Goal: Task Accomplishment & Management: Manage account settings

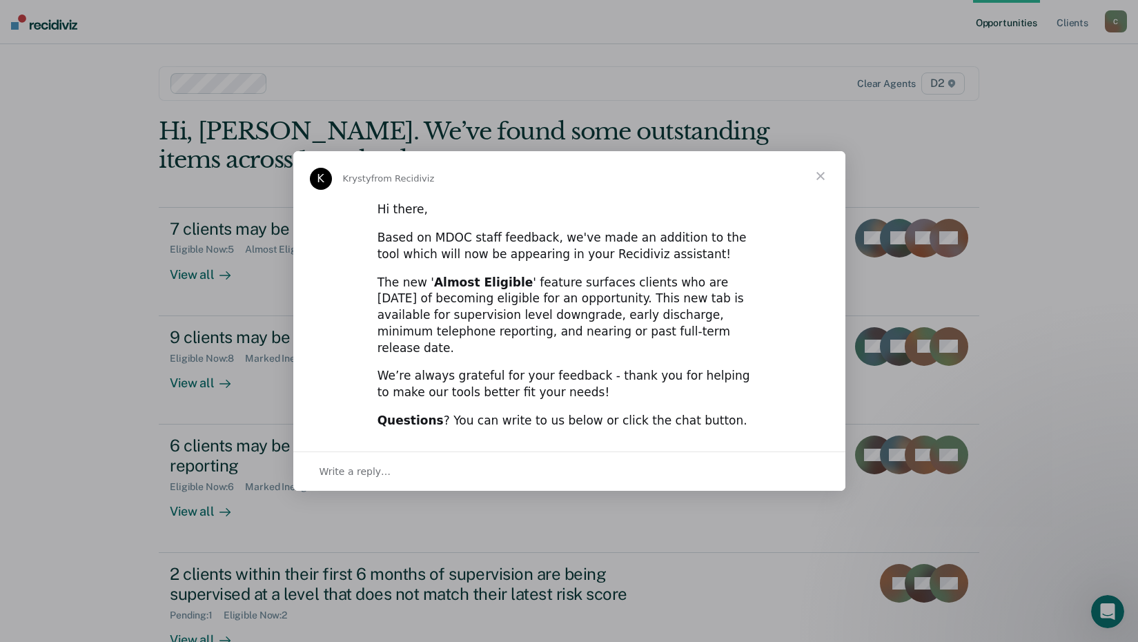
click at [815, 180] on span "Close" at bounding box center [821, 176] width 50 height 50
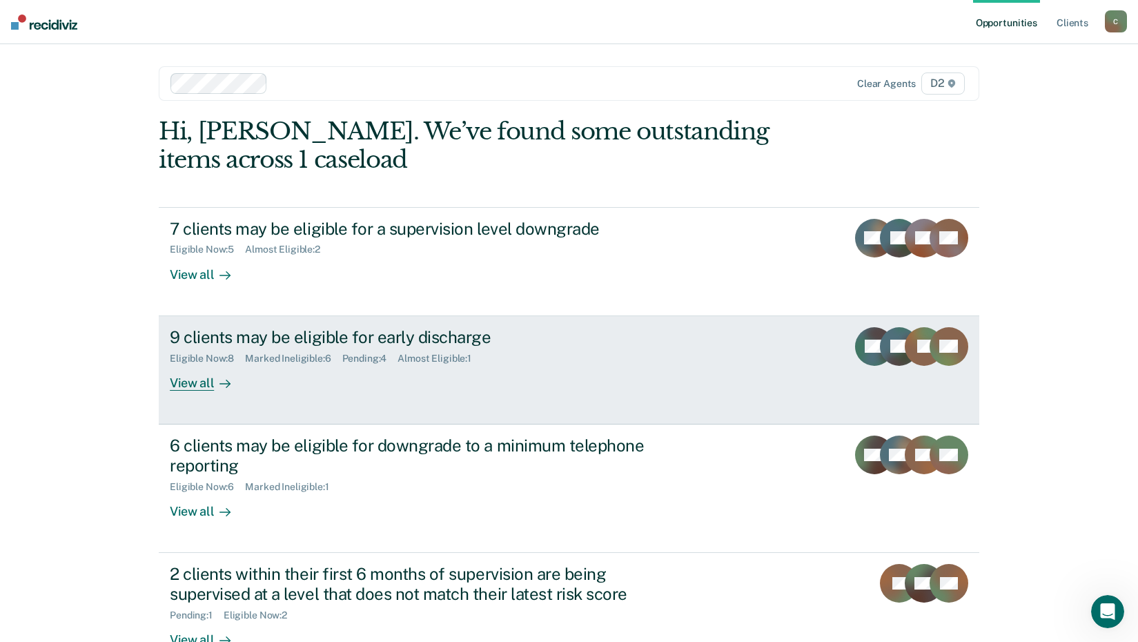
click at [195, 384] on div "View all" at bounding box center [208, 377] width 77 height 27
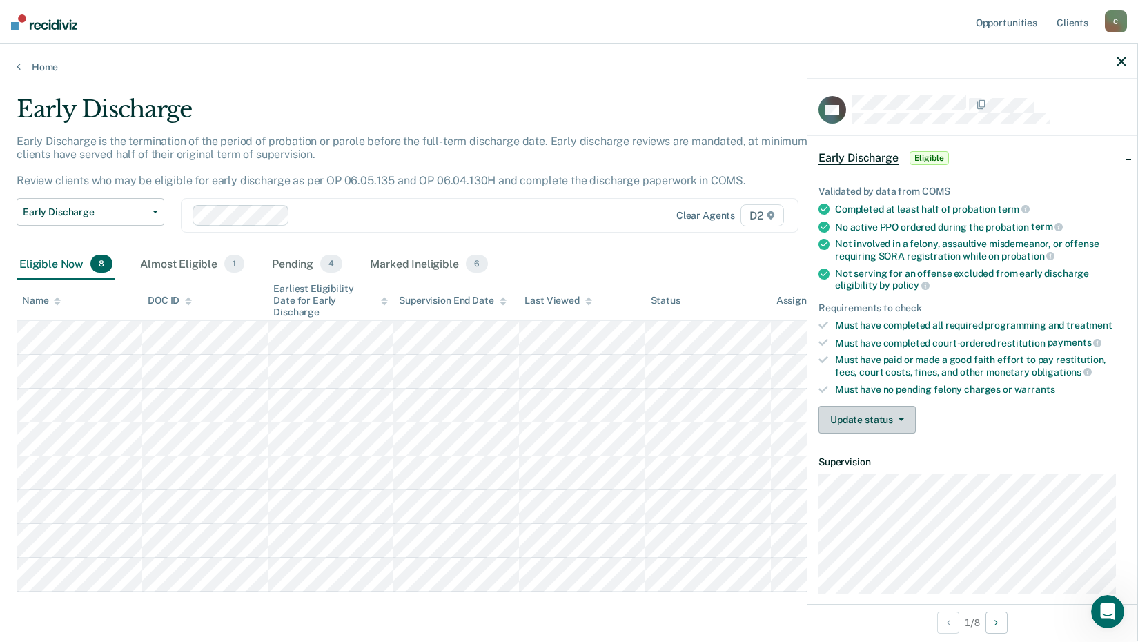
click at [885, 425] on button "Update status" at bounding box center [867, 420] width 97 height 28
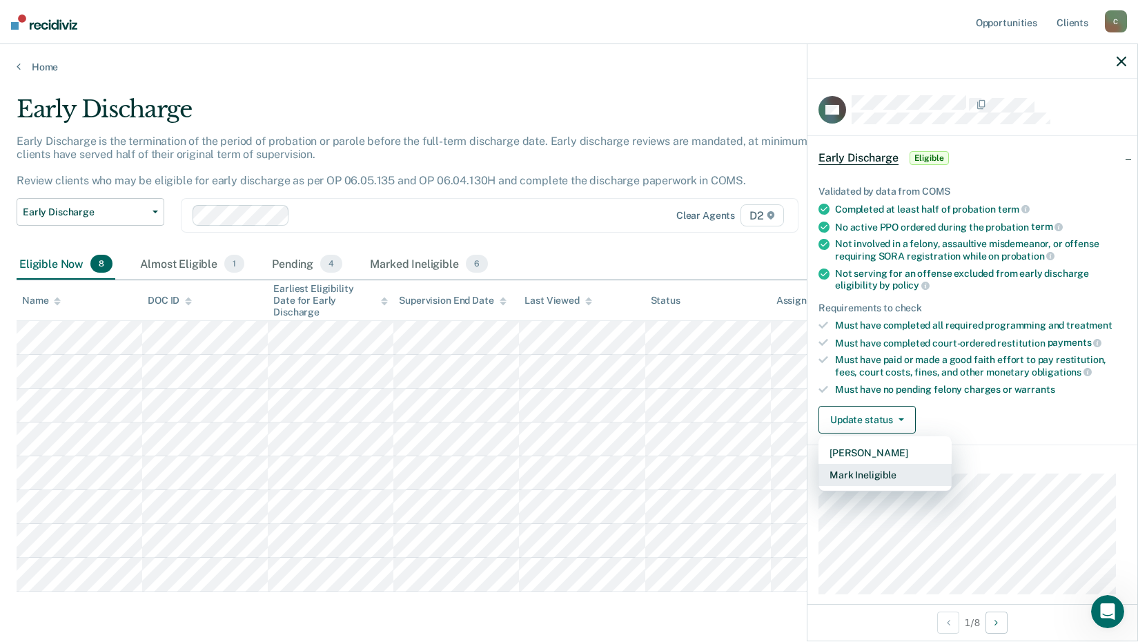
click at [889, 466] on button "Mark Ineligible" at bounding box center [885, 475] width 133 height 22
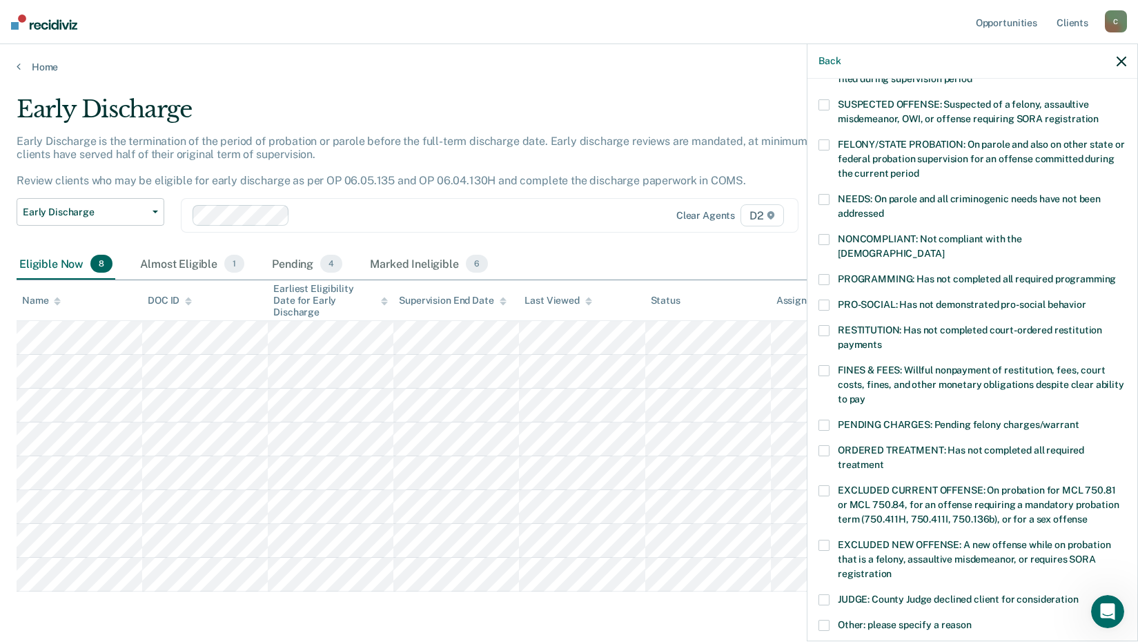
scroll to position [138, 0]
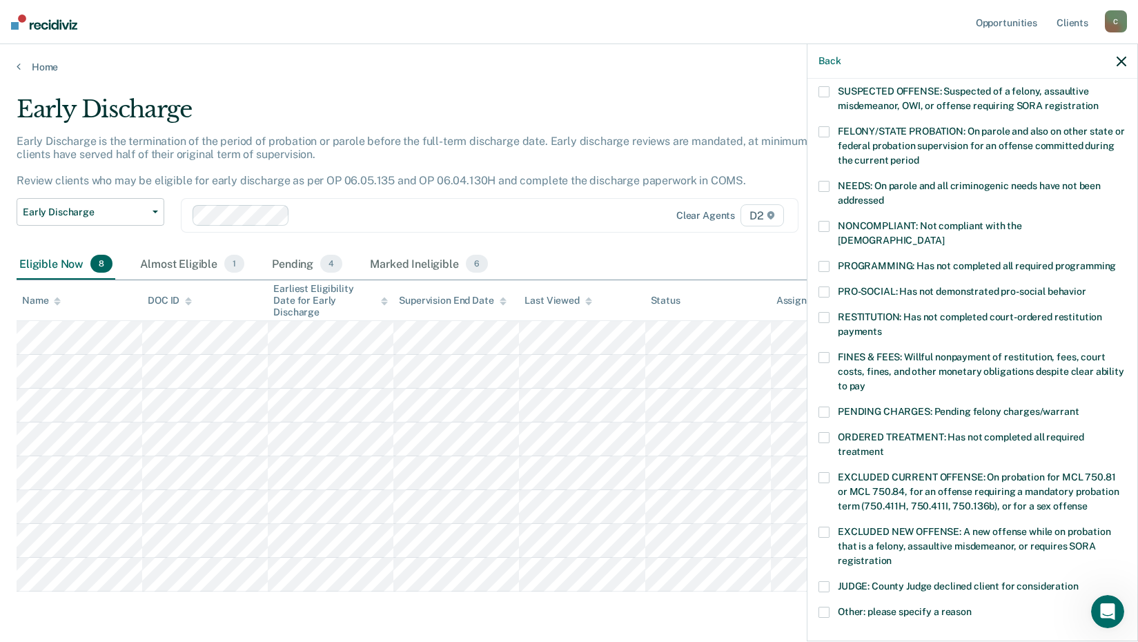
click at [830, 352] on label "FINES & FEES: Willful nonpayment of restitution, fees, court costs, fines, and …" at bounding box center [973, 373] width 308 height 43
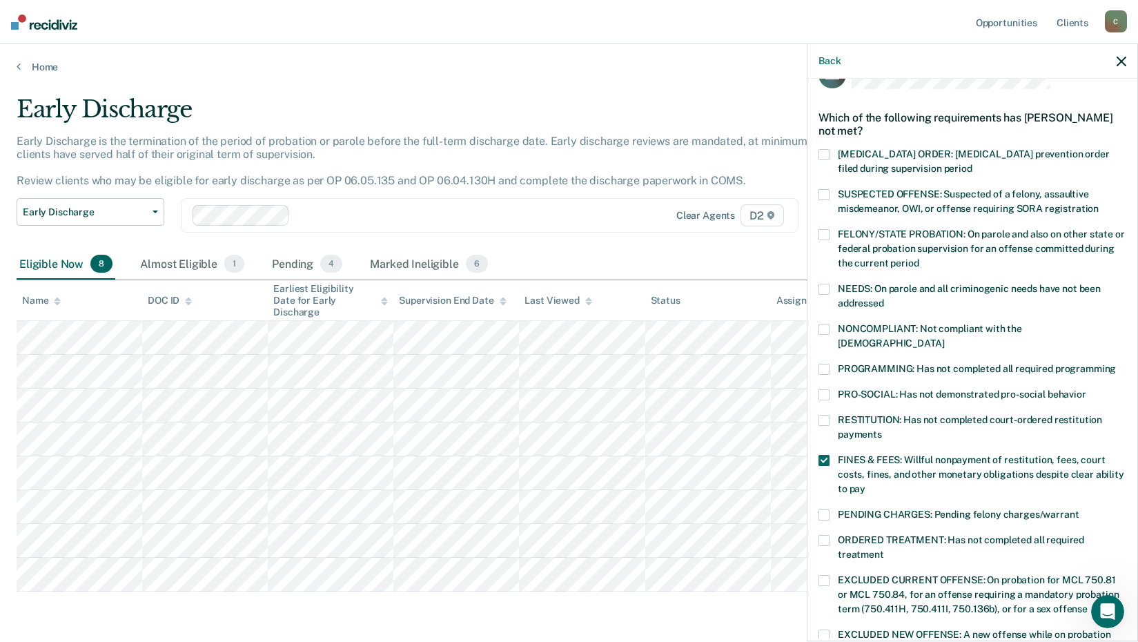
scroll to position [69, 0]
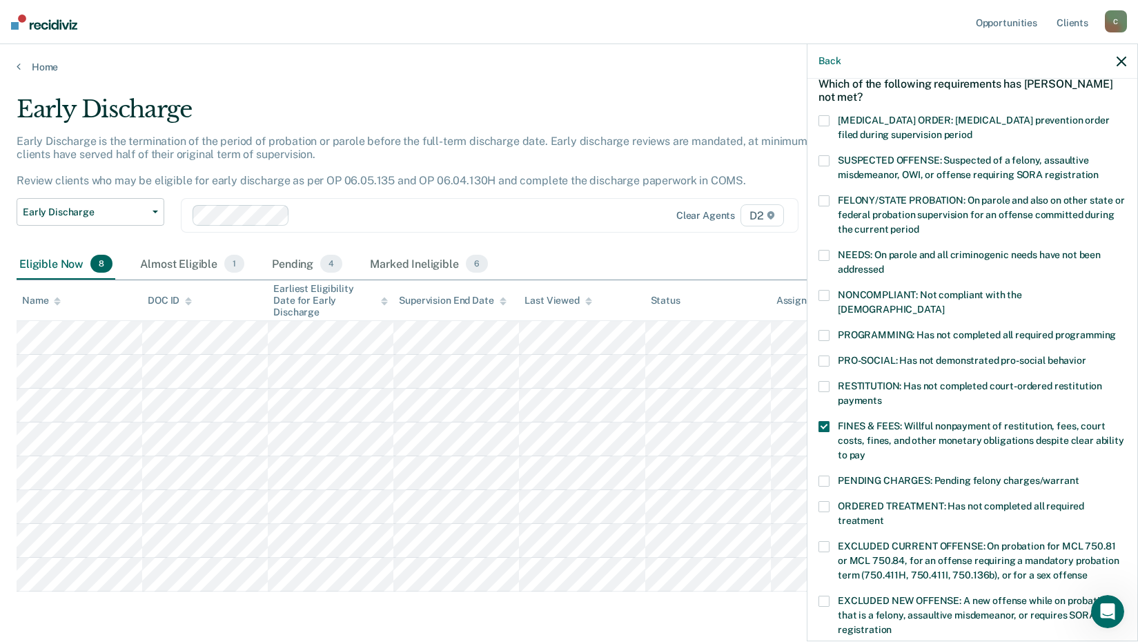
click at [825, 330] on span at bounding box center [824, 335] width 11 height 11
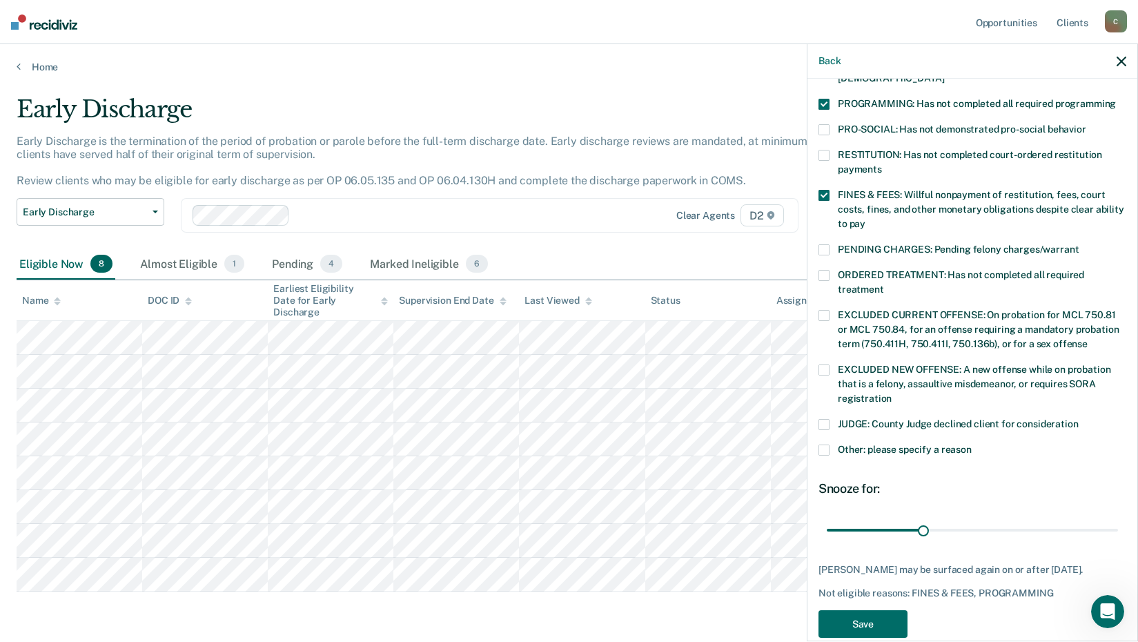
scroll to position [320, 0]
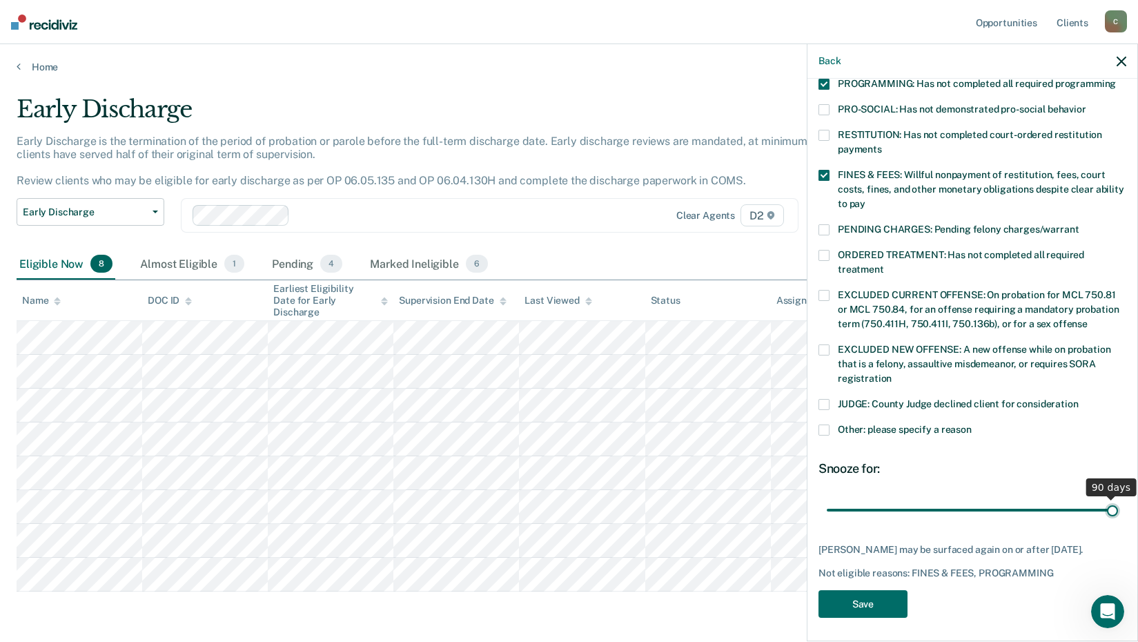
drag, startPoint x: 919, startPoint y: 490, endPoint x: 1112, endPoint y: 483, distance: 192.7
type input "90"
click at [1112, 498] on input "range" at bounding box center [972, 510] width 291 height 24
click at [854, 594] on button "Save" at bounding box center [863, 604] width 89 height 28
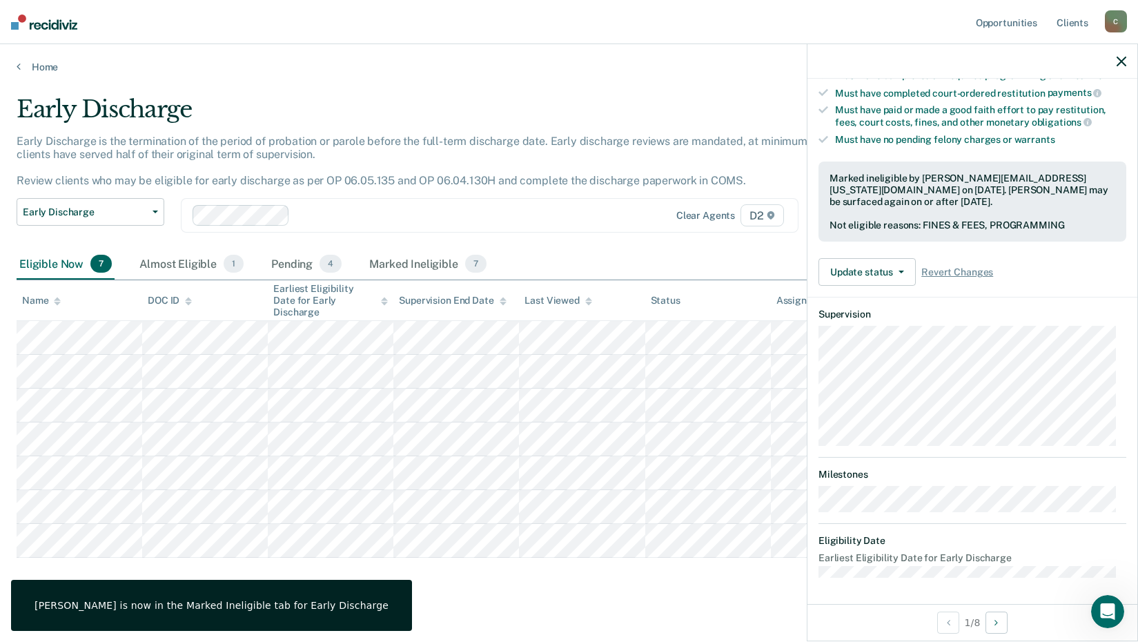
scroll to position [133, 0]
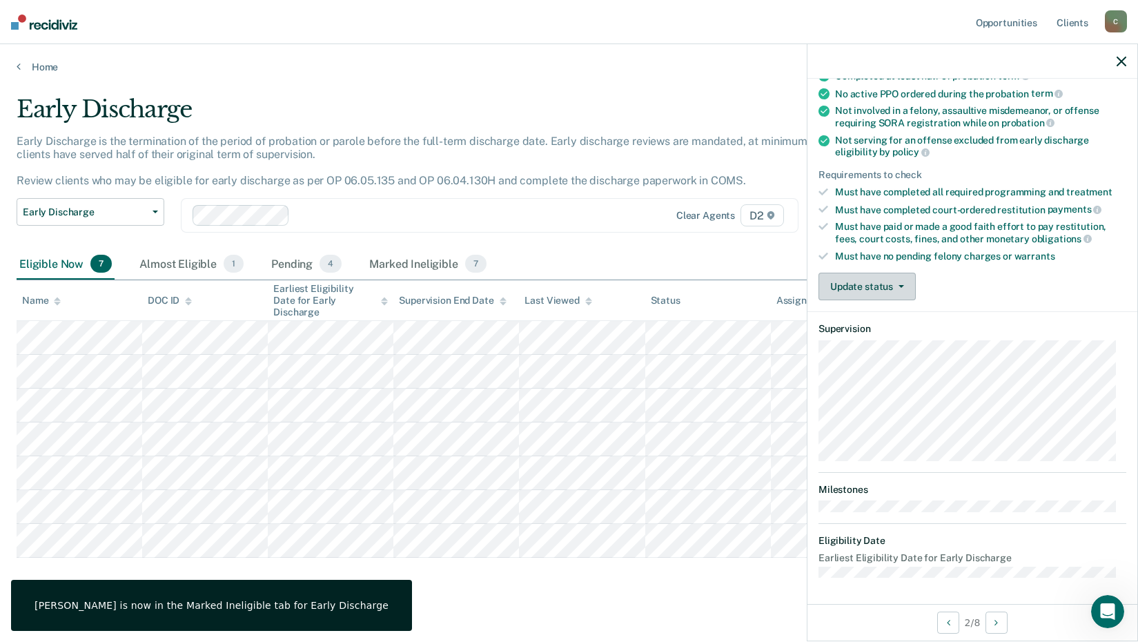
click at [842, 291] on button "Update status" at bounding box center [867, 287] width 97 height 28
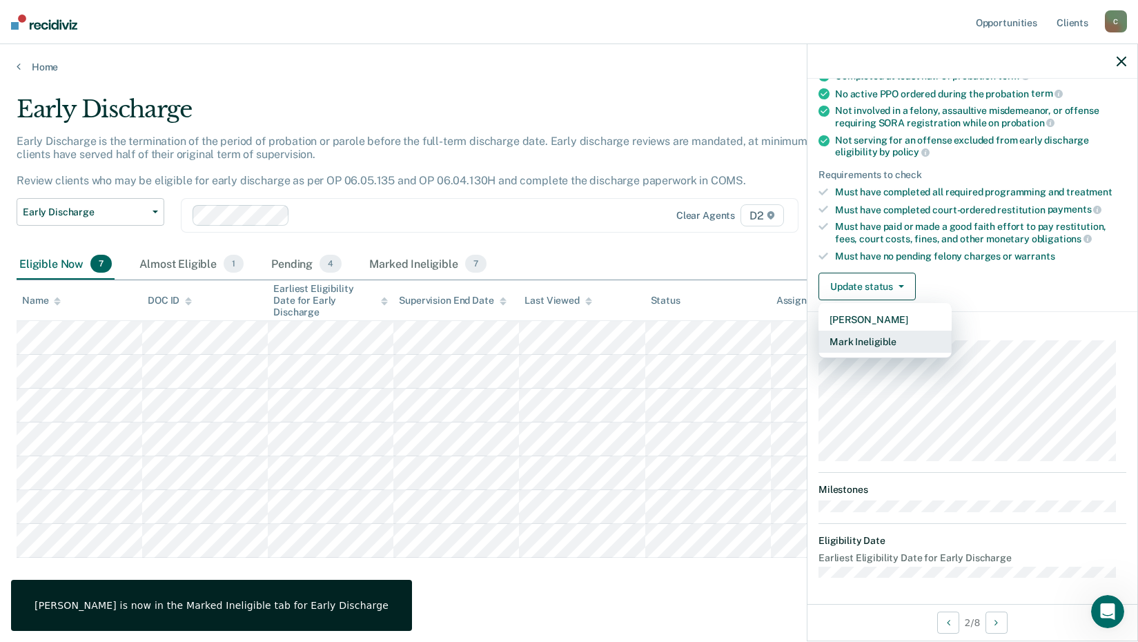
click at [866, 342] on button "Mark Ineligible" at bounding box center [885, 342] width 133 height 22
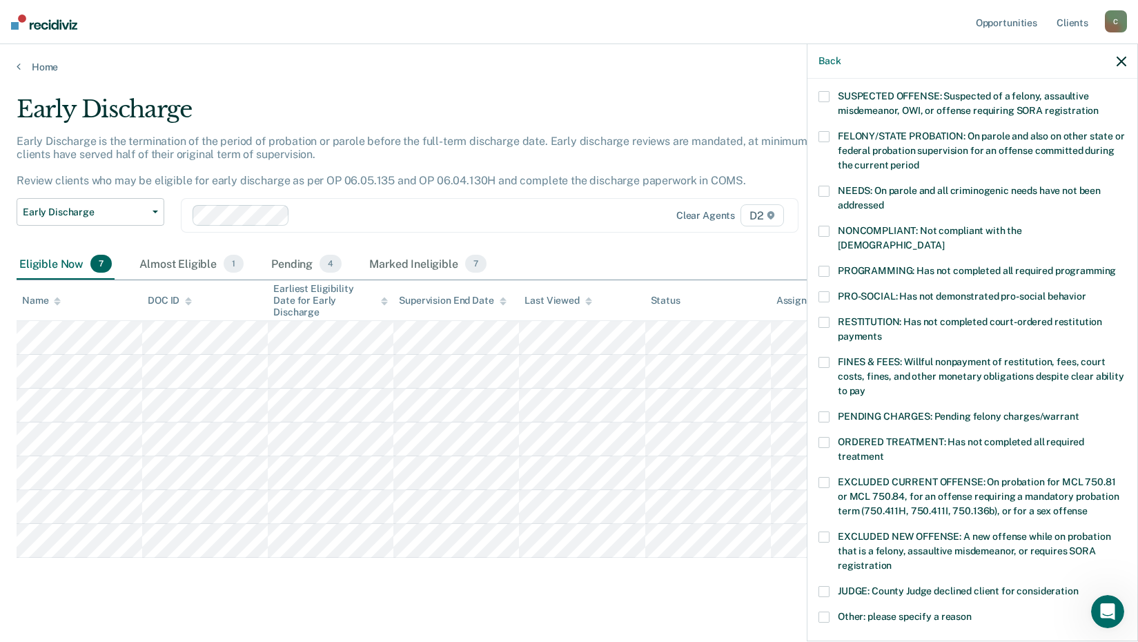
click at [820, 266] on span at bounding box center [824, 271] width 11 height 11
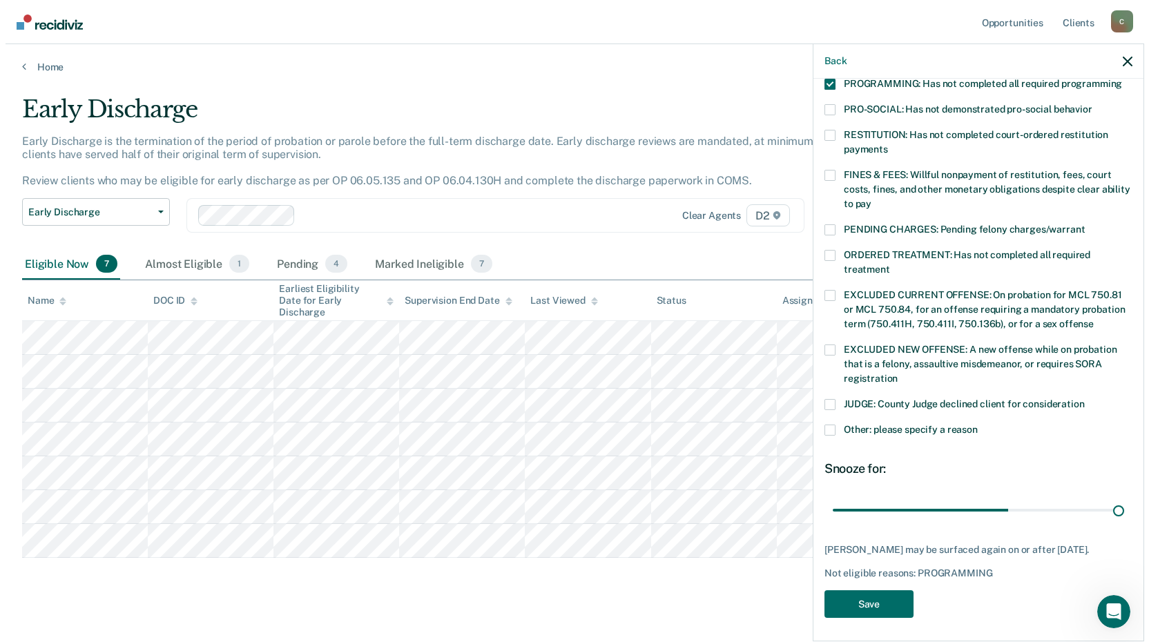
scroll to position [320, 0]
drag, startPoint x: 954, startPoint y: 495, endPoint x: 1112, endPoint y: 518, distance: 159.8
type input "90"
click at [1112, 518] on input "range" at bounding box center [972, 510] width 291 height 24
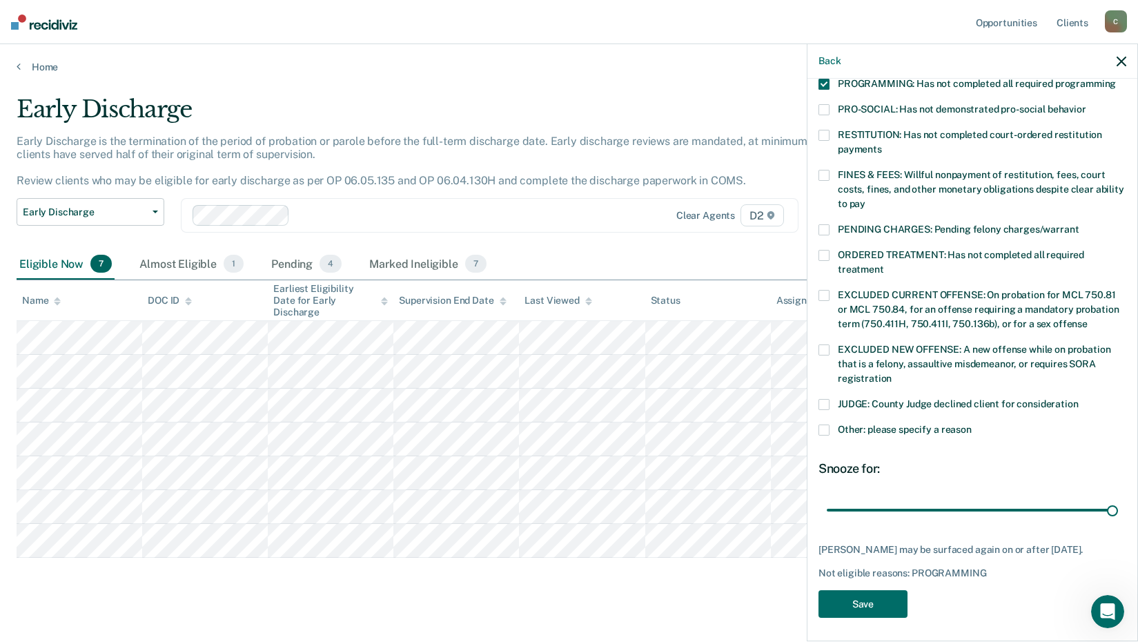
click at [1125, 523] on div "PD Which of the following requirements has [PERSON_NAME] not met? [MEDICAL_DATA…" at bounding box center [973, 359] width 330 height 560
click at [899, 596] on button "Save" at bounding box center [863, 604] width 89 height 28
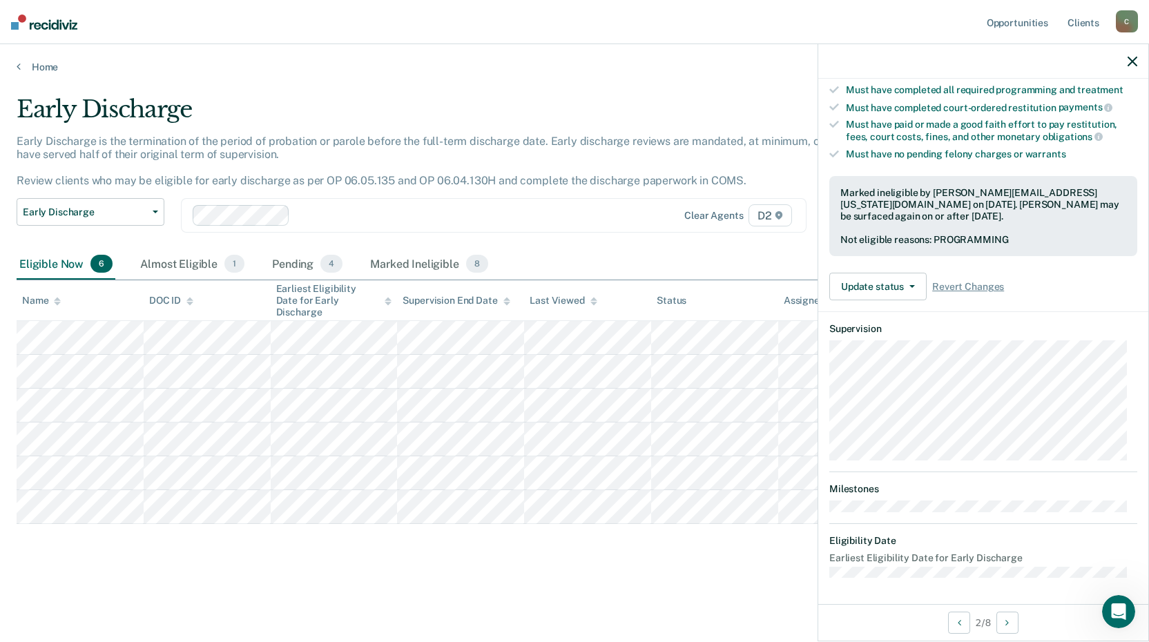
scroll to position [253, 0]
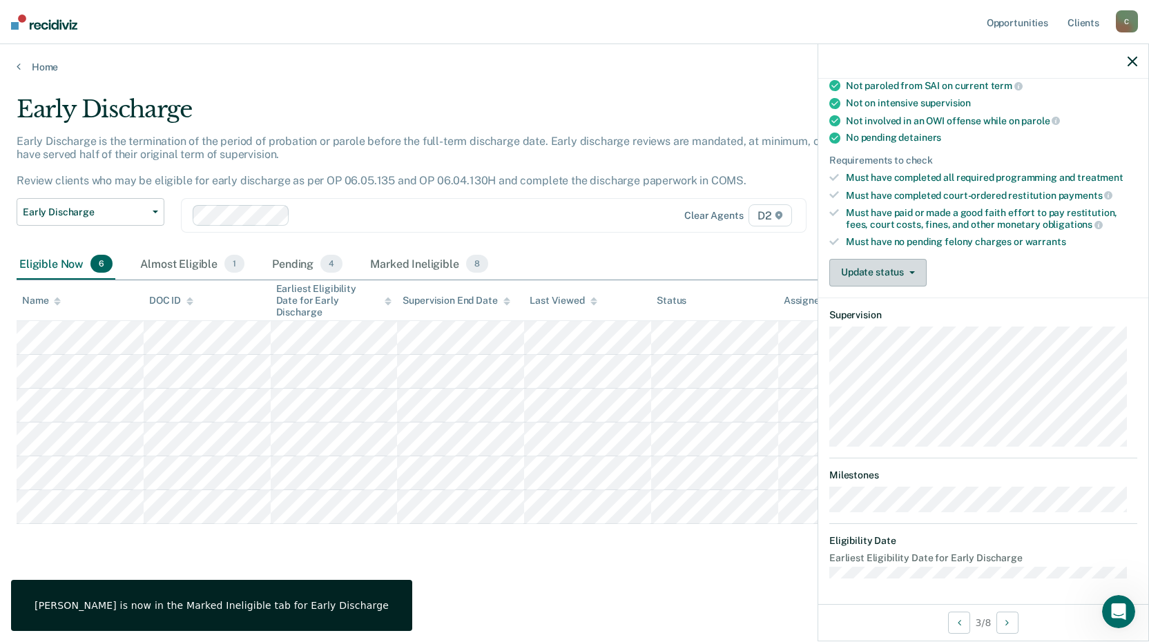
click at [894, 271] on button "Update status" at bounding box center [877, 273] width 97 height 28
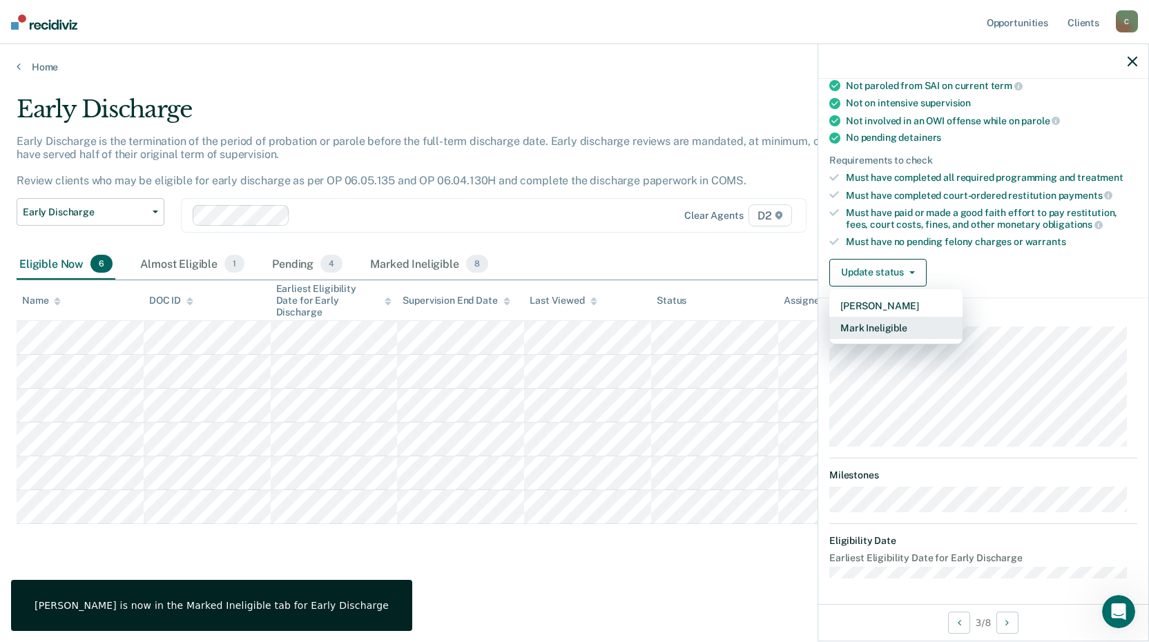
click at [904, 333] on button "Mark Ineligible" at bounding box center [895, 328] width 133 height 22
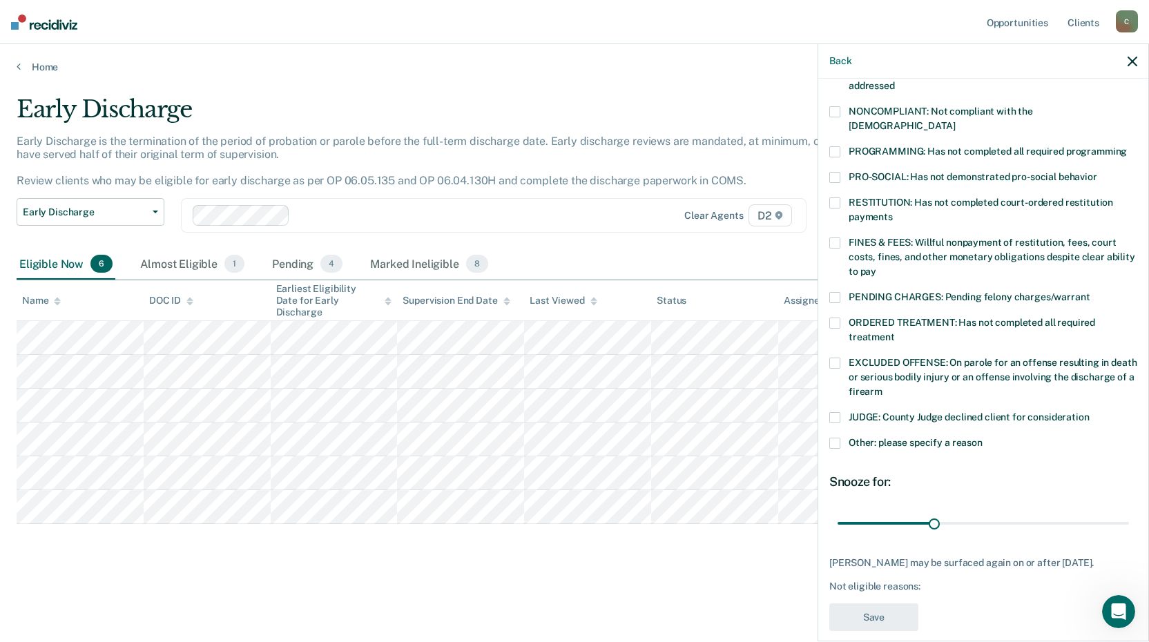
click at [833, 438] on span at bounding box center [834, 443] width 11 height 11
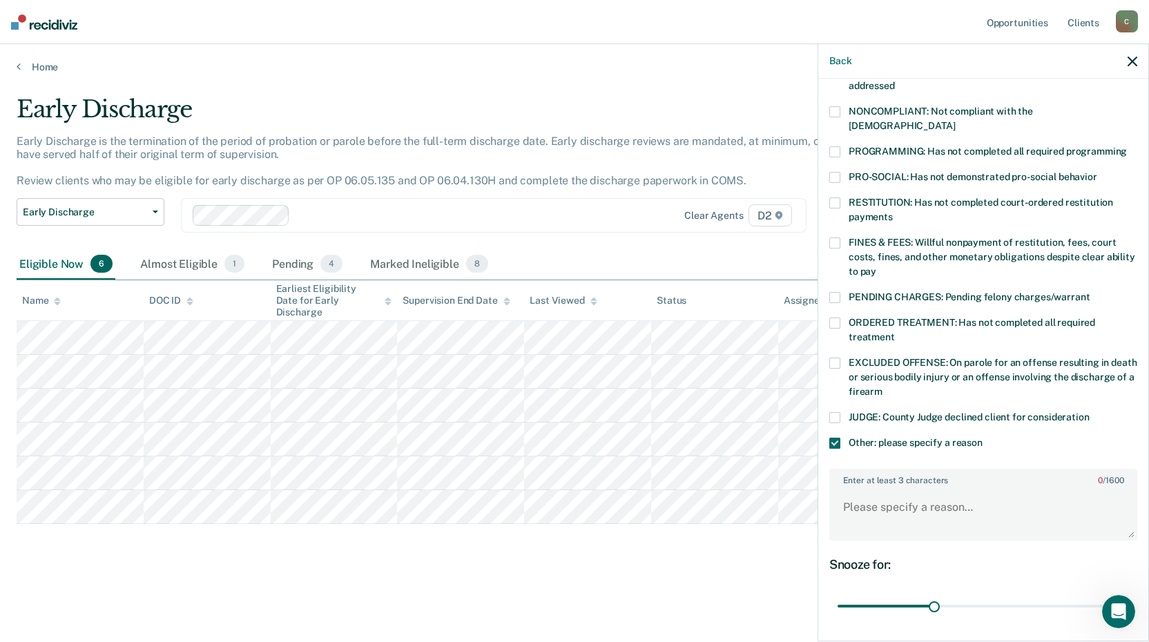
click at [834, 438] on span at bounding box center [834, 443] width 11 height 11
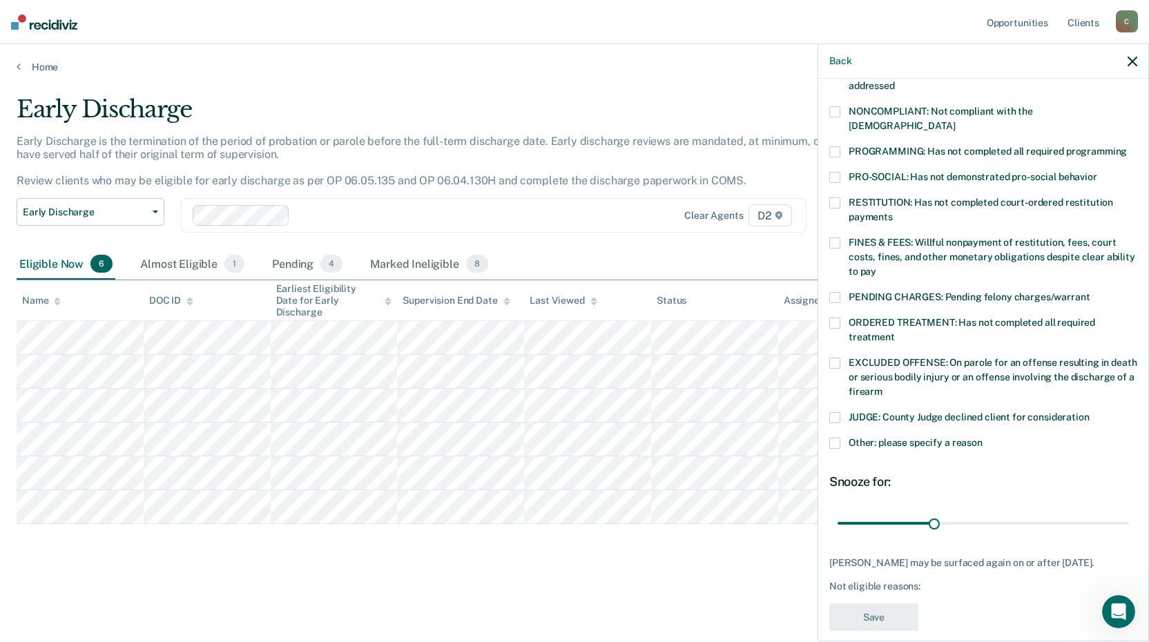
scroll to position [184, 0]
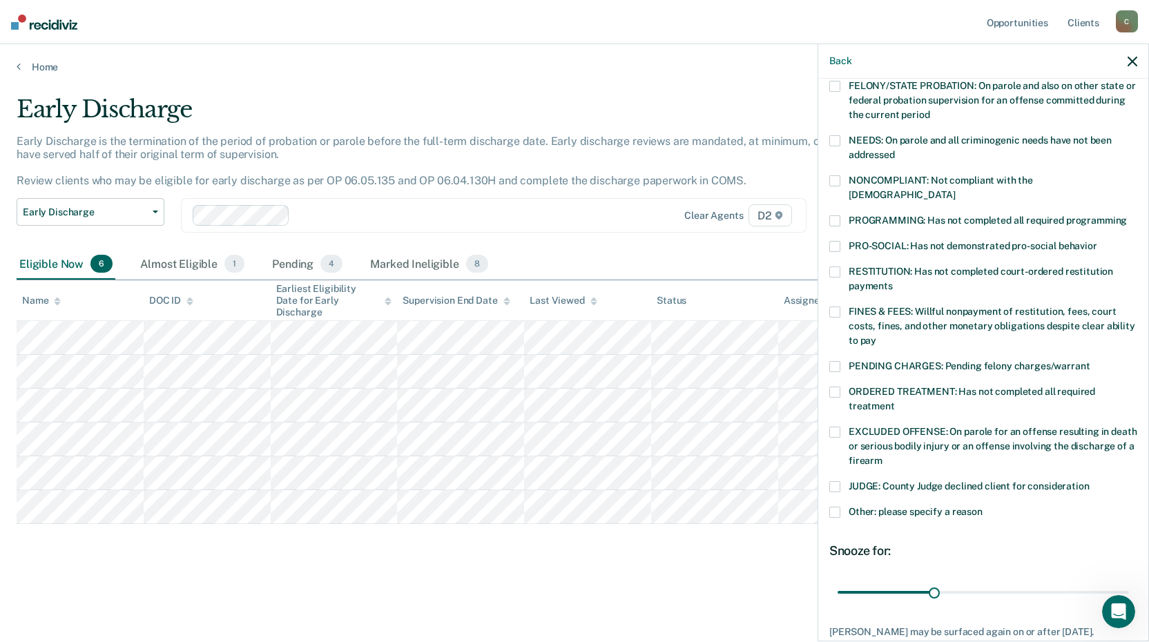
click at [833, 241] on span at bounding box center [834, 246] width 11 height 11
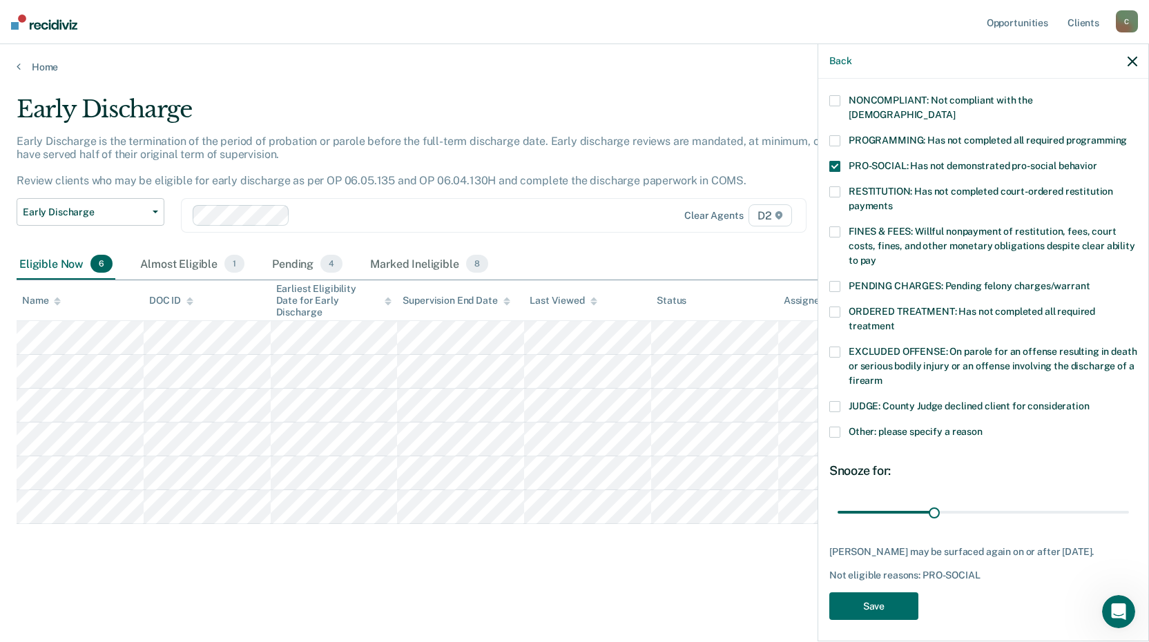
scroll to position [266, 0]
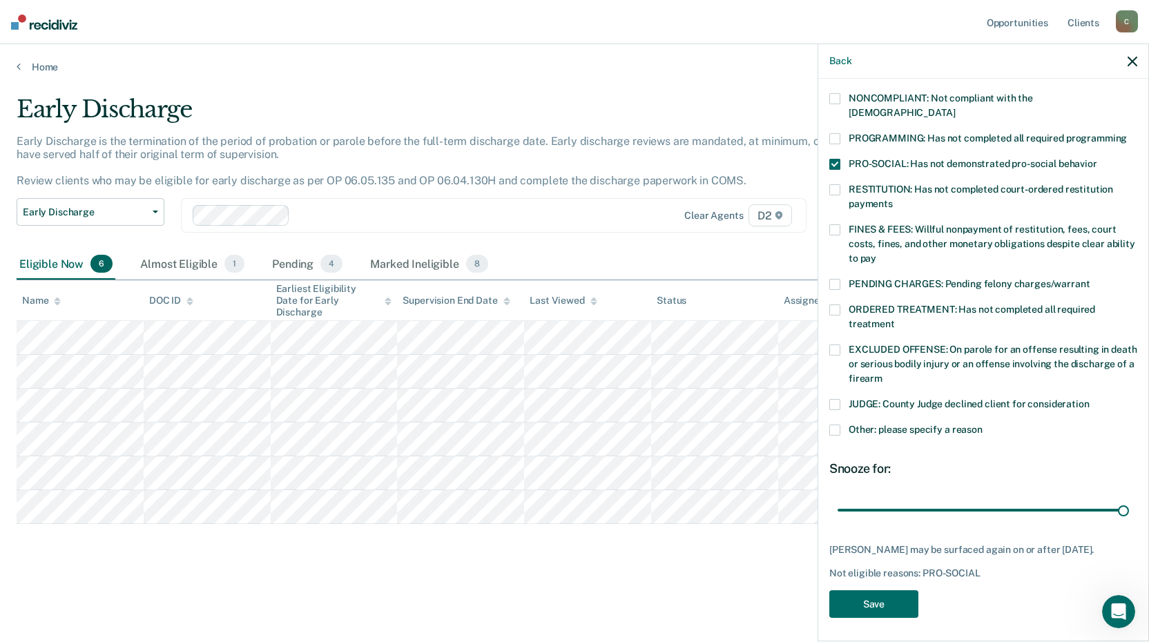
drag, startPoint x: 931, startPoint y: 496, endPoint x: 979, endPoint y: 545, distance: 68.8
type input "90"
click at [1129, 498] on input "range" at bounding box center [982, 510] width 291 height 24
click at [907, 593] on button "Save" at bounding box center [873, 604] width 89 height 28
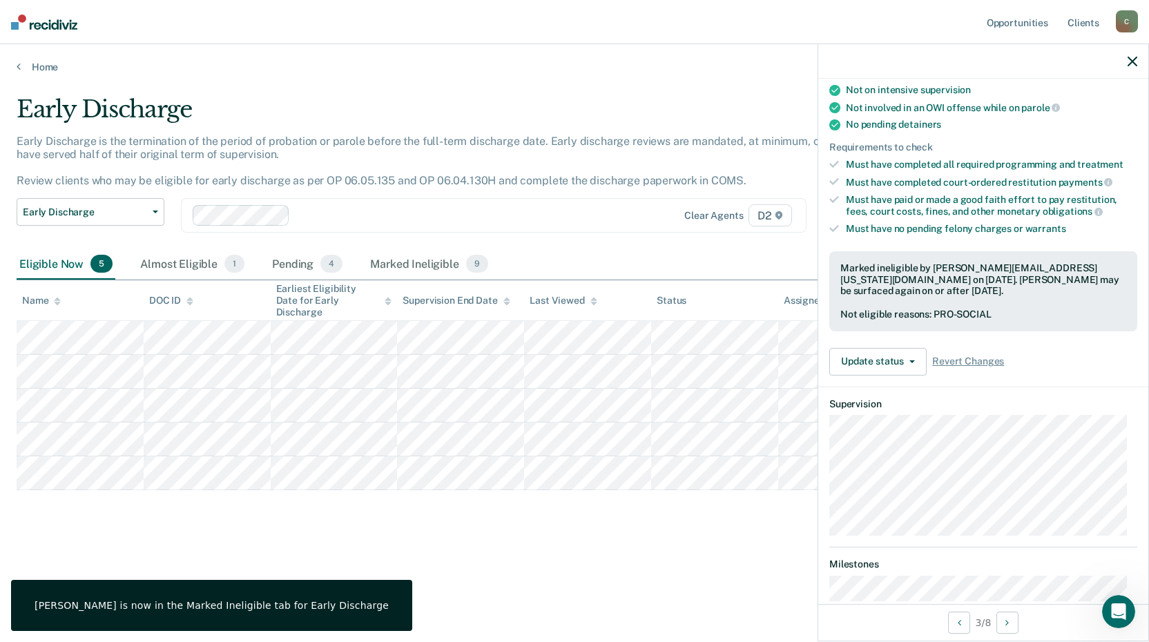
scroll to position [148, 0]
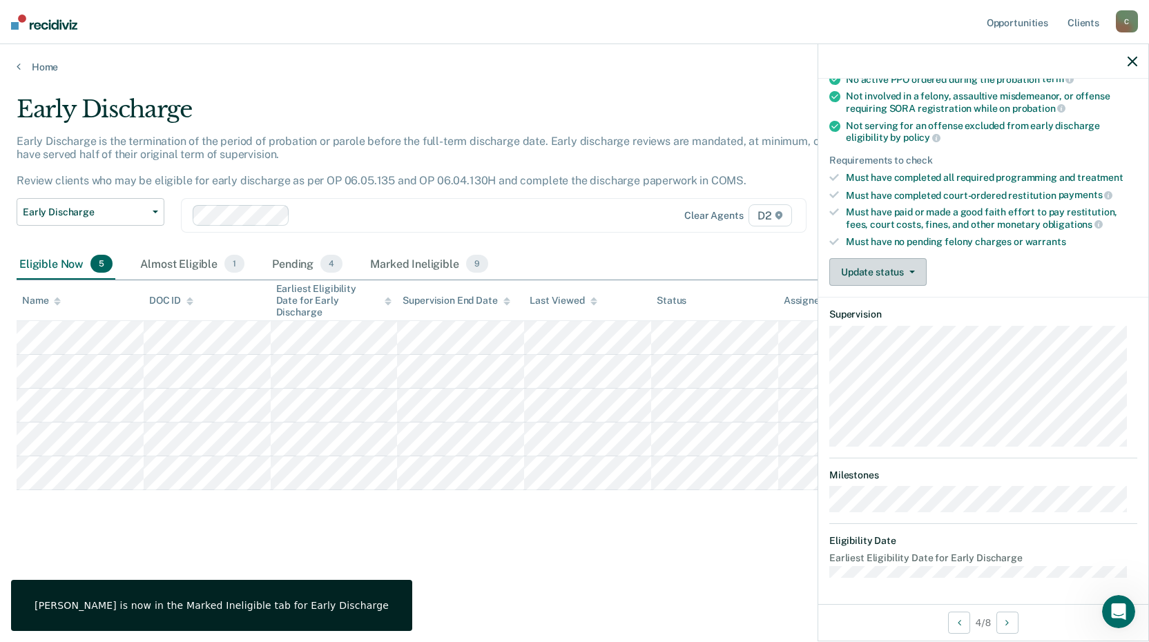
click at [897, 279] on button "Update status" at bounding box center [877, 272] width 97 height 28
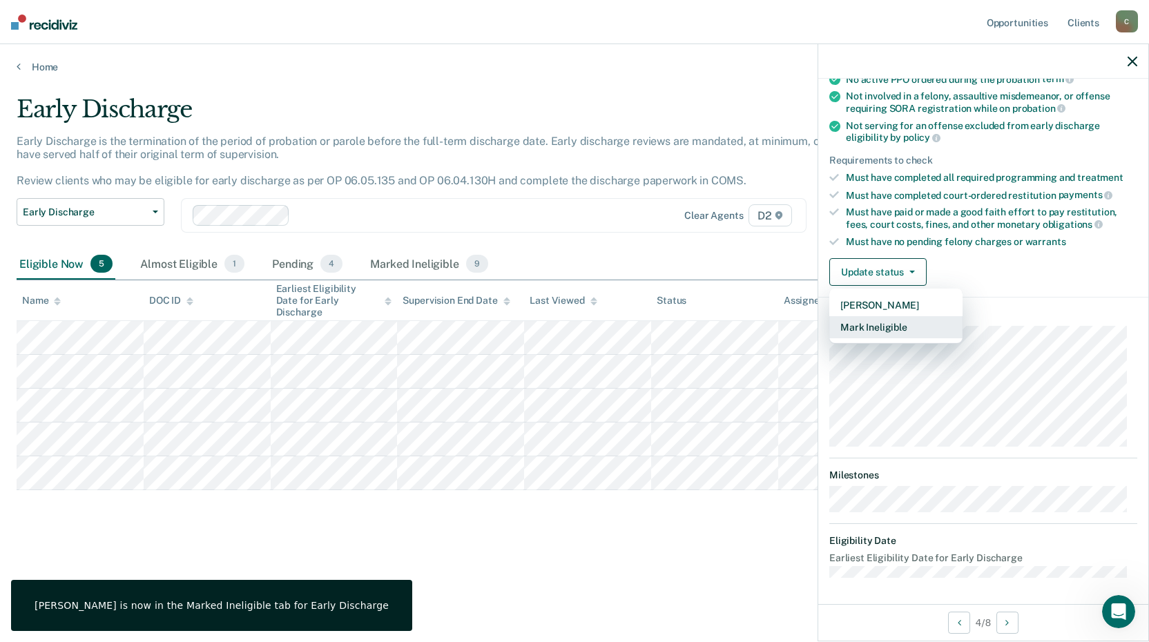
click at [896, 330] on button "Mark Ineligible" at bounding box center [895, 327] width 133 height 22
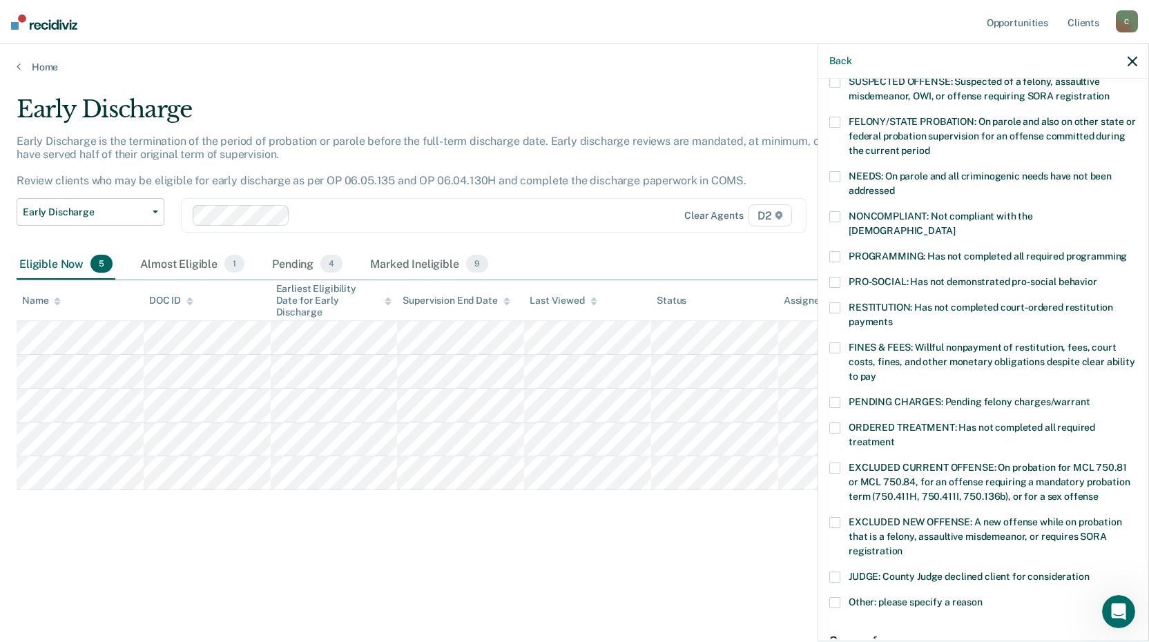
click at [833, 342] on span at bounding box center [834, 347] width 11 height 11
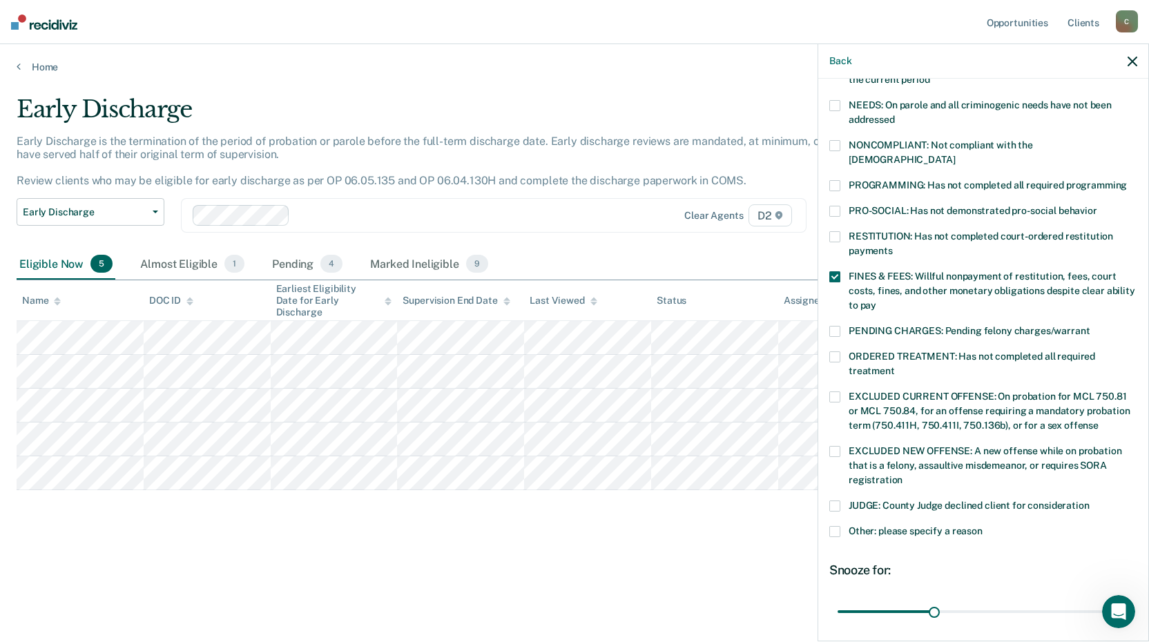
scroll to position [320, 0]
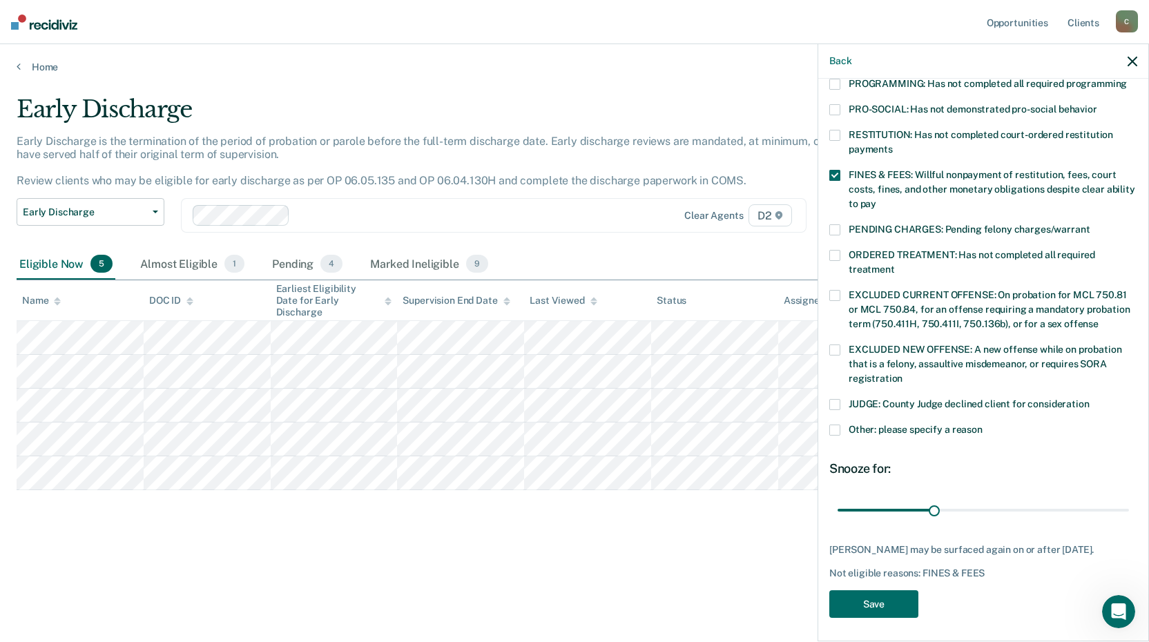
click at [839, 399] on span at bounding box center [834, 404] width 11 height 11
drag, startPoint x: 933, startPoint y: 489, endPoint x: 1025, endPoint y: 529, distance: 100.2
type input "90"
click at [1129, 498] on input "range" at bounding box center [982, 510] width 291 height 24
click at [896, 584] on div "DR Which of the following requirements has [PERSON_NAME] not met? [MEDICAL_DATA…" at bounding box center [983, 201] width 308 height 852
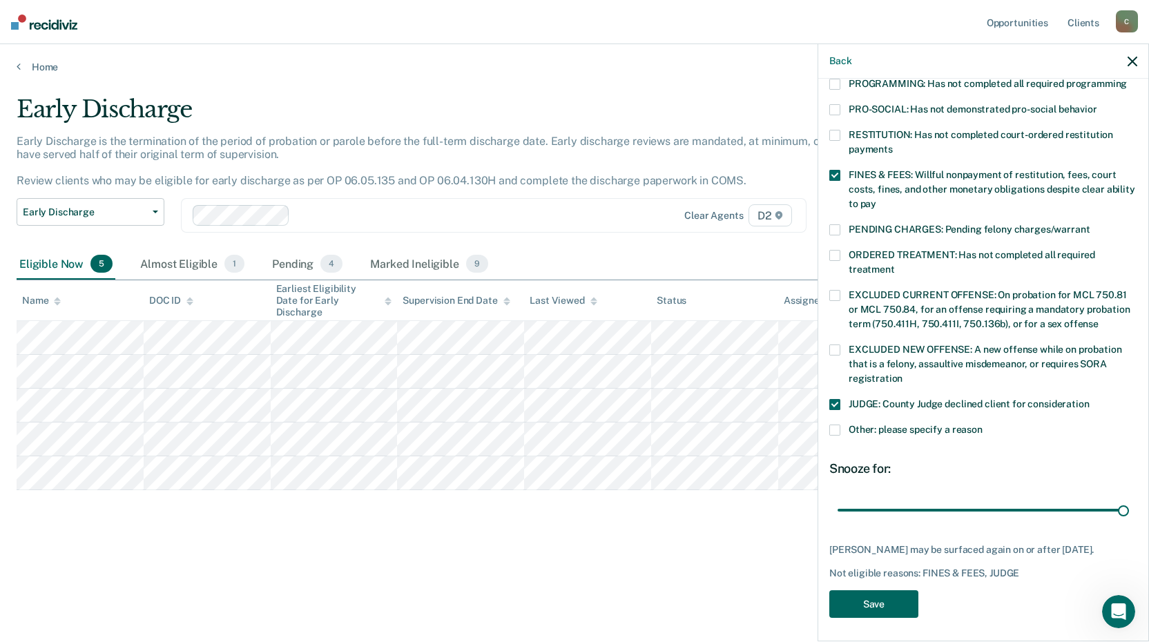
click at [893, 592] on button "Save" at bounding box center [873, 604] width 89 height 28
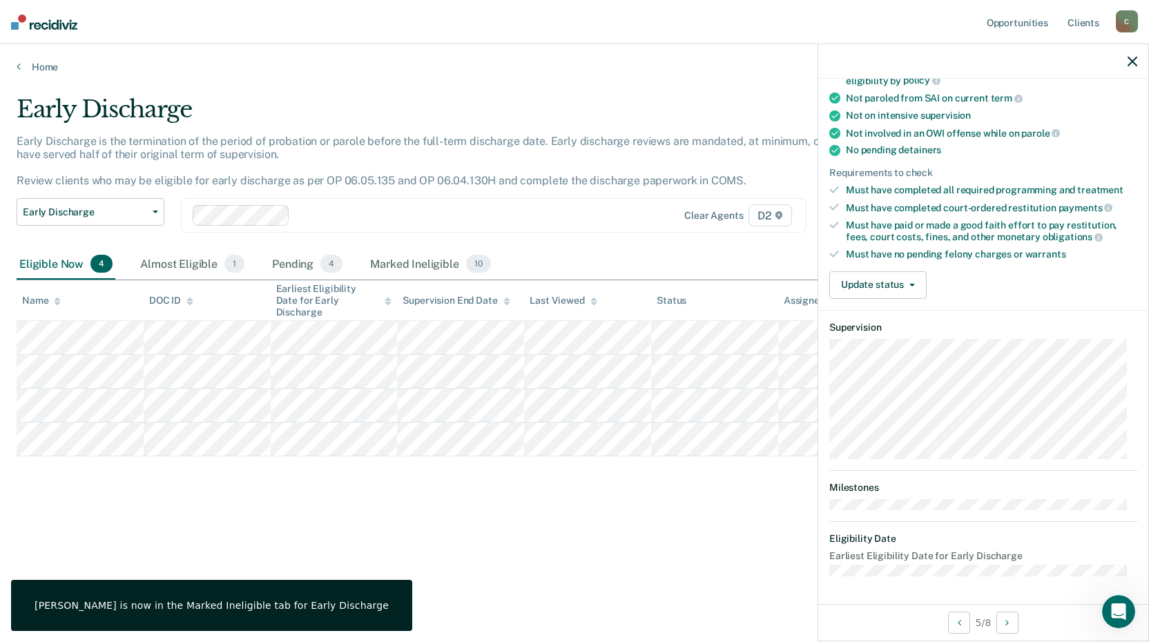
scroll to position [239, 0]
click at [890, 282] on button "Update status" at bounding box center [877, 287] width 97 height 28
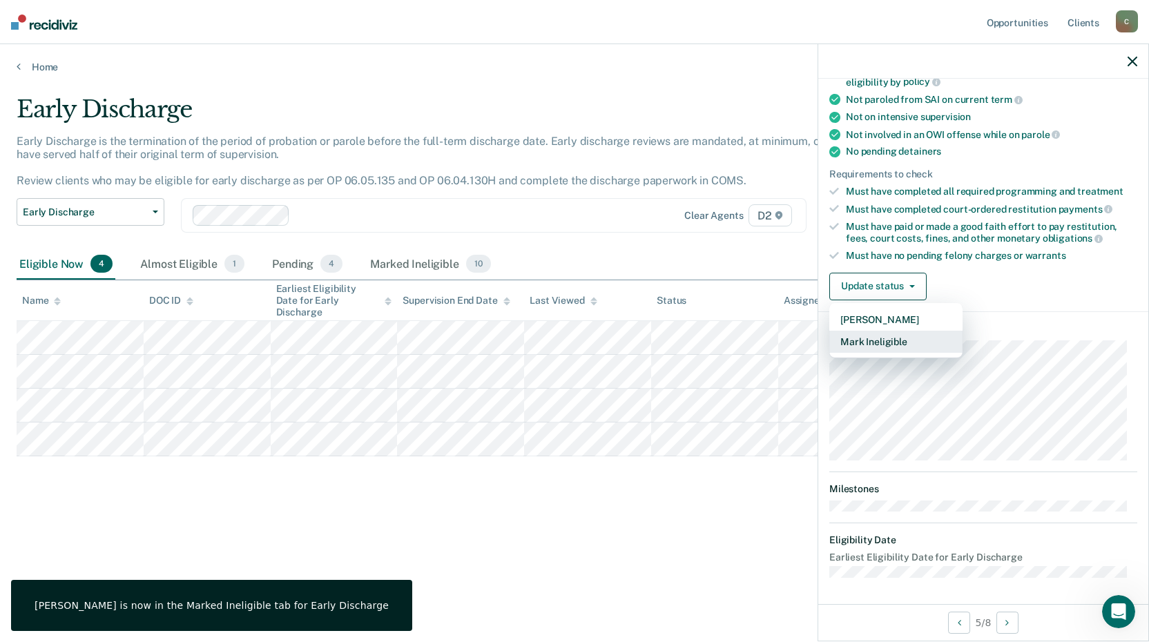
click at [904, 335] on button "Mark Ineligible" at bounding box center [895, 342] width 133 height 22
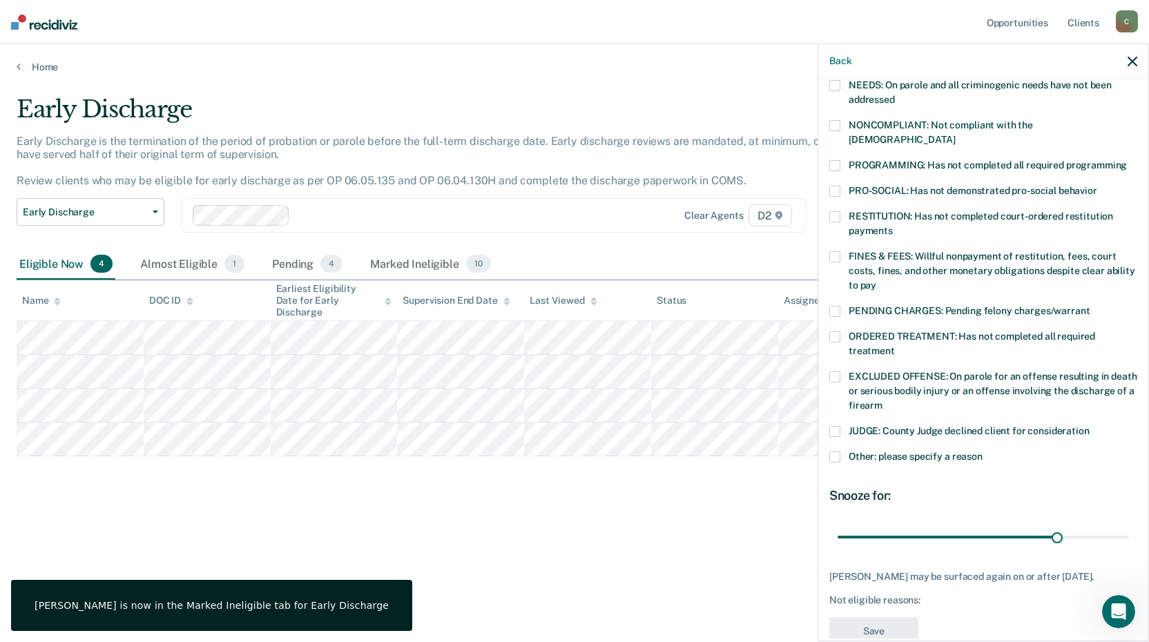
scroll to position [170, 0]
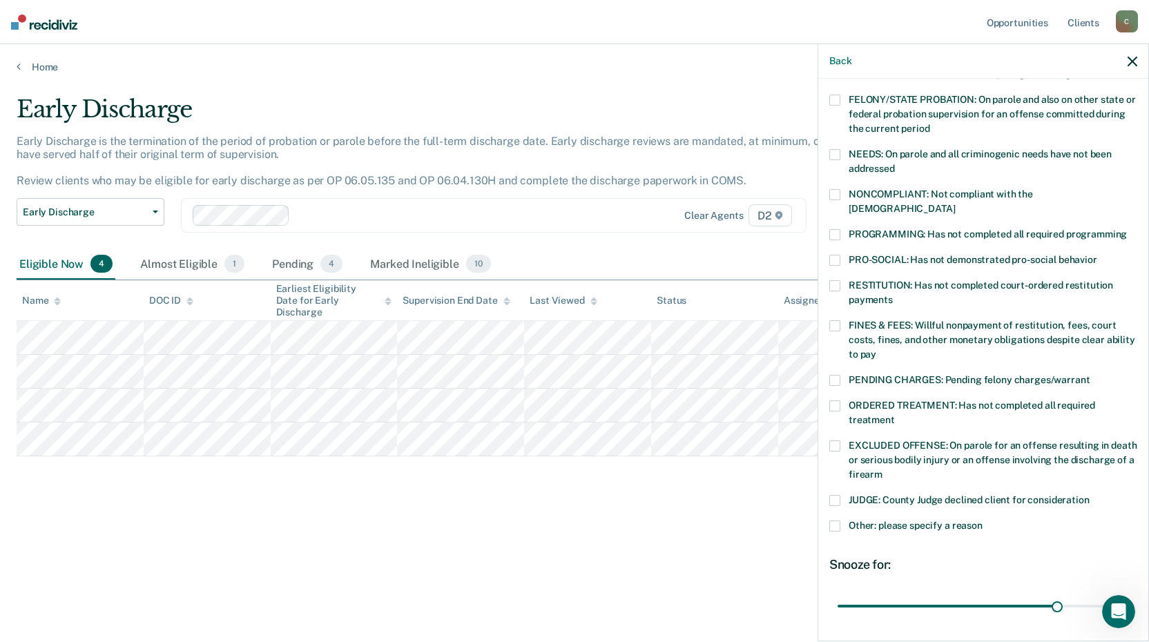
click at [837, 255] on span at bounding box center [834, 260] width 11 height 11
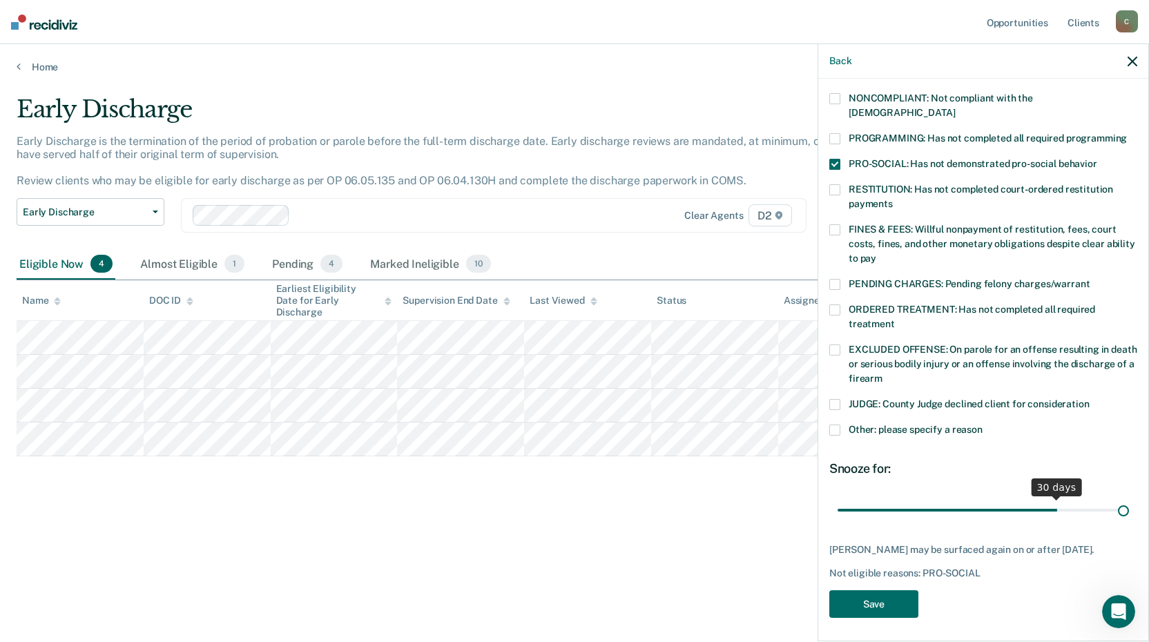
scroll to position [254, 0]
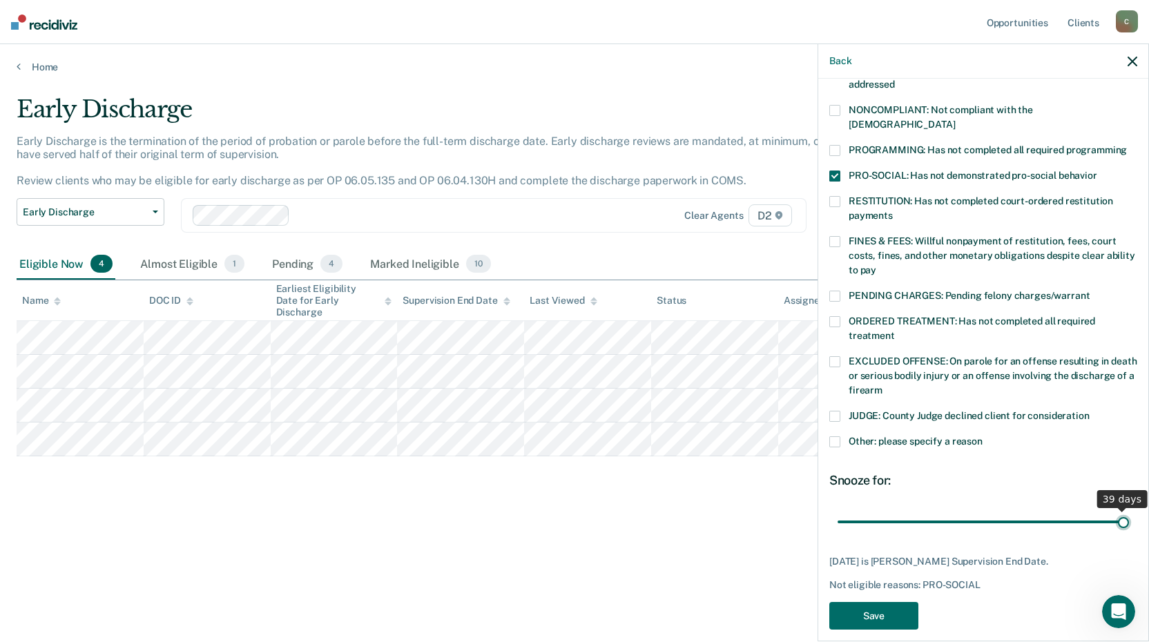
drag, startPoint x: 1050, startPoint y: 490, endPoint x: 1162, endPoint y: 494, distance: 111.9
type input "39"
click at [1129, 509] on input "range" at bounding box center [982, 521] width 291 height 24
click at [890, 602] on button "Save" at bounding box center [873, 616] width 89 height 28
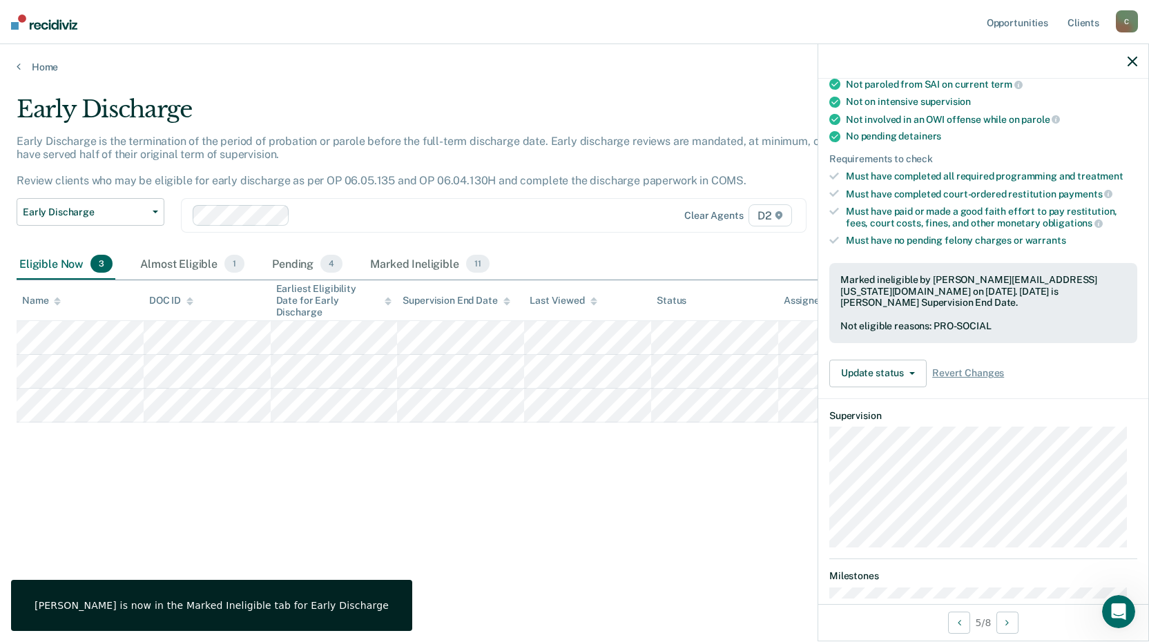
scroll to position [148, 0]
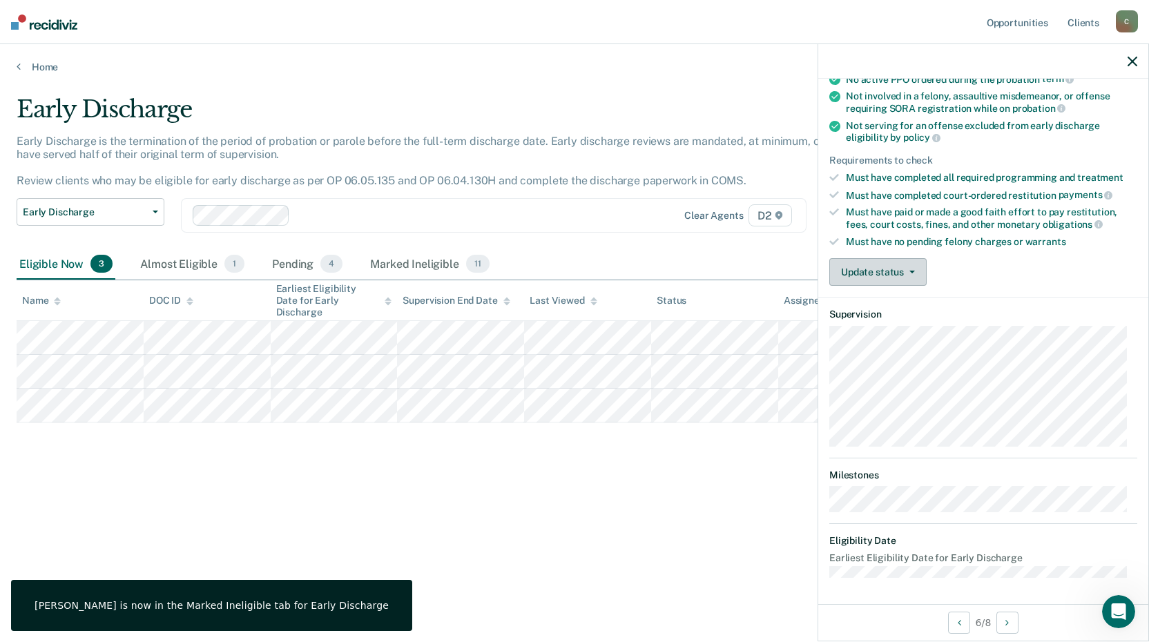
click at [874, 270] on button "Update status" at bounding box center [877, 272] width 97 height 28
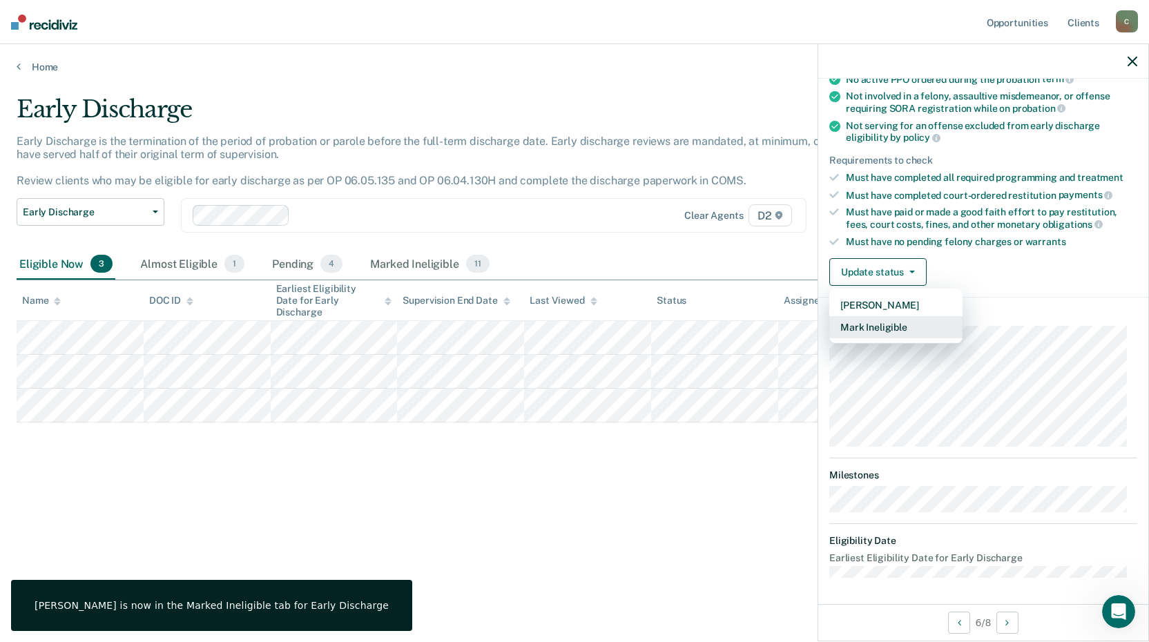
click at [903, 324] on button "Mark Ineligible" at bounding box center [895, 327] width 133 height 22
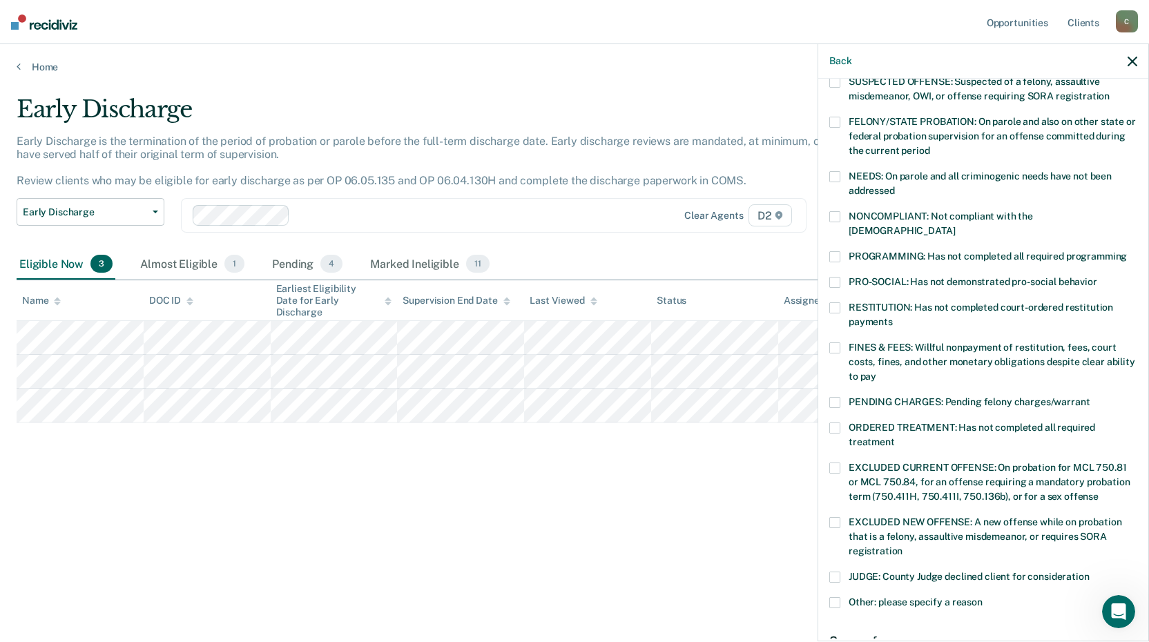
click at [840, 277] on label "PRO-SOCIAL: Has not demonstrated pro-social behavior" at bounding box center [983, 284] width 308 height 14
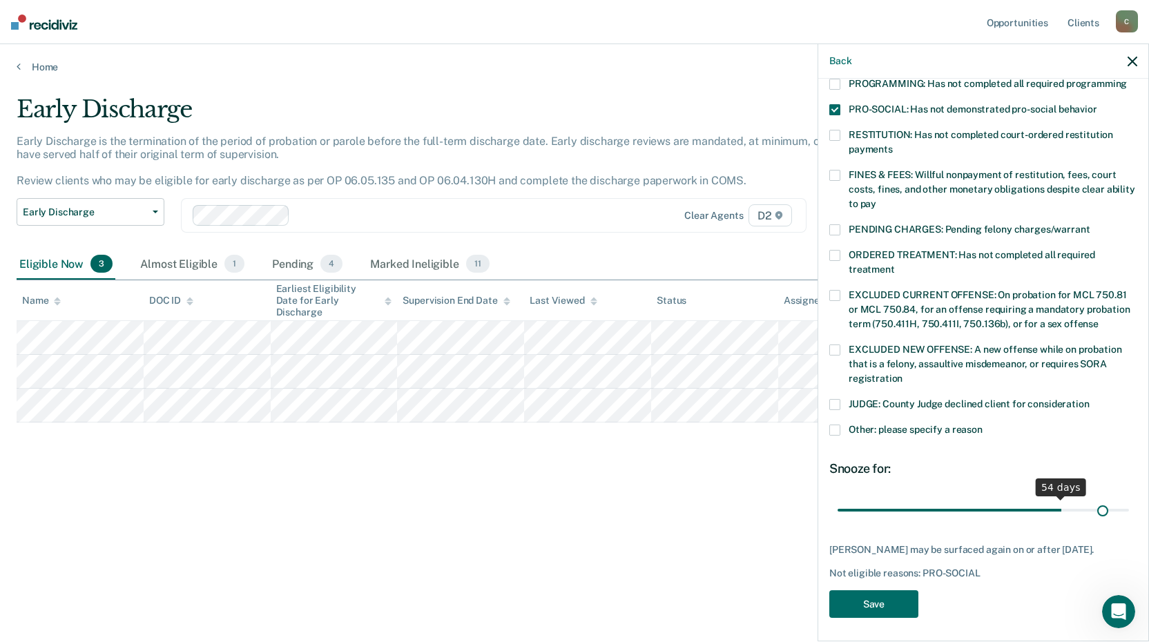
scroll to position [309, 0]
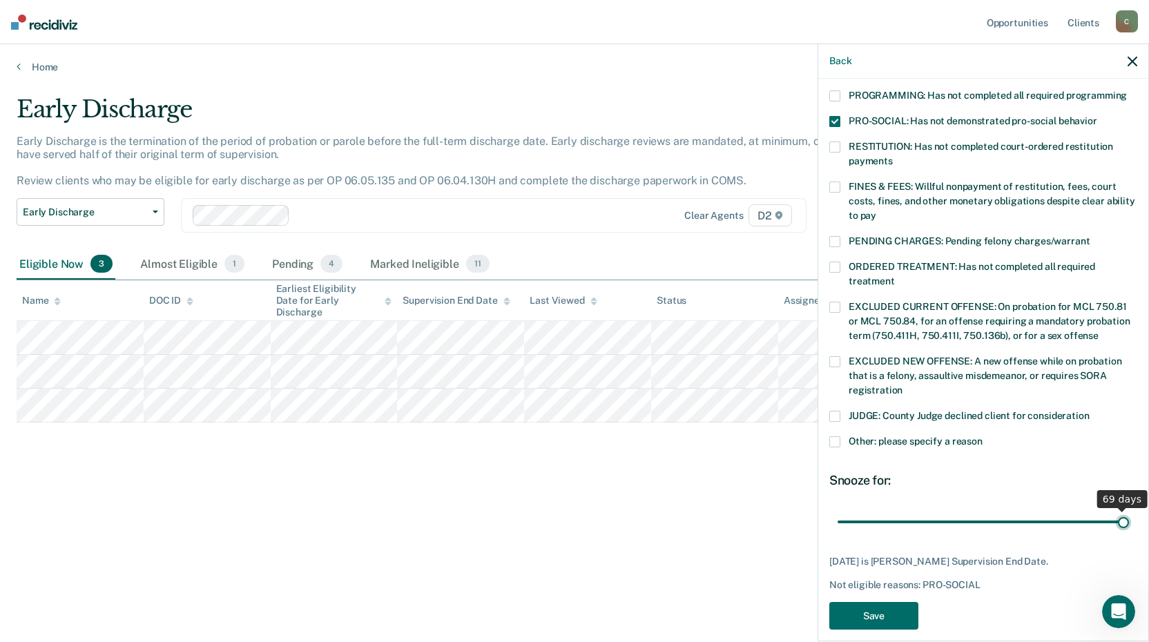
drag, startPoint x: 957, startPoint y: 491, endPoint x: 1144, endPoint y: 494, distance: 186.4
type input "69"
click at [1129, 509] on input "range" at bounding box center [982, 521] width 291 height 24
click at [888, 602] on button "Save" at bounding box center [873, 616] width 89 height 28
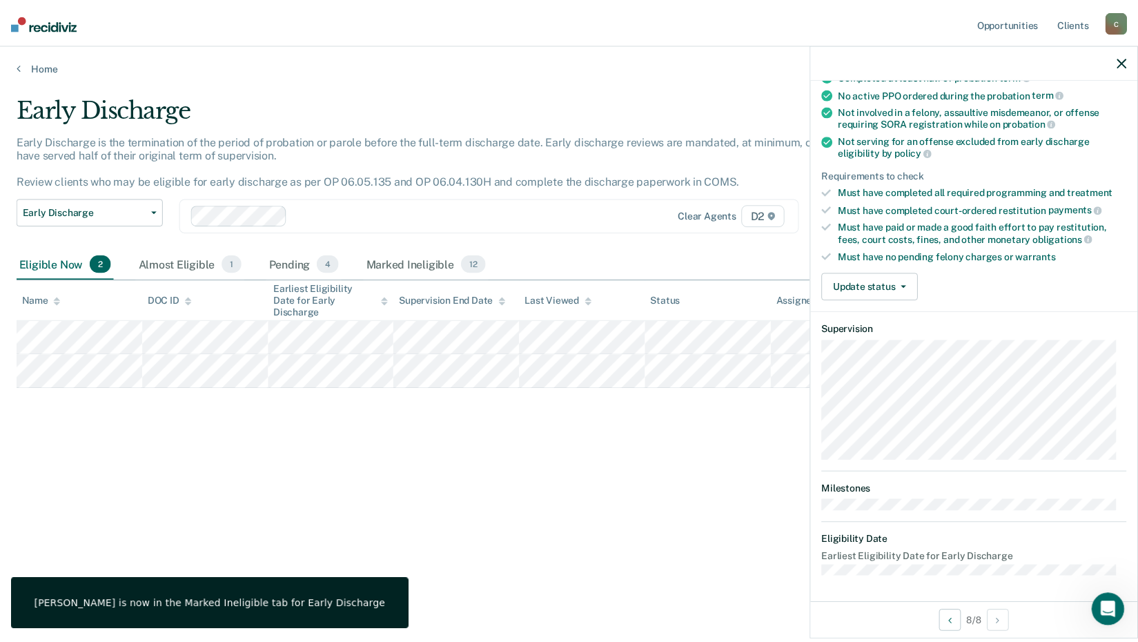
scroll to position [148, 0]
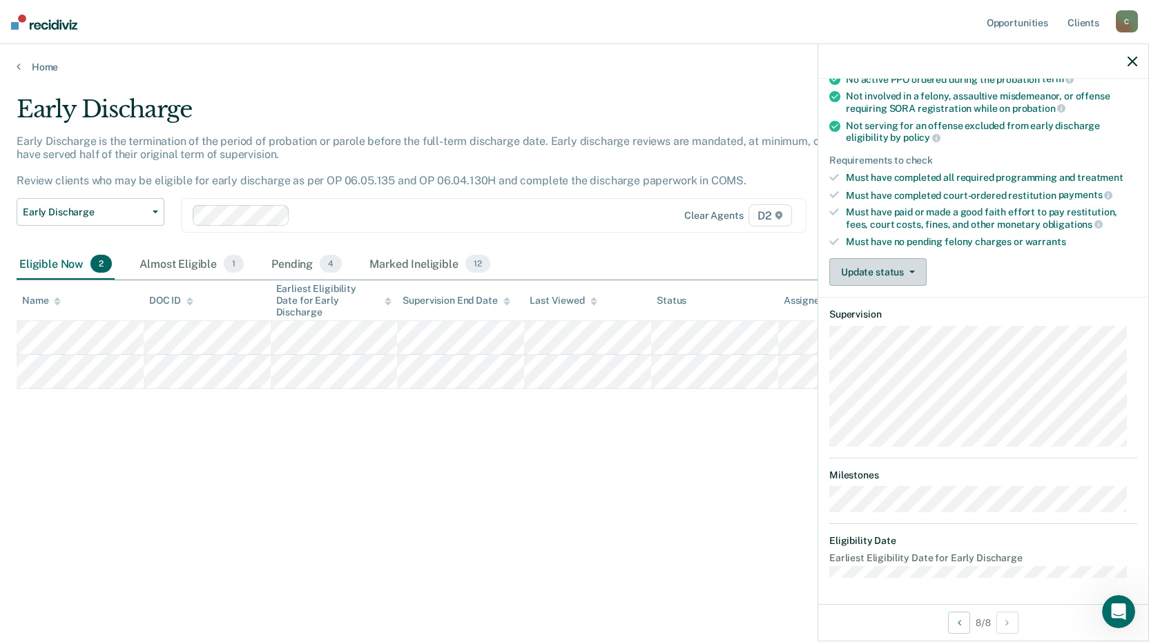
click at [908, 277] on button "Update status" at bounding box center [877, 272] width 97 height 28
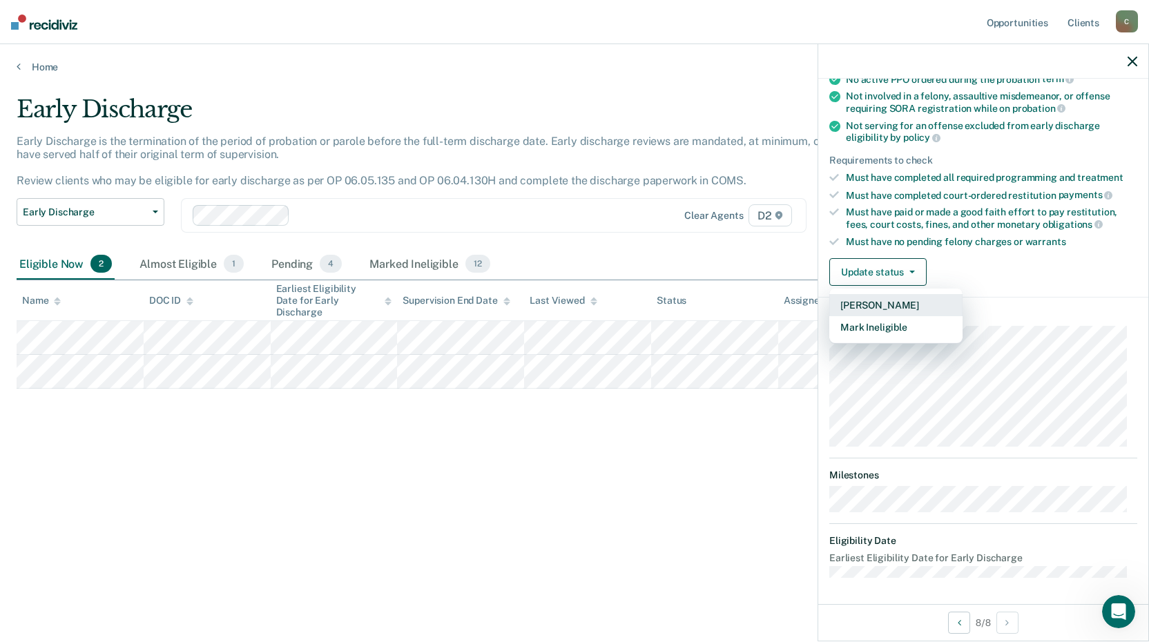
click at [904, 308] on button "[PERSON_NAME]" at bounding box center [895, 305] width 133 height 22
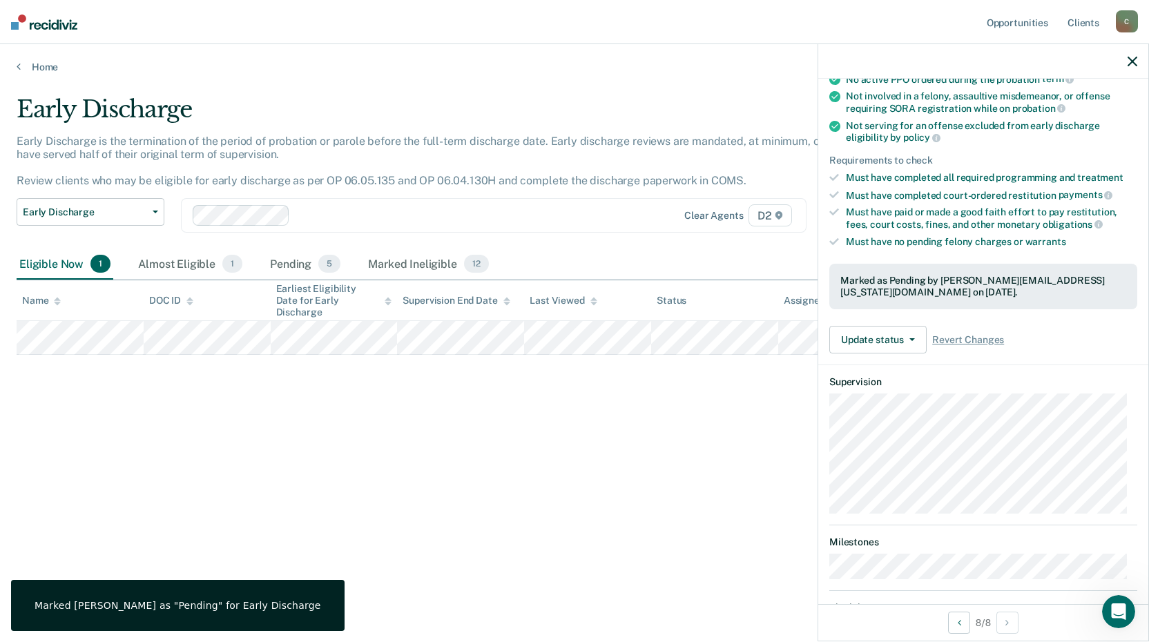
click at [415, 405] on div "Early Discharge Early Discharge is the termination of the period of probation o…" at bounding box center [575, 316] width 1116 height 443
click at [1129, 65] on icon "button" at bounding box center [1132, 62] width 10 height 10
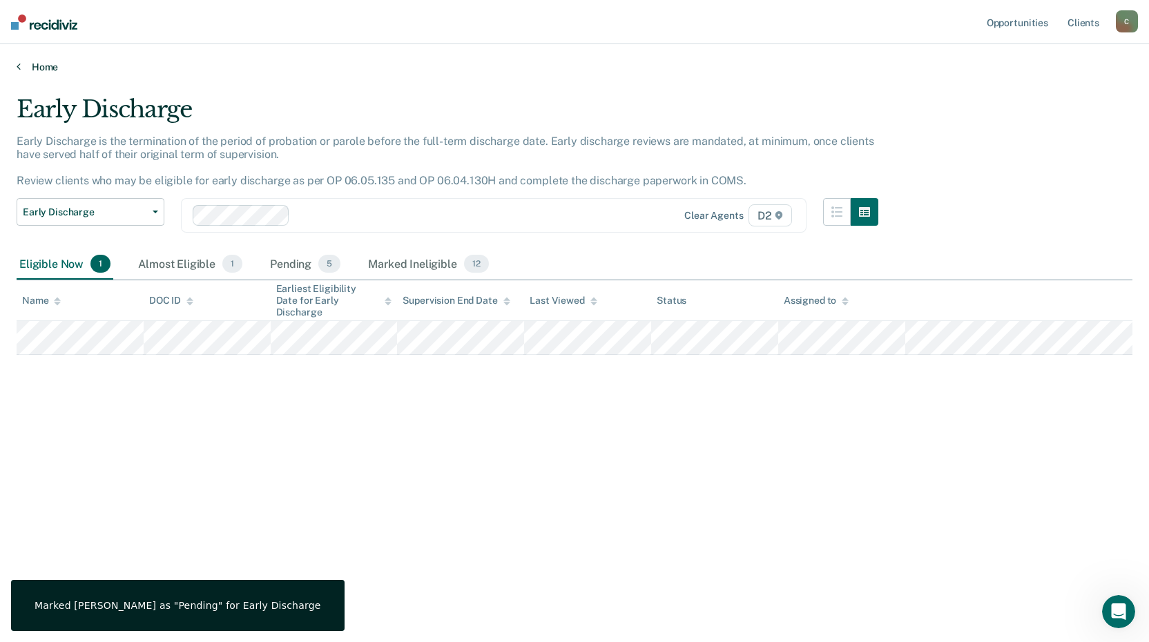
click at [40, 69] on link "Home" at bounding box center [575, 67] width 1116 height 12
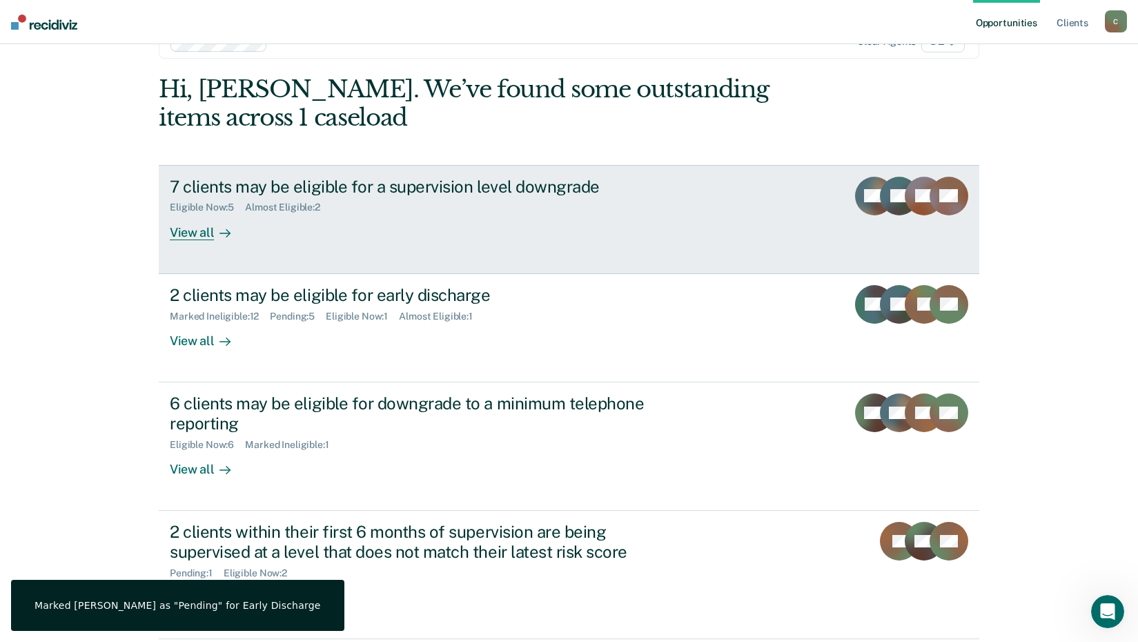
scroll to position [95, 0]
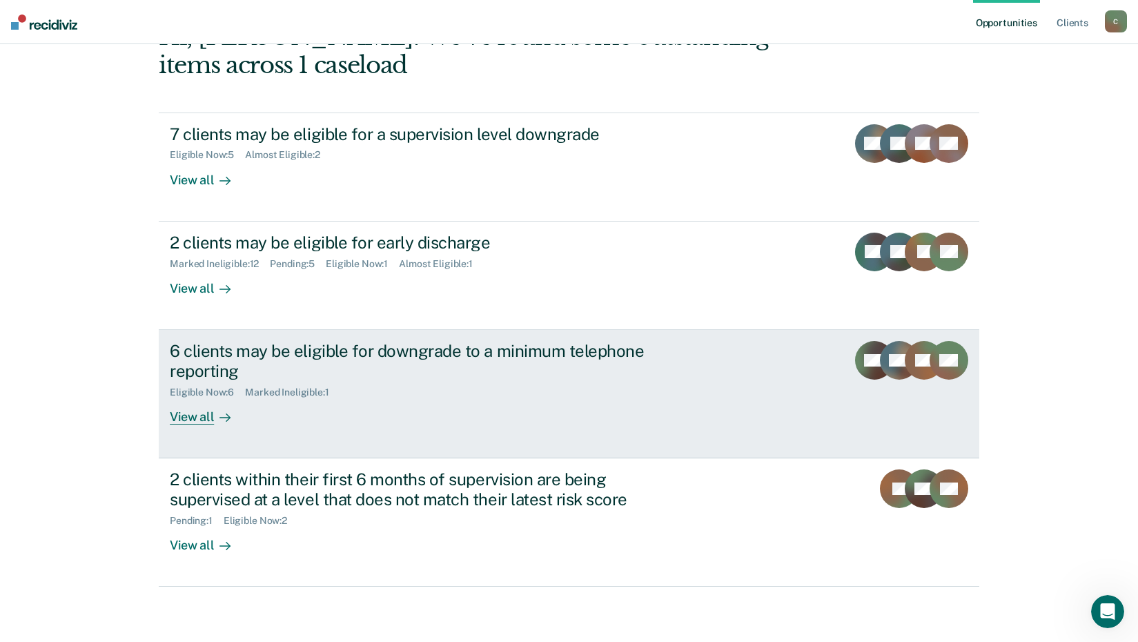
click at [188, 420] on div "View all" at bounding box center [208, 411] width 77 height 27
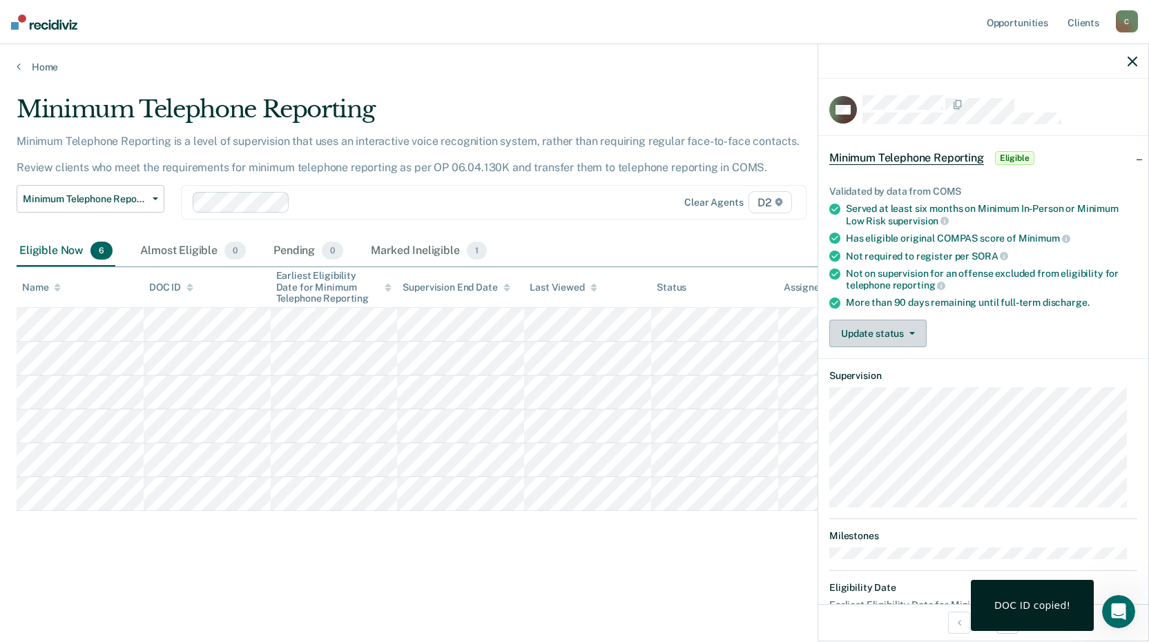
click at [868, 334] on button "Update status" at bounding box center [877, 334] width 97 height 28
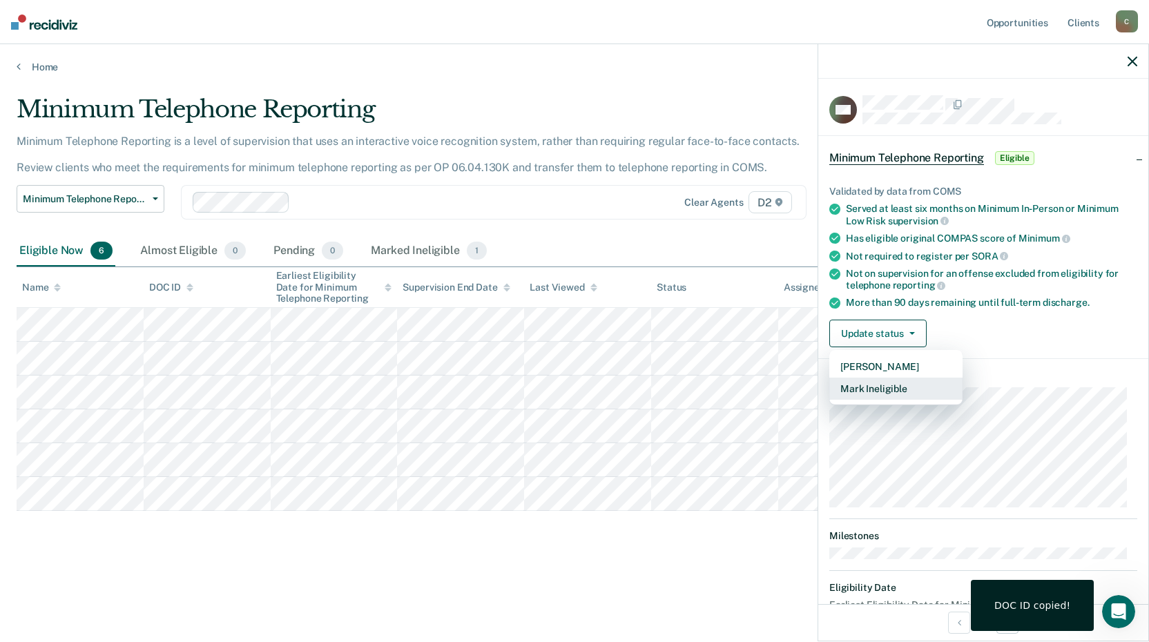
click at [875, 389] on button "Mark Ineligible" at bounding box center [895, 389] width 133 height 22
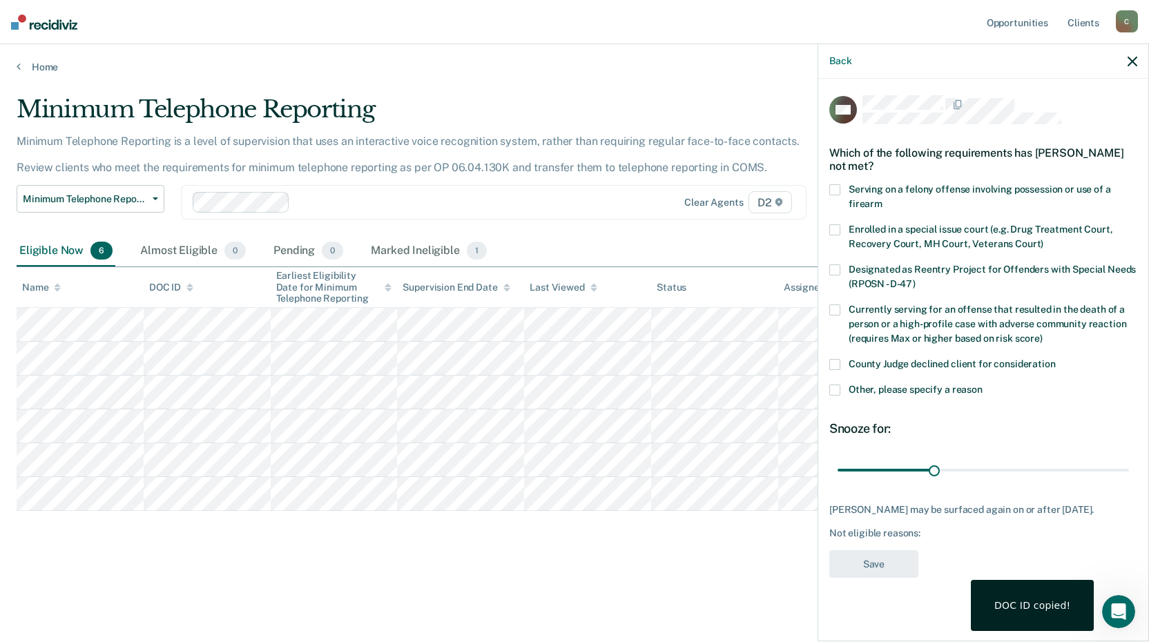
click at [835, 364] on span at bounding box center [834, 364] width 11 height 11
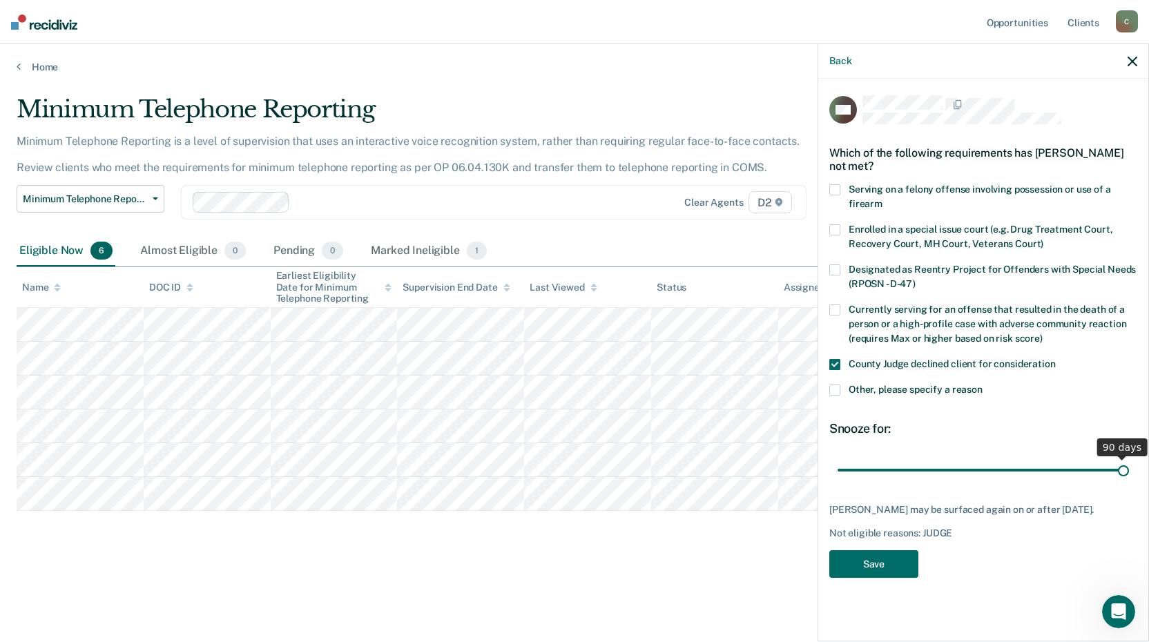
drag, startPoint x: 923, startPoint y: 467, endPoint x: 1168, endPoint y: 469, distance: 245.1
type input "90"
click at [1129, 469] on input "range" at bounding box center [982, 470] width 291 height 24
click at [884, 556] on button "Save" at bounding box center [873, 564] width 89 height 28
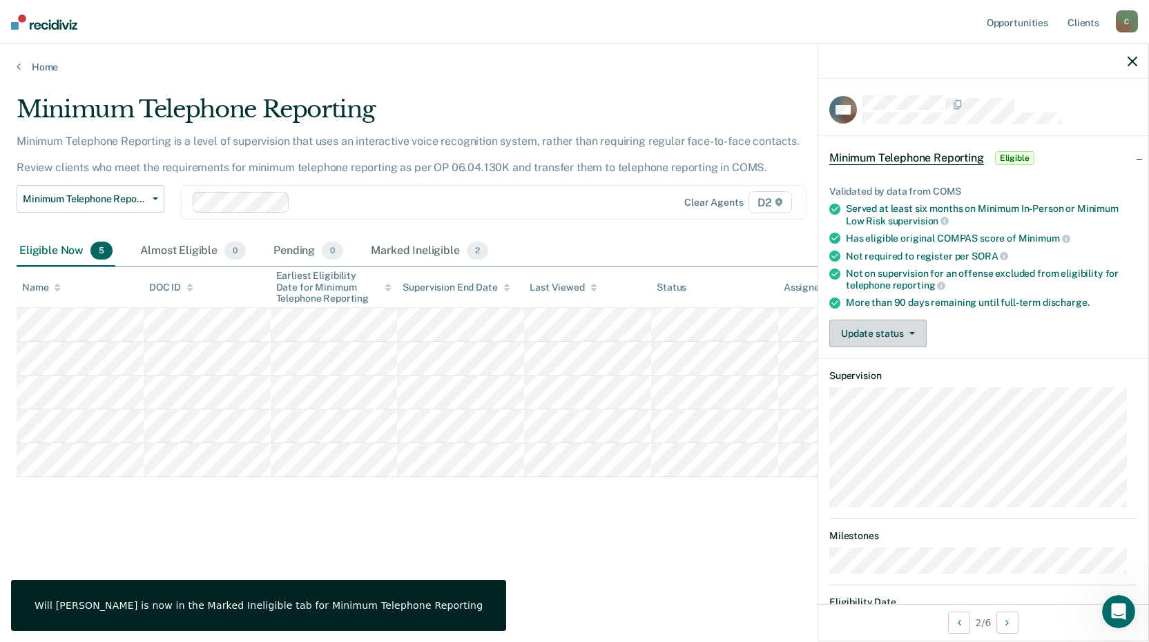
click at [858, 338] on button "Update status" at bounding box center [877, 334] width 97 height 28
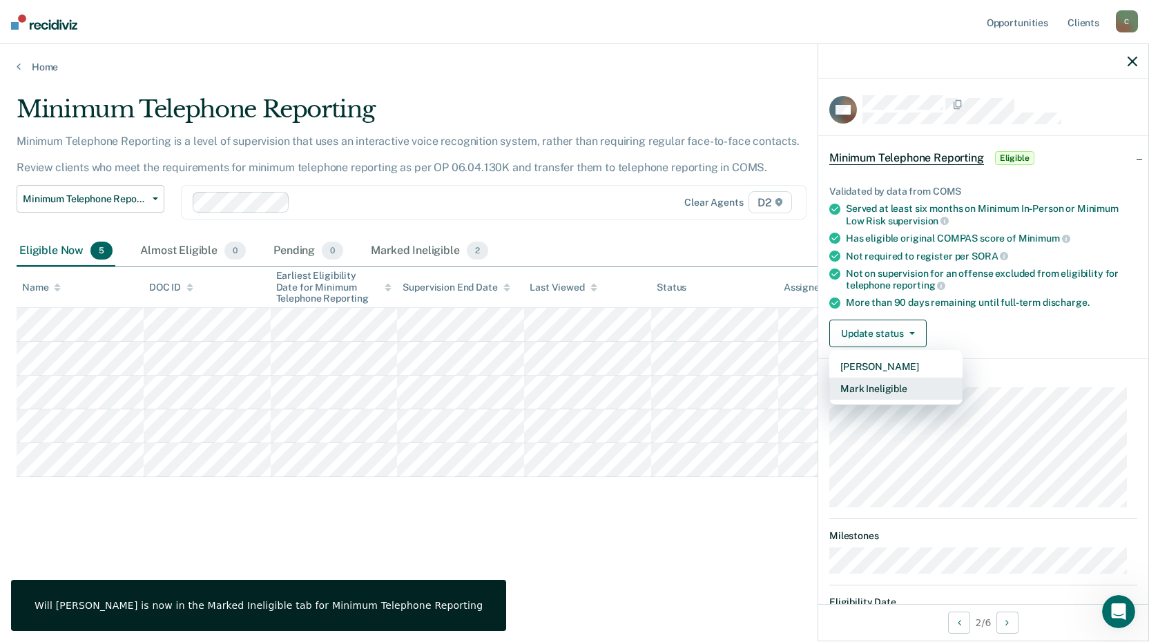
click at [872, 389] on button "Mark Ineligible" at bounding box center [895, 389] width 133 height 22
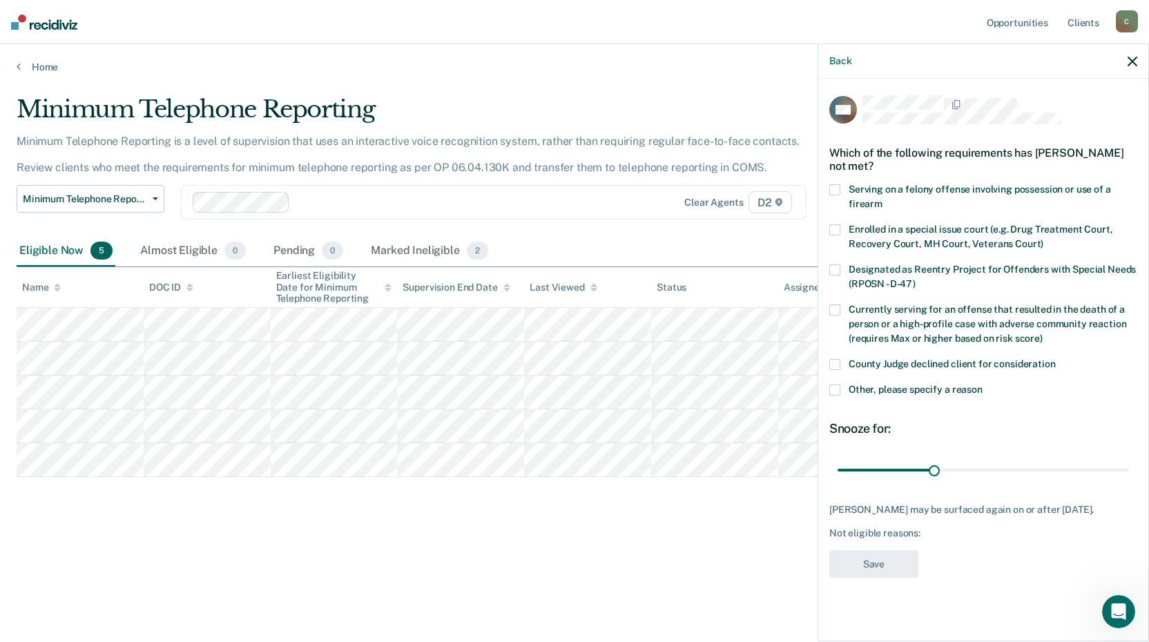
click at [831, 364] on span at bounding box center [834, 364] width 11 height 11
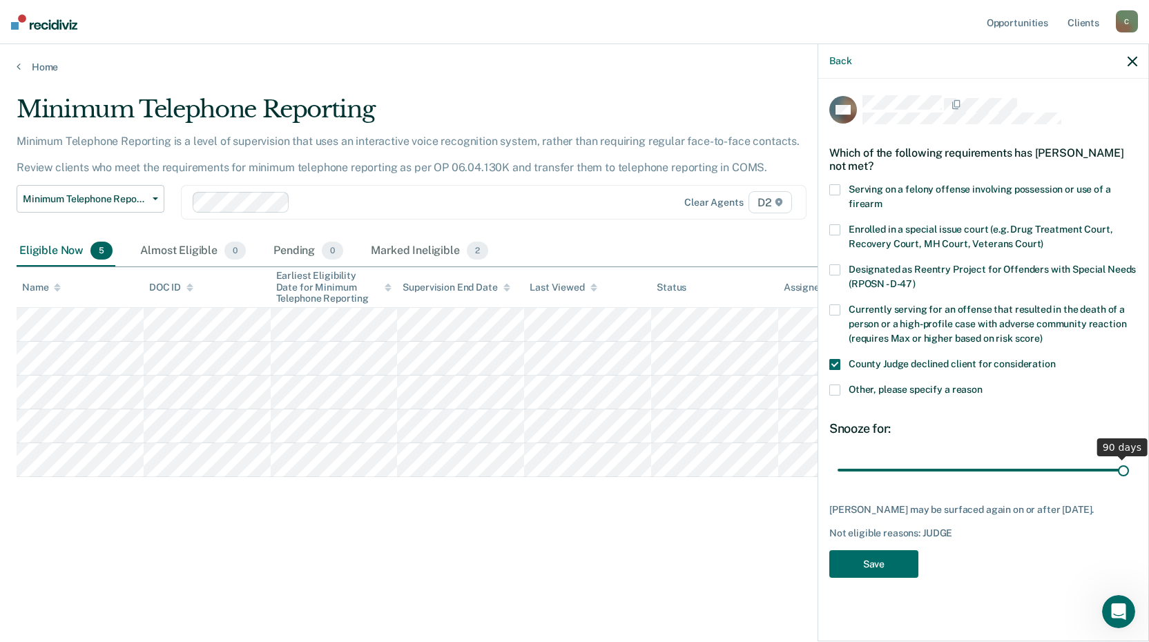
drag, startPoint x: 930, startPoint y: 465, endPoint x: 1189, endPoint y: 476, distance: 259.8
type input "90"
click at [1129, 476] on input "range" at bounding box center [982, 470] width 291 height 24
click at [883, 562] on button "Save" at bounding box center [873, 564] width 89 height 28
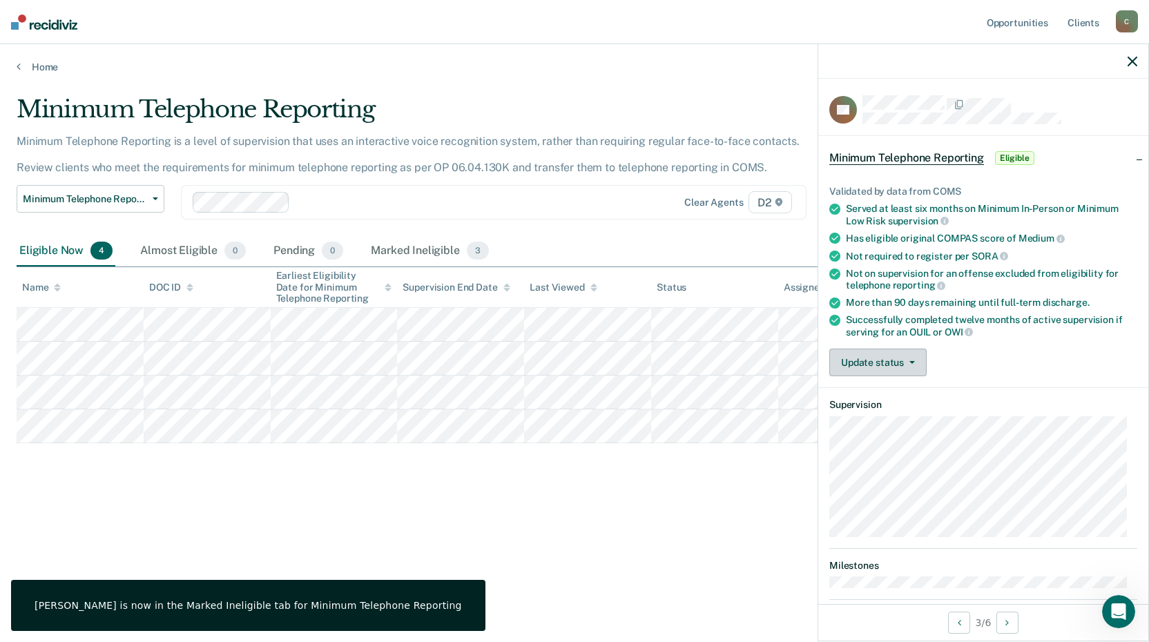
click at [851, 373] on button "Update status" at bounding box center [877, 363] width 97 height 28
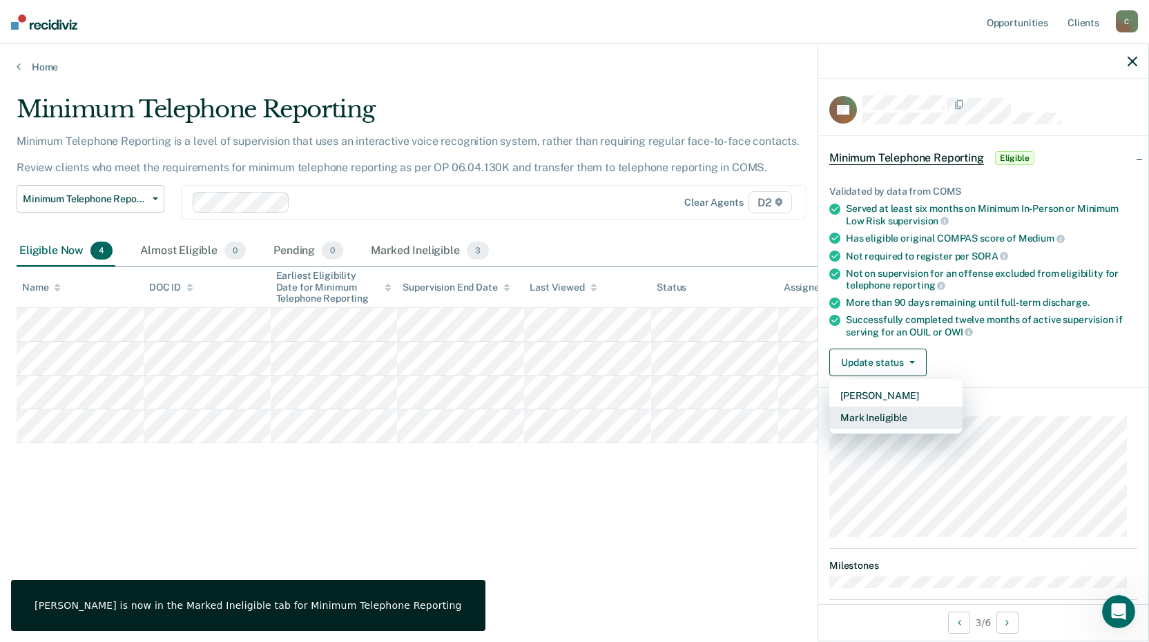
click at [862, 418] on button "Mark Ineligible" at bounding box center [895, 418] width 133 height 22
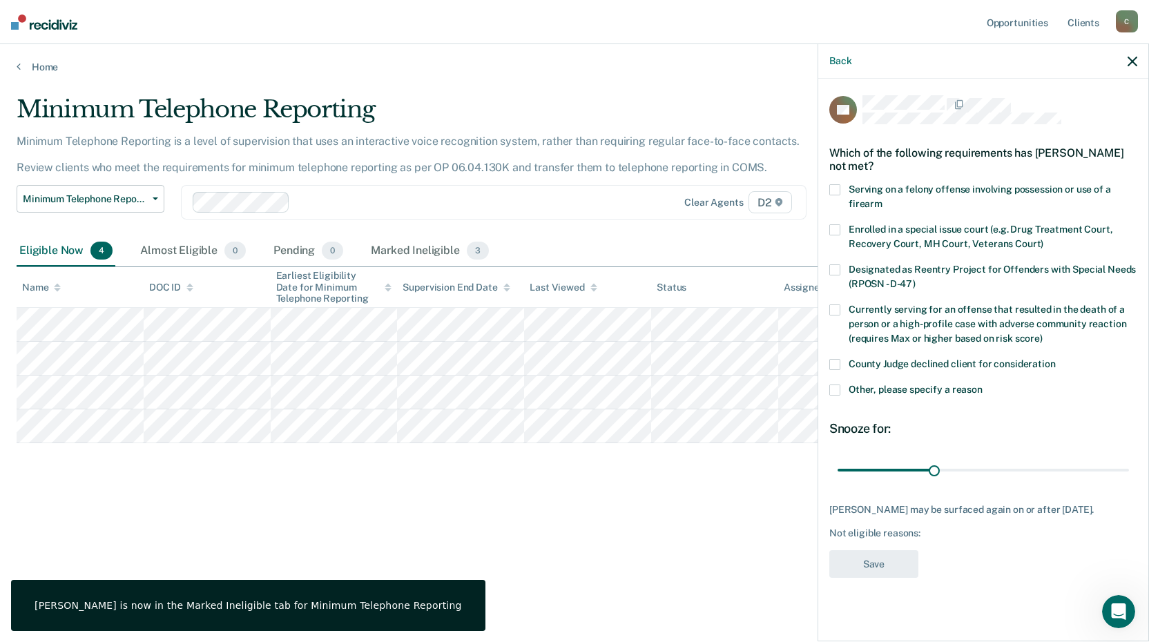
click at [833, 363] on span at bounding box center [834, 364] width 11 height 11
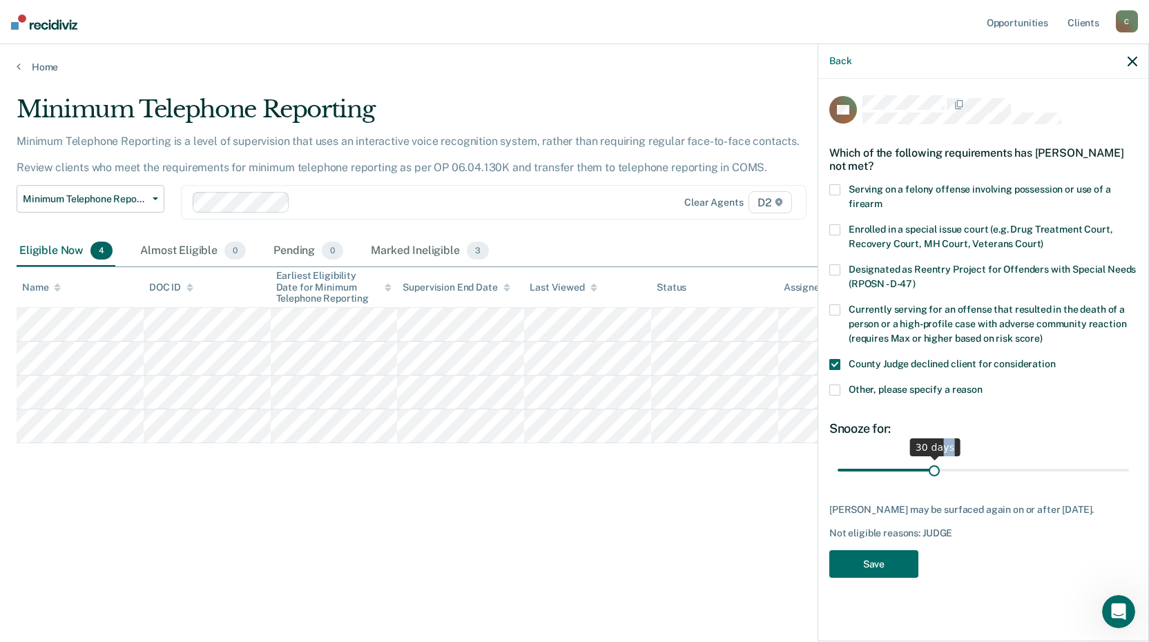
click at [935, 456] on div "30 days" at bounding box center [935, 447] width 0 height 18
type input "90"
click at [900, 560] on button "Save" at bounding box center [873, 564] width 89 height 28
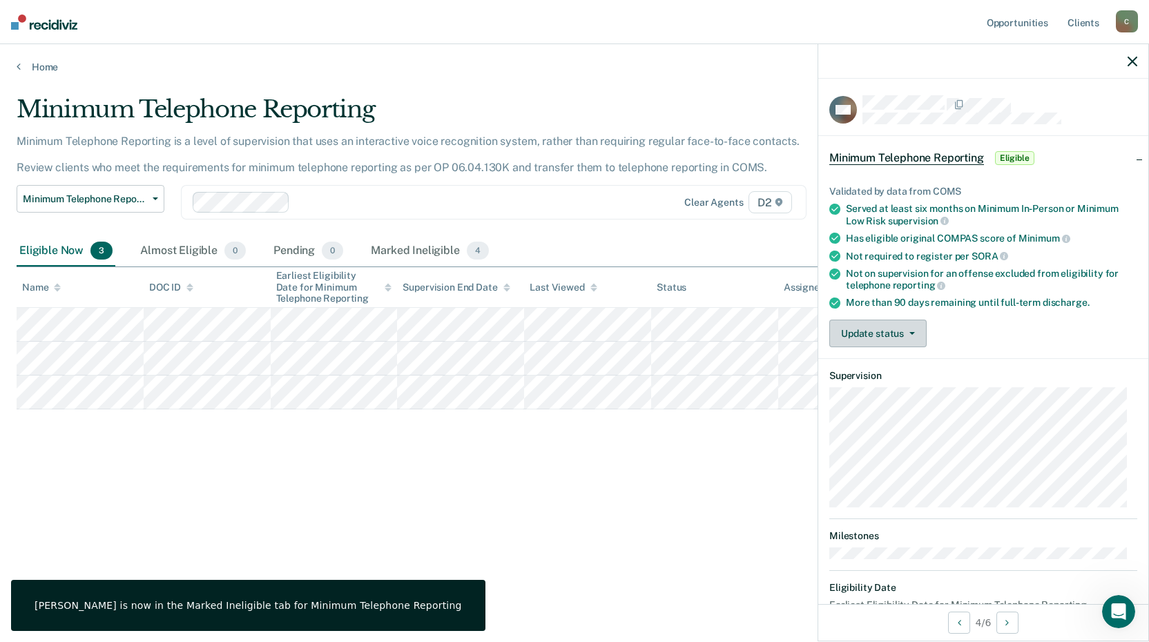
click at [864, 339] on button "Update status" at bounding box center [877, 334] width 97 height 28
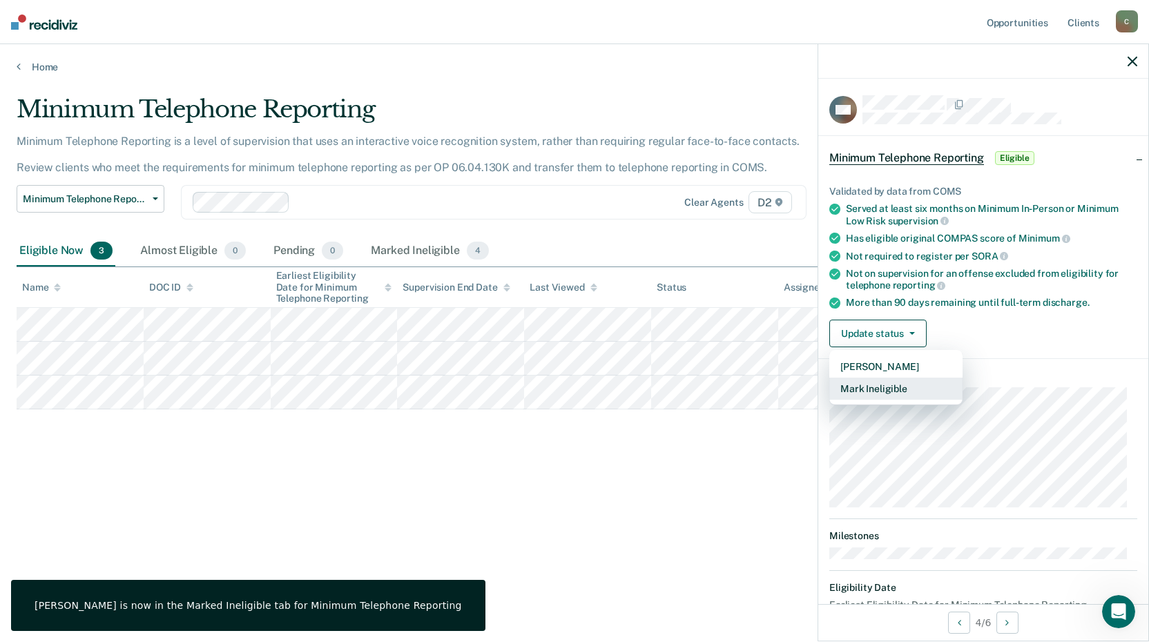
click at [873, 395] on button "Mark Ineligible" at bounding box center [895, 389] width 133 height 22
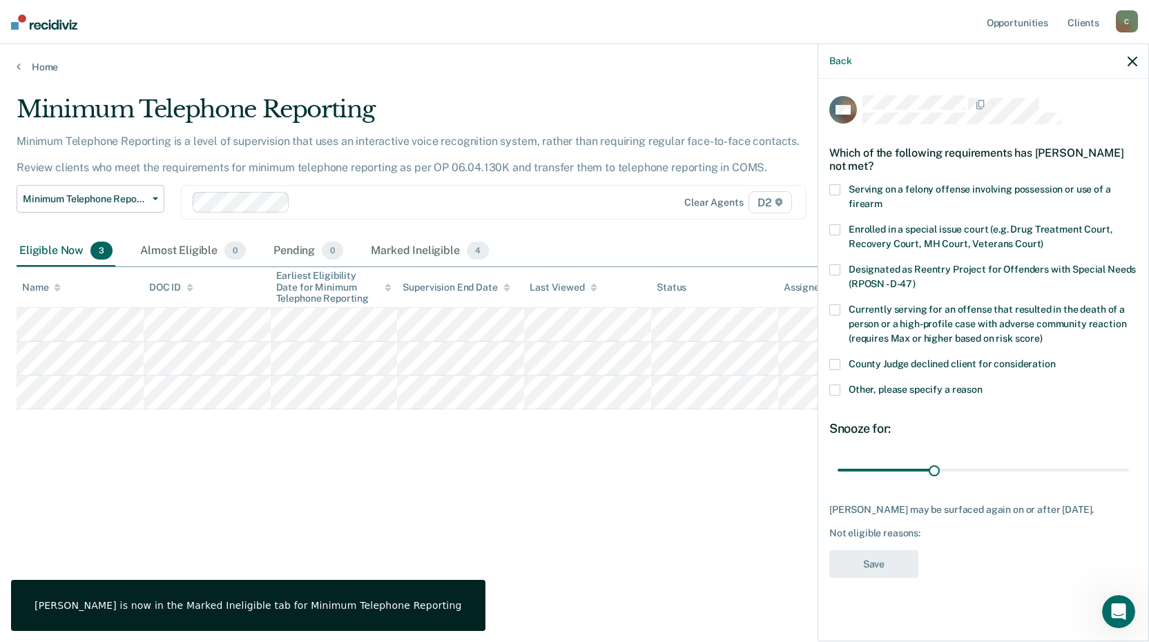
click at [840, 364] on label "County Judge declined client for consideration" at bounding box center [983, 366] width 308 height 14
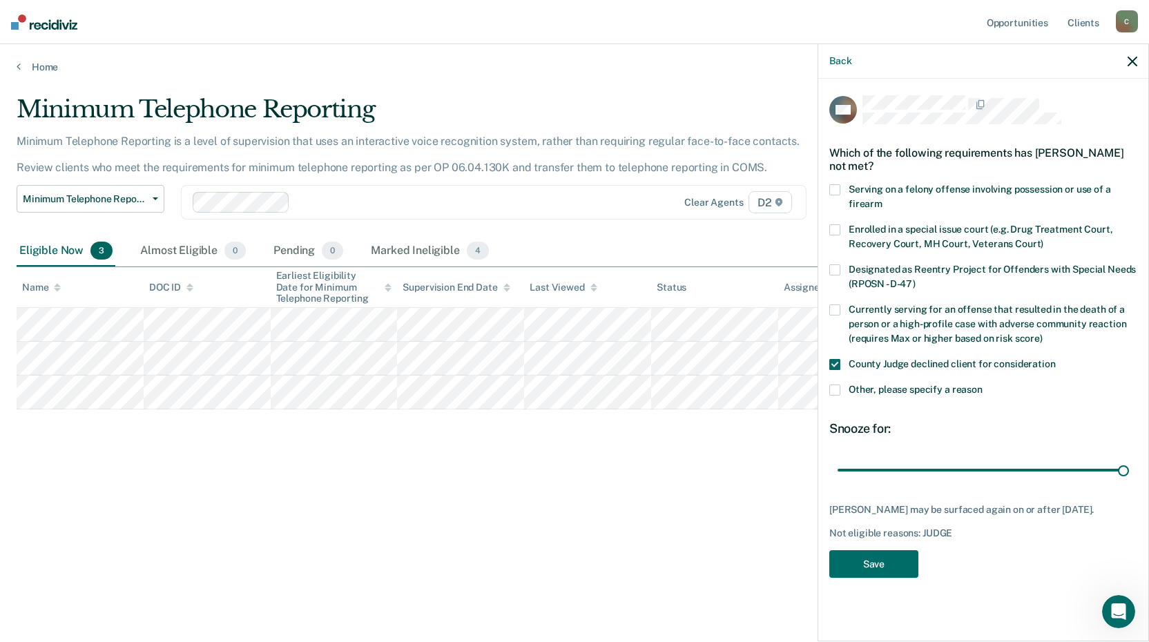
drag, startPoint x: 933, startPoint y: 466, endPoint x: 1057, endPoint y: 514, distance: 133.3
type input "90"
click at [1129, 482] on input "range" at bounding box center [982, 470] width 291 height 24
click at [906, 561] on button "Save" at bounding box center [873, 564] width 89 height 28
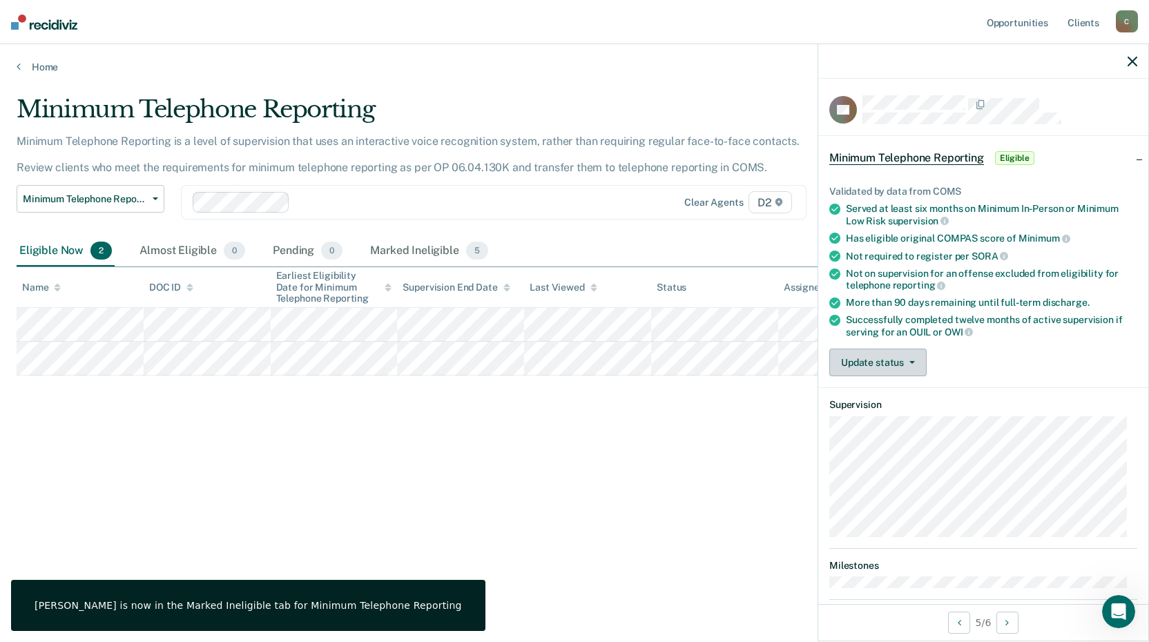
click at [893, 353] on button "Update status" at bounding box center [877, 363] width 97 height 28
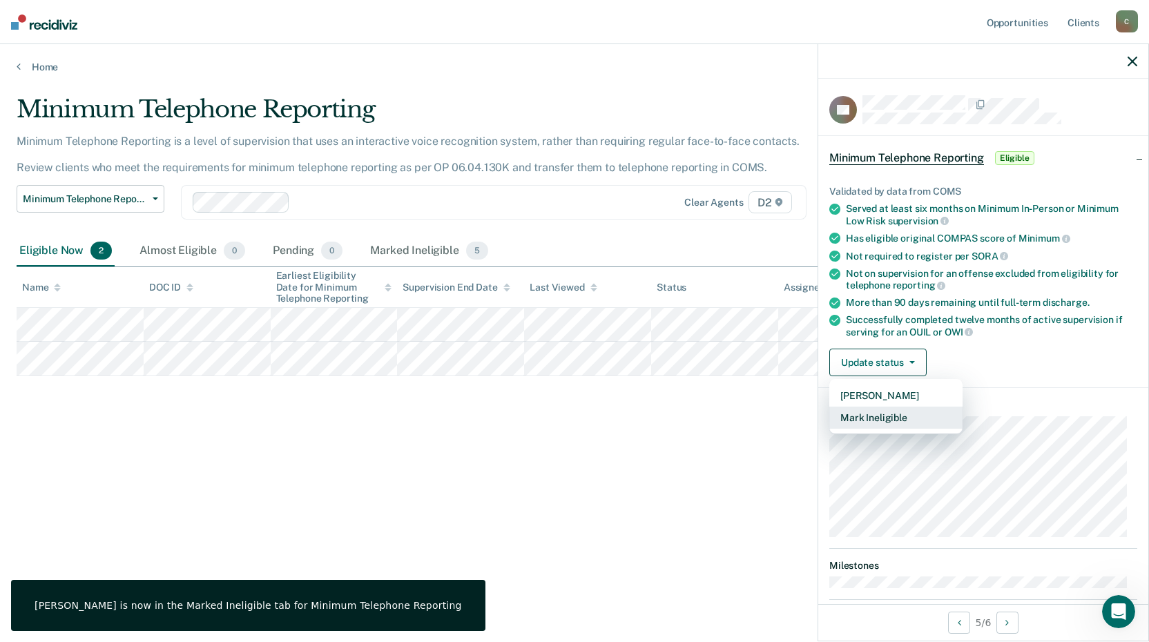
click at [895, 414] on button "Mark Ineligible" at bounding box center [895, 418] width 133 height 22
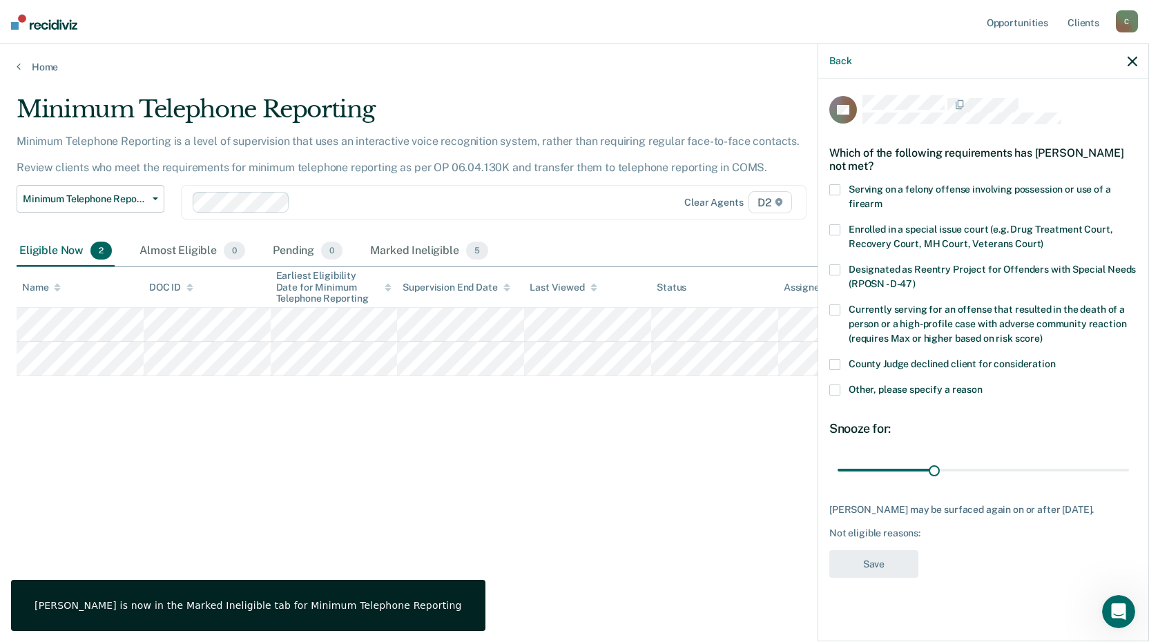
click at [841, 366] on label "County Judge declined client for consideration" at bounding box center [983, 366] width 308 height 14
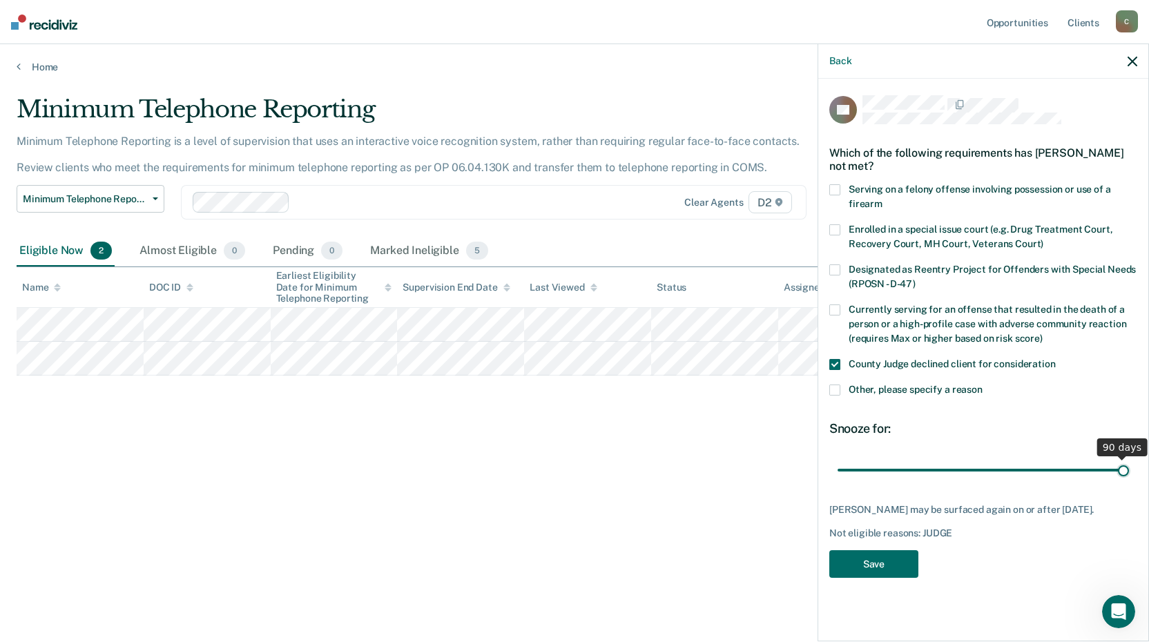
drag, startPoint x: 933, startPoint y: 468, endPoint x: 1235, endPoint y: 483, distance: 302.0
type input "90"
click at [1129, 482] on input "range" at bounding box center [982, 470] width 291 height 24
drag, startPoint x: 893, startPoint y: 560, endPoint x: 906, endPoint y: 549, distance: 17.3
click at [894, 557] on button "Save" at bounding box center [873, 564] width 89 height 28
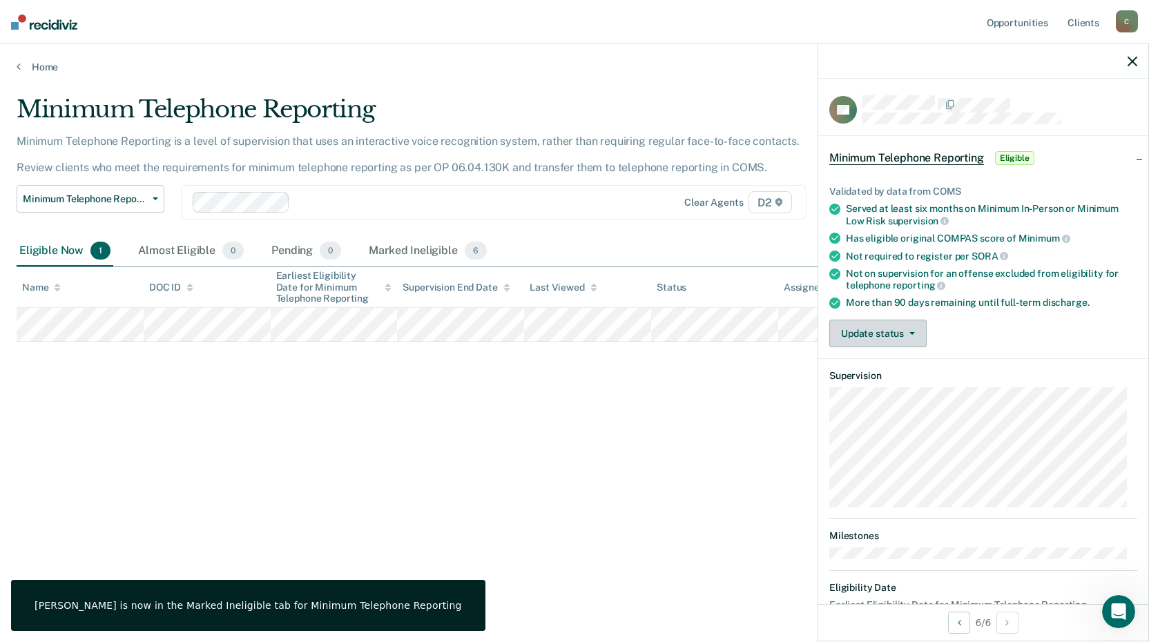
click at [873, 328] on button "Update status" at bounding box center [877, 334] width 97 height 28
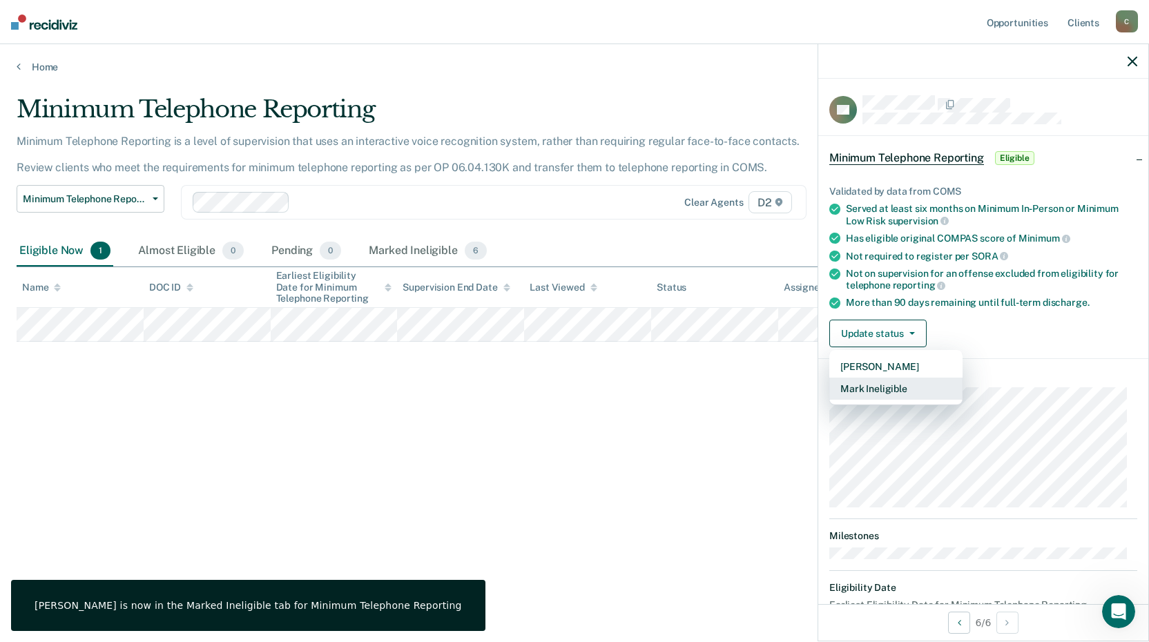
click at [893, 388] on button "Mark Ineligible" at bounding box center [895, 389] width 133 height 22
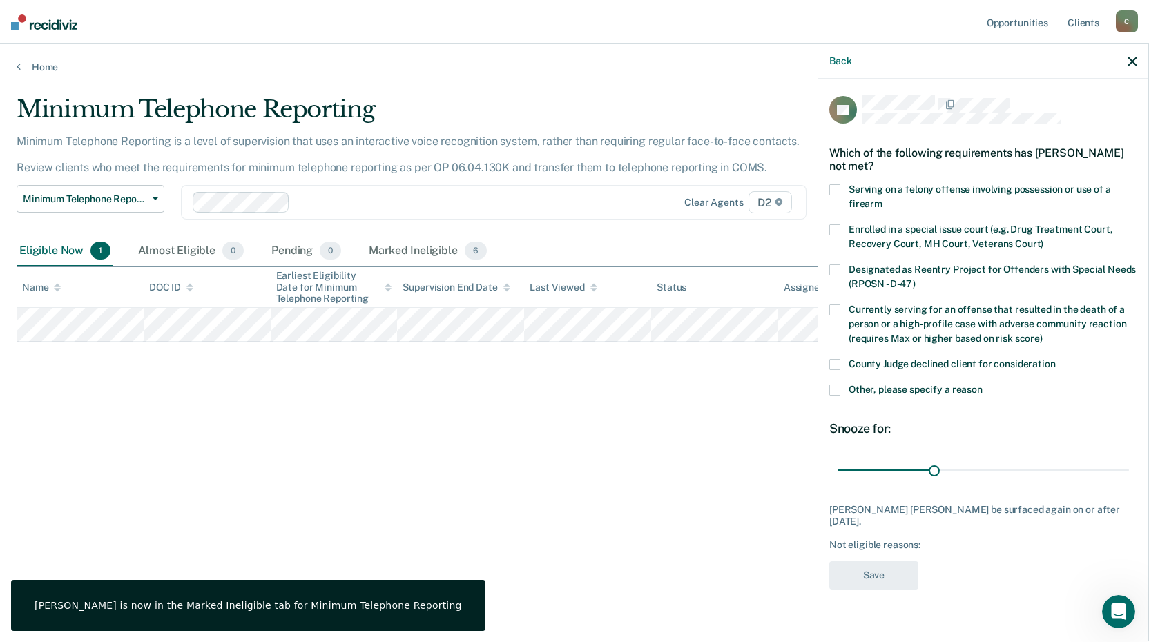
click at [840, 362] on label "County Judge declined client for consideration" at bounding box center [983, 366] width 308 height 14
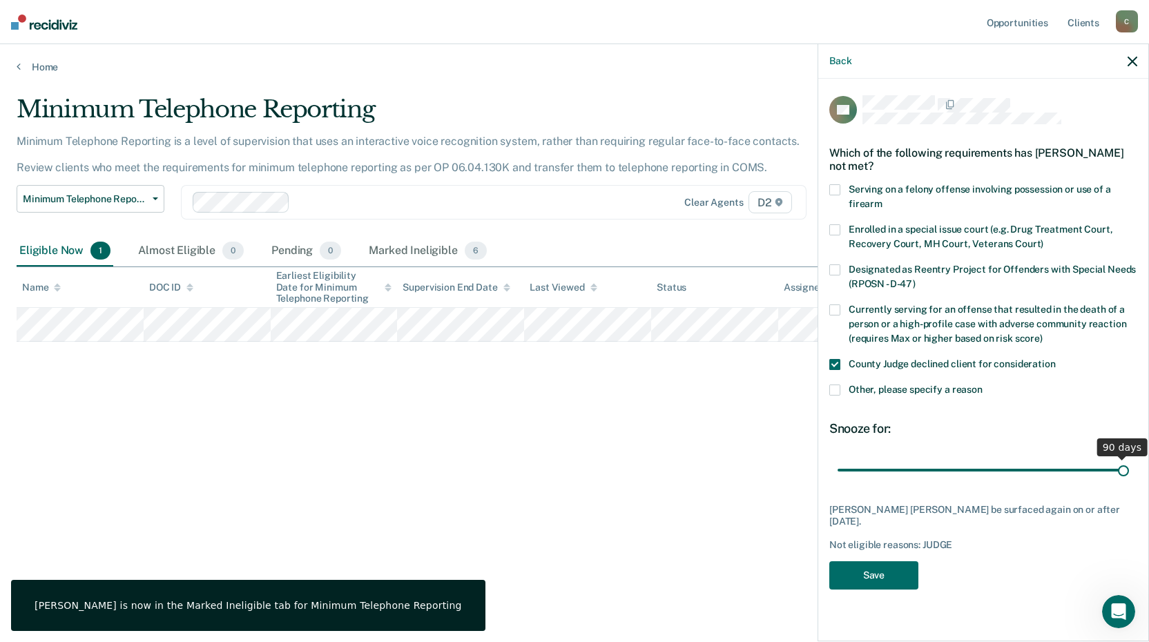
drag, startPoint x: 930, startPoint y: 465, endPoint x: 1162, endPoint y: 484, distance: 232.7
type input "90"
click at [1129, 482] on input "range" at bounding box center [982, 470] width 291 height 24
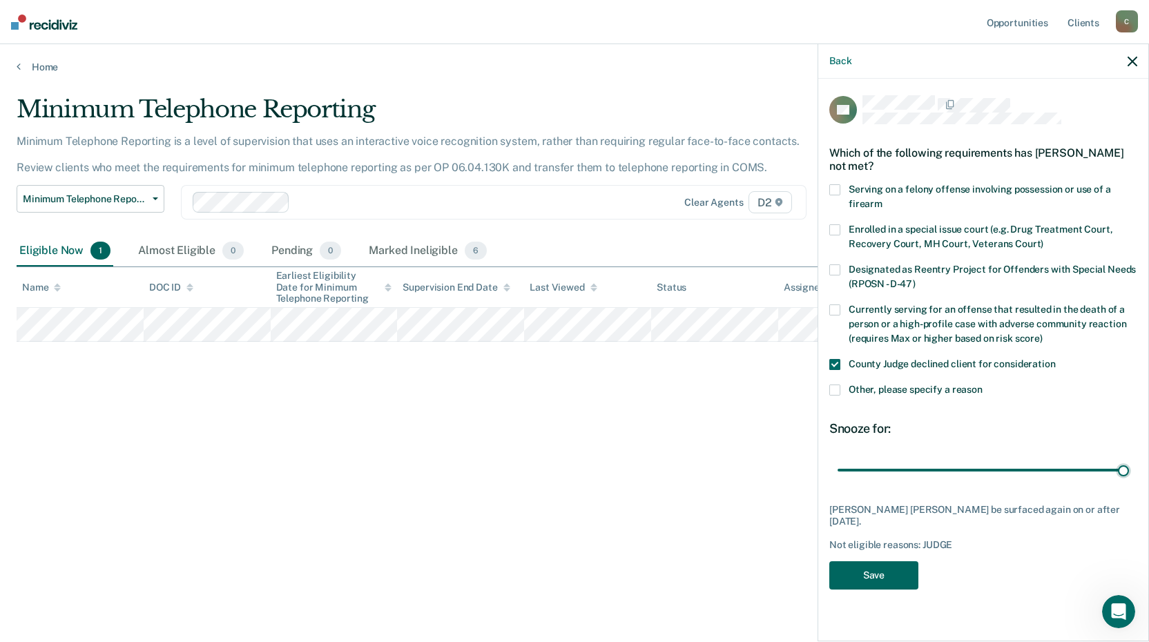
click at [879, 561] on button "Save" at bounding box center [873, 575] width 89 height 28
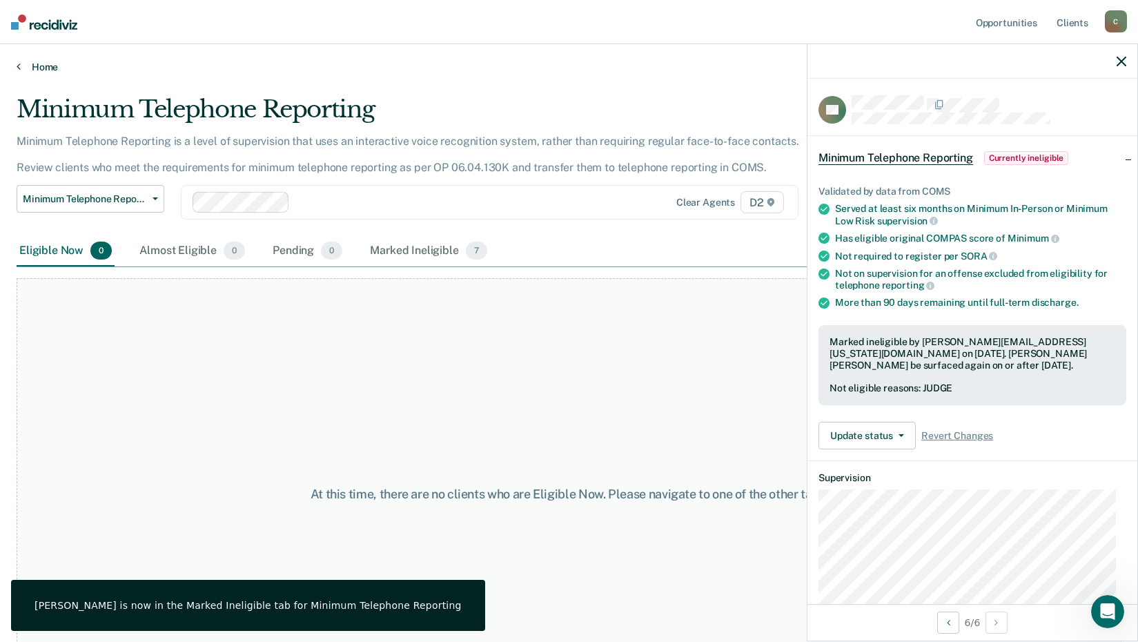
click at [38, 72] on link "Home" at bounding box center [569, 67] width 1105 height 12
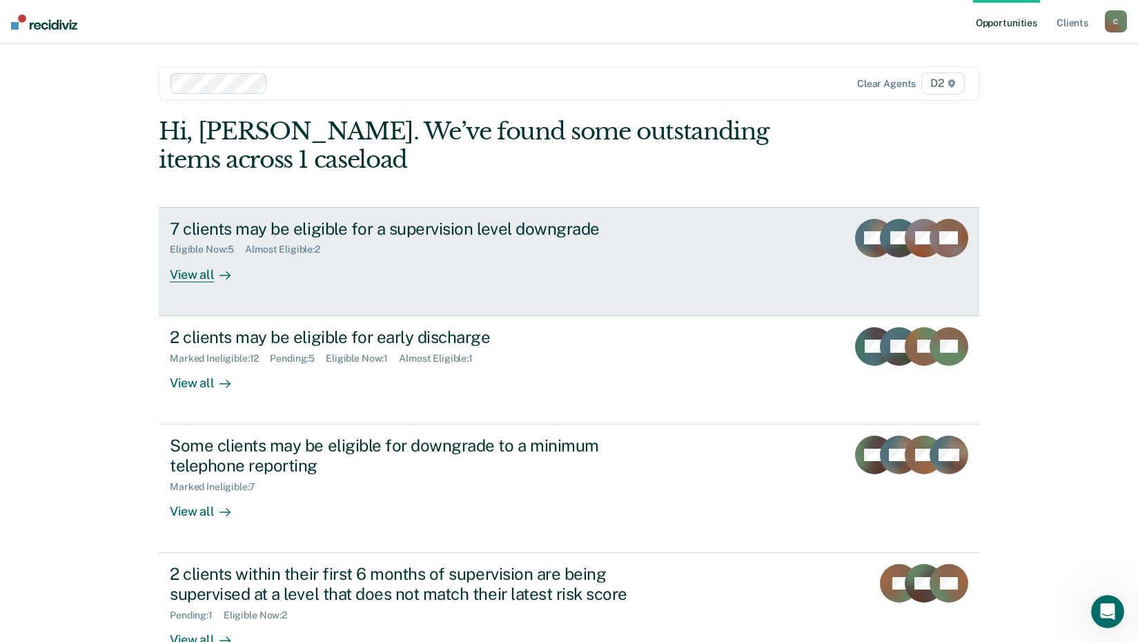
click at [208, 279] on div "View all" at bounding box center [208, 268] width 77 height 27
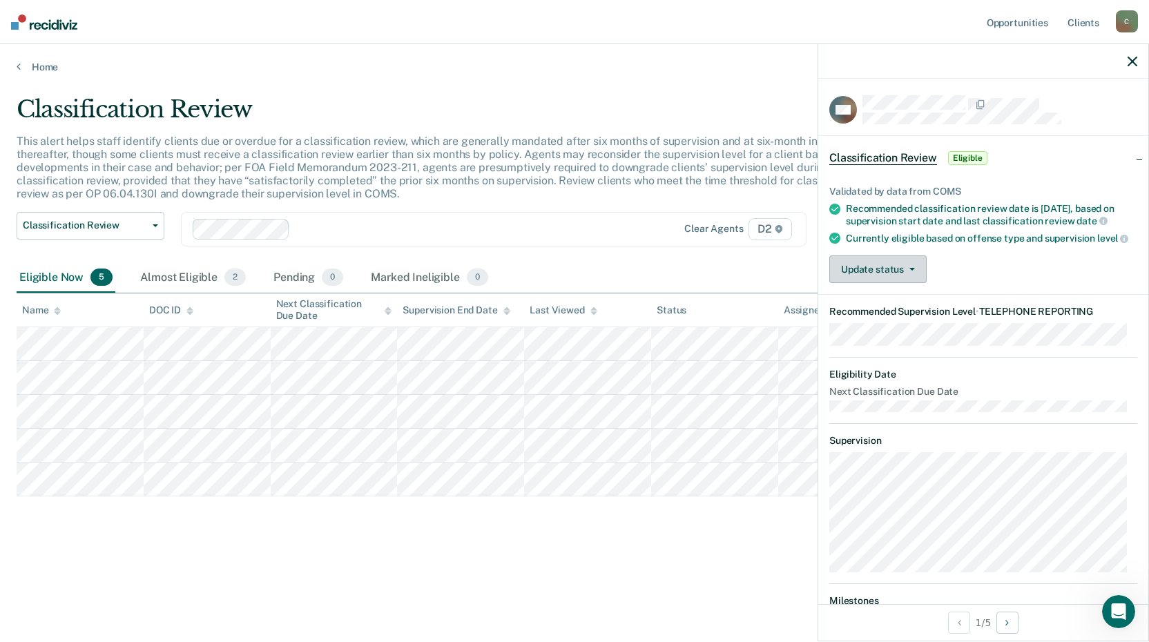
click at [907, 283] on button "Update status" at bounding box center [877, 269] width 97 height 28
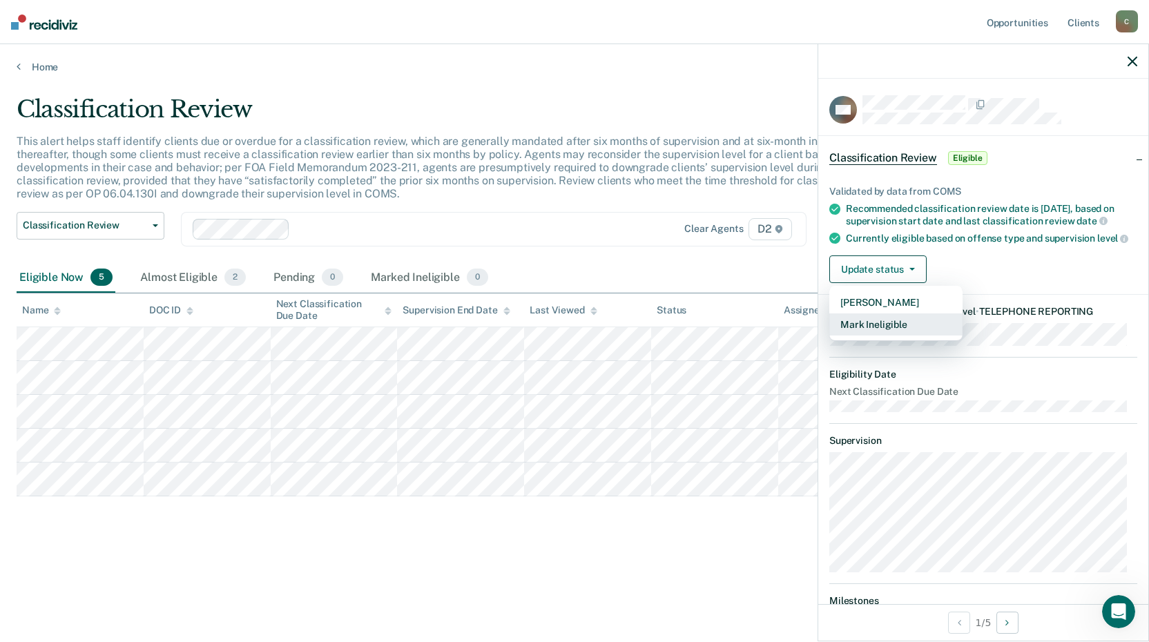
click at [902, 335] on button "Mark Ineligible" at bounding box center [895, 324] width 133 height 22
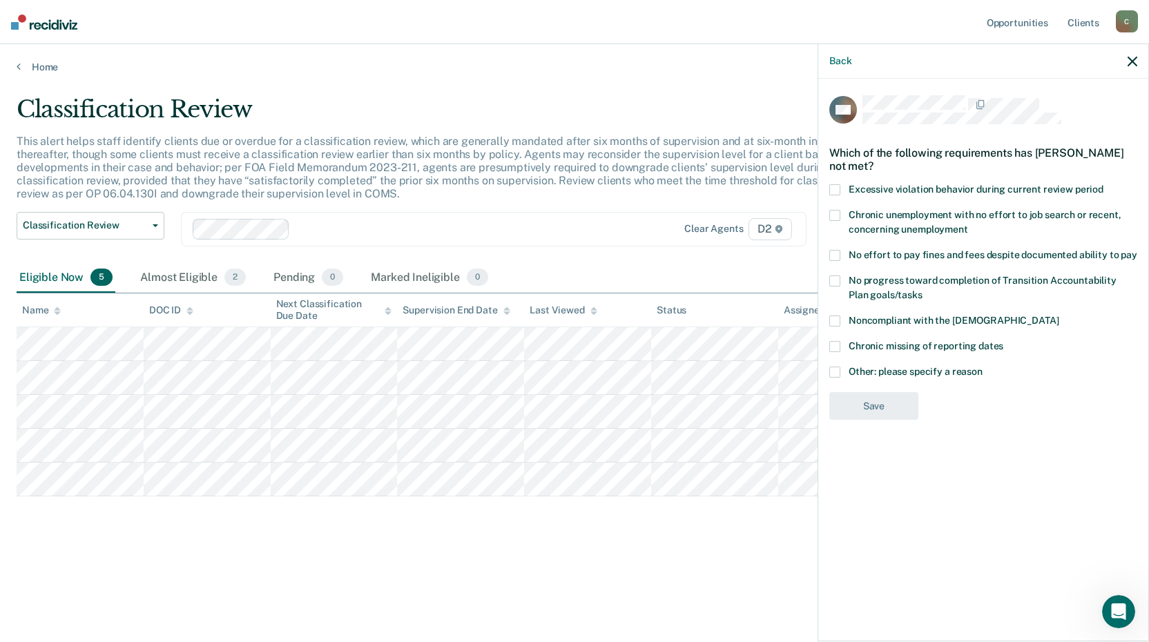
click at [830, 367] on span at bounding box center [834, 372] width 11 height 11
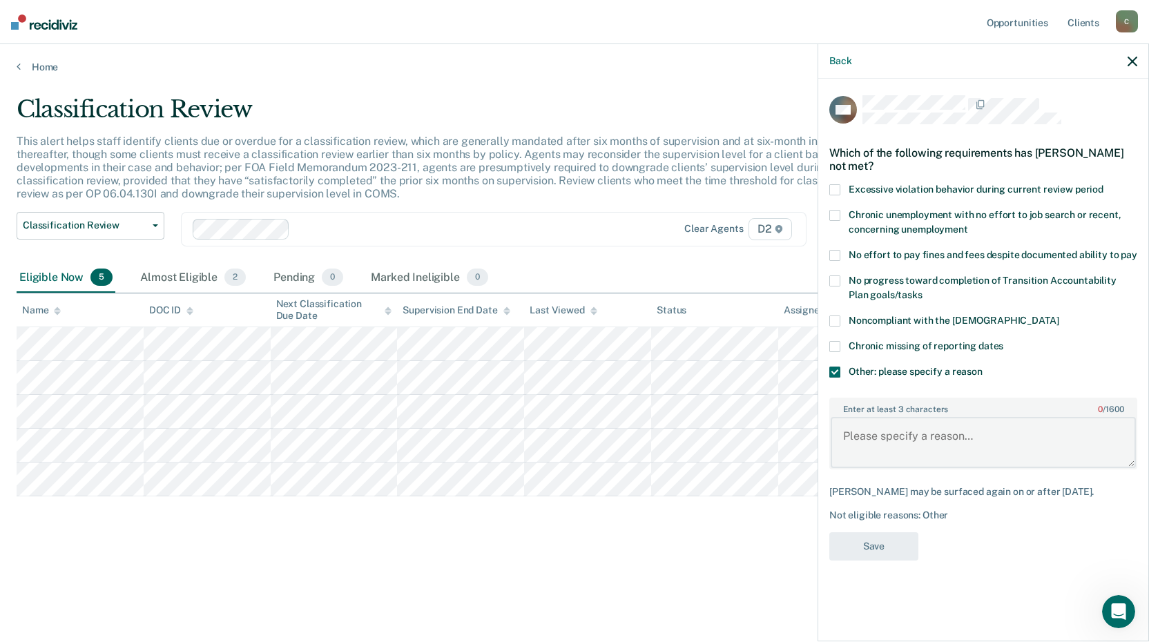
click at [887, 425] on textarea "Enter at least 3 characters 0 / 1600" at bounding box center [982, 442] width 305 height 51
drag, startPoint x: 1053, startPoint y: 435, endPoint x: 835, endPoint y: 433, distance: 218.1
click at [835, 433] on textarea "low as it can go in [GEOGRAPHIC_DATA]" at bounding box center [982, 442] width 305 height 51
type textarea "low as it can go in [GEOGRAPHIC_DATA]"
click at [879, 554] on button "Save" at bounding box center [873, 546] width 89 height 28
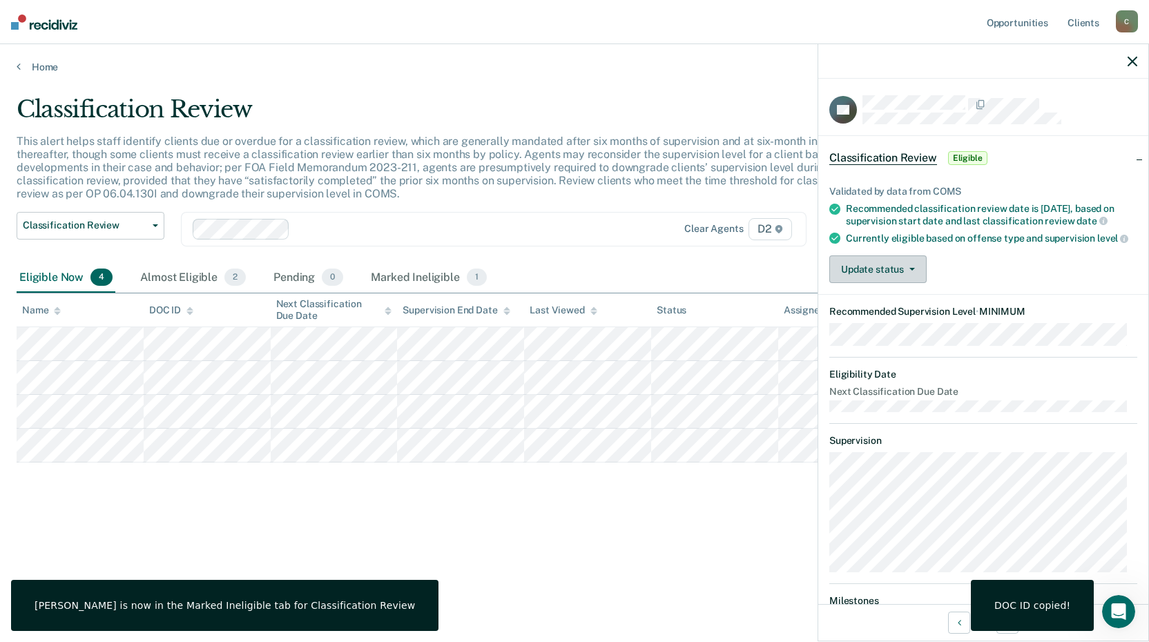
click at [857, 283] on button "Update status" at bounding box center [877, 269] width 97 height 28
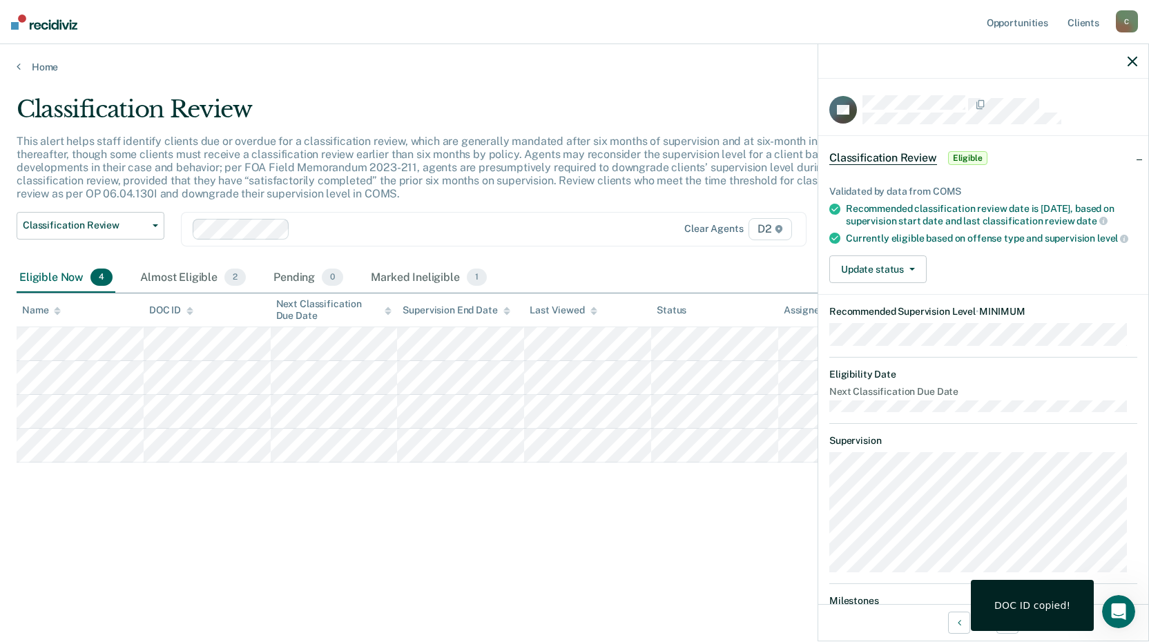
click at [1044, 318] on dt "Recommended Supervision Level • MINIMUM" at bounding box center [983, 312] width 308 height 12
click at [888, 283] on button "Update status" at bounding box center [877, 269] width 97 height 28
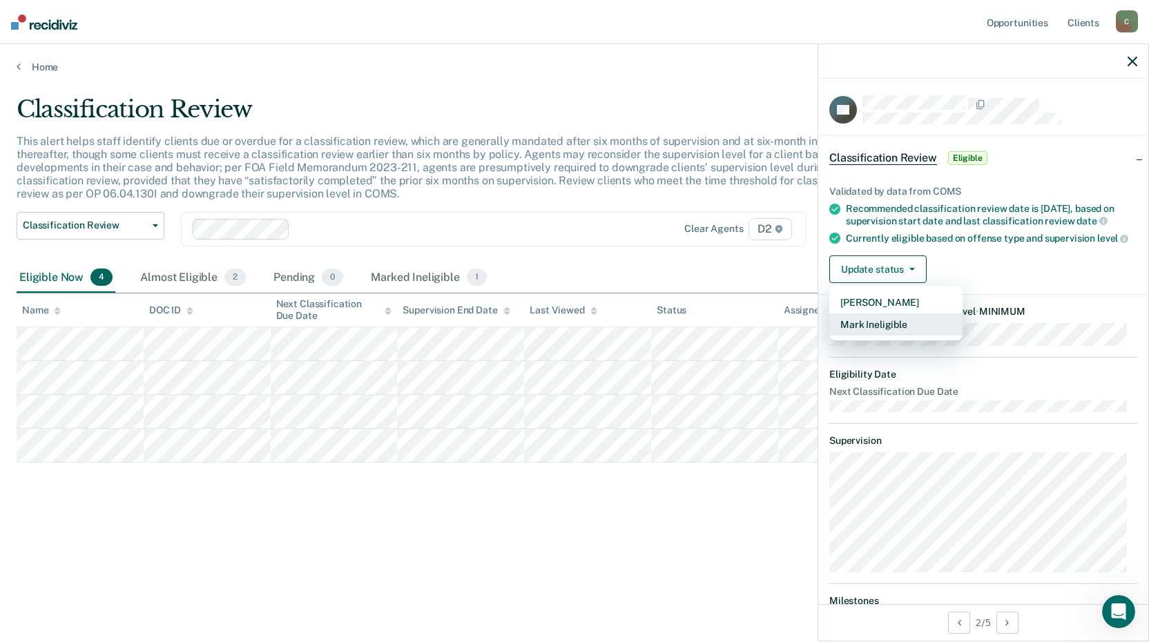
click at [889, 334] on button "Mark Ineligible" at bounding box center [895, 324] width 133 height 22
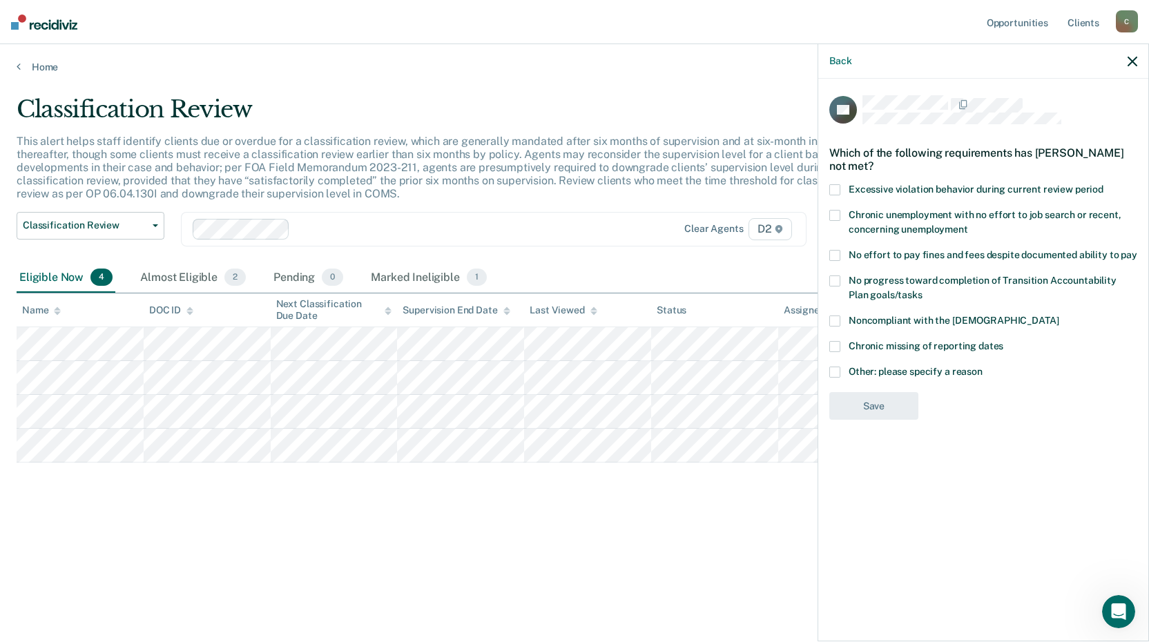
click at [834, 367] on span at bounding box center [834, 372] width 11 height 11
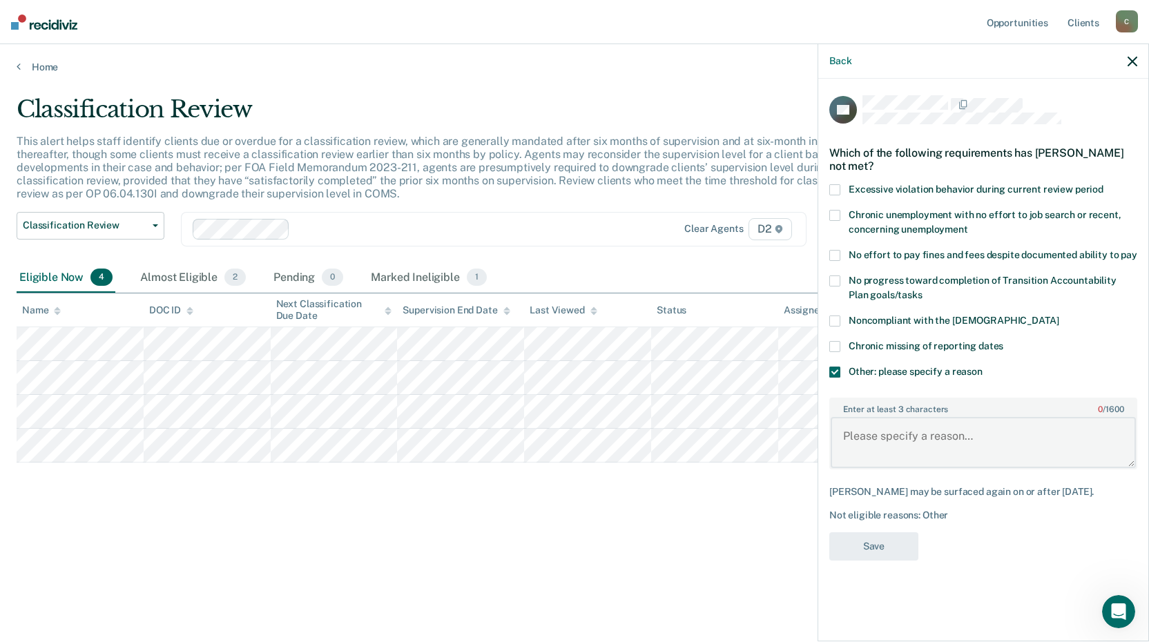
click at [881, 423] on textarea "Enter at least 3 characters 0 / 1600" at bounding box center [982, 442] width 305 height 51
paste textarea "0770840"
type textarea "0770840"
click at [906, 542] on button "Save" at bounding box center [873, 546] width 89 height 28
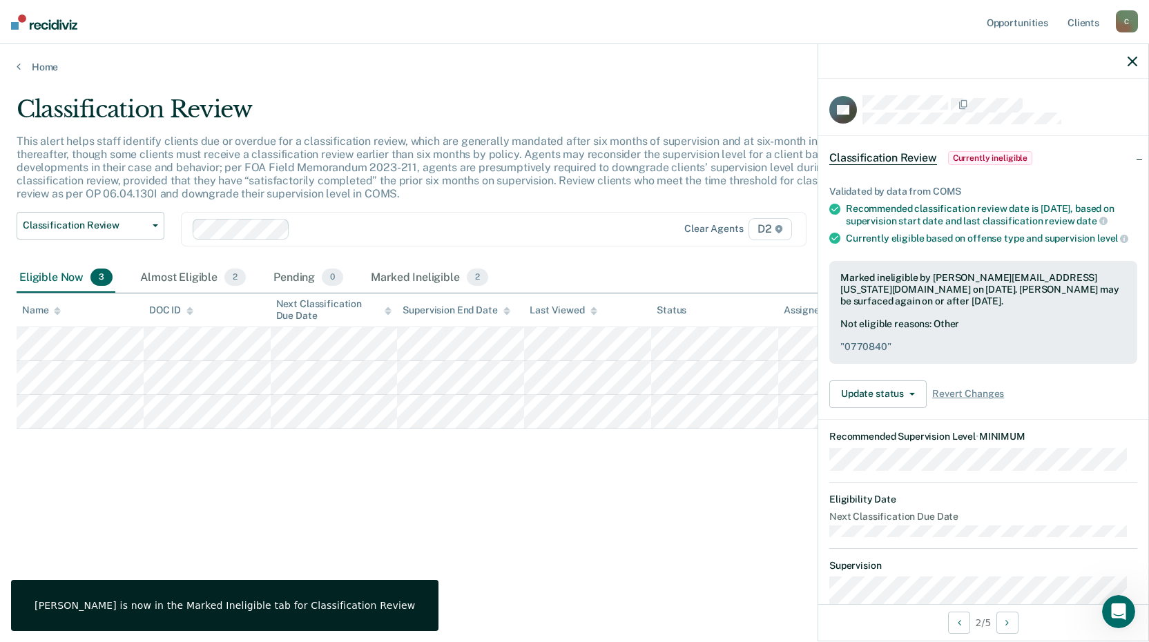
click at [847, 353] on pre "" 0770840 "" at bounding box center [983, 347] width 286 height 12
click at [873, 352] on pre "" 0770840 "" at bounding box center [983, 347] width 286 height 12
click at [889, 408] on button "Update status" at bounding box center [877, 394] width 97 height 28
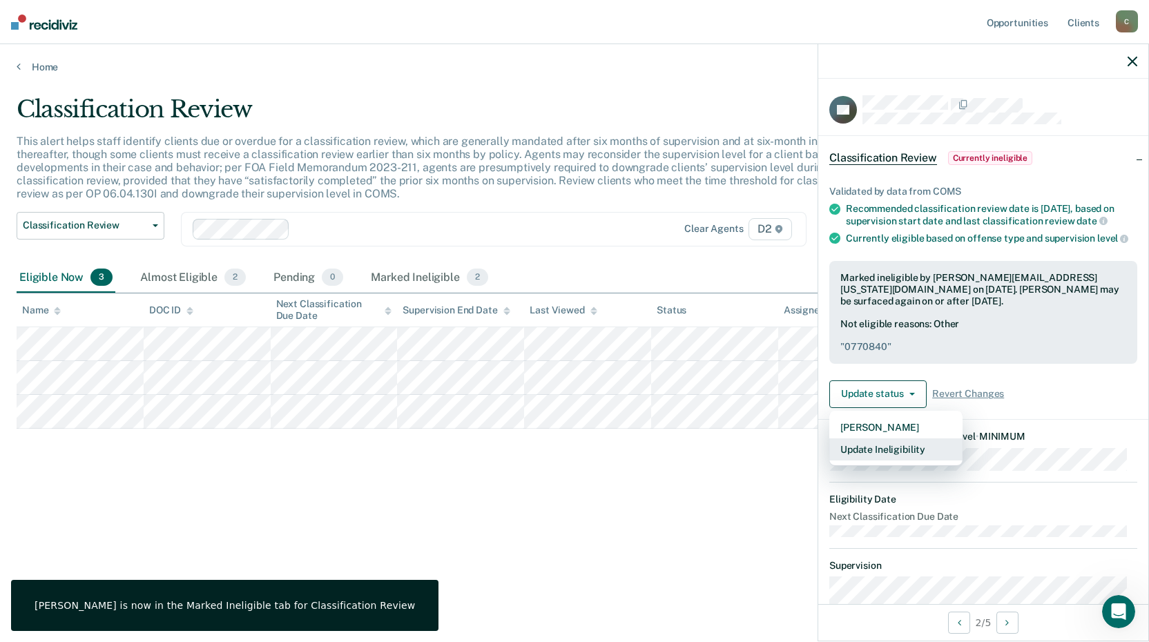
click at [895, 453] on button "Update Ineligibility" at bounding box center [895, 449] width 133 height 22
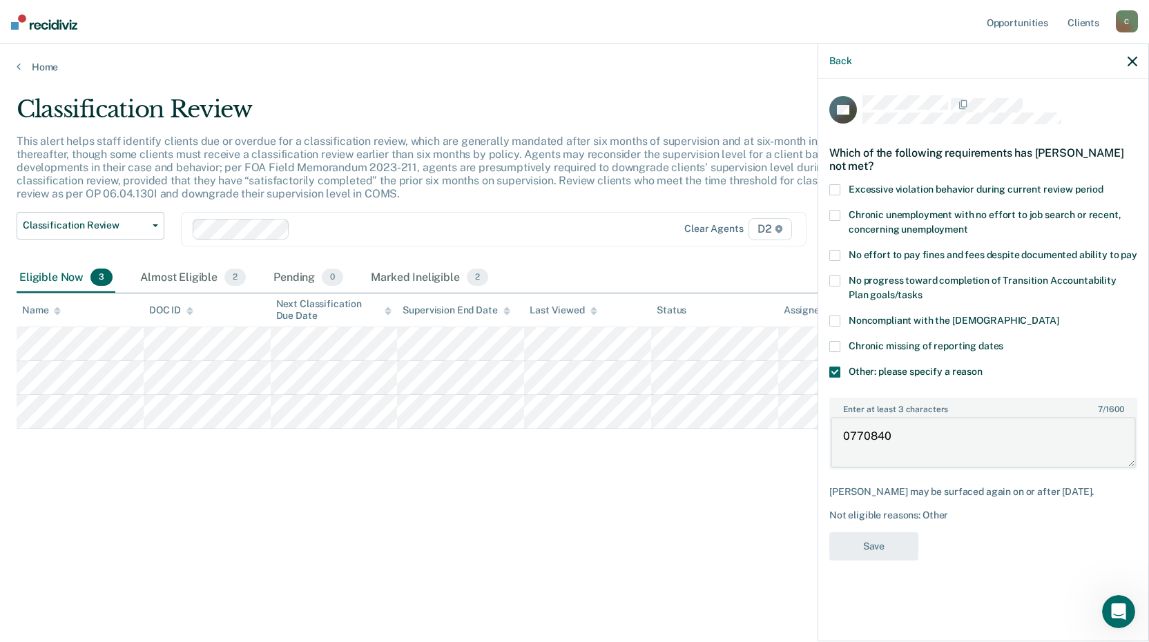
drag, startPoint x: 890, startPoint y: 429, endPoint x: 819, endPoint y: 428, distance: 71.8
click at [819, 428] on div "PD Which of the following requirements has [PERSON_NAME] not met? Excessive vio…" at bounding box center [983, 359] width 330 height 560
type textarea "just off teether"
click at [888, 532] on button "Save" at bounding box center [873, 546] width 89 height 28
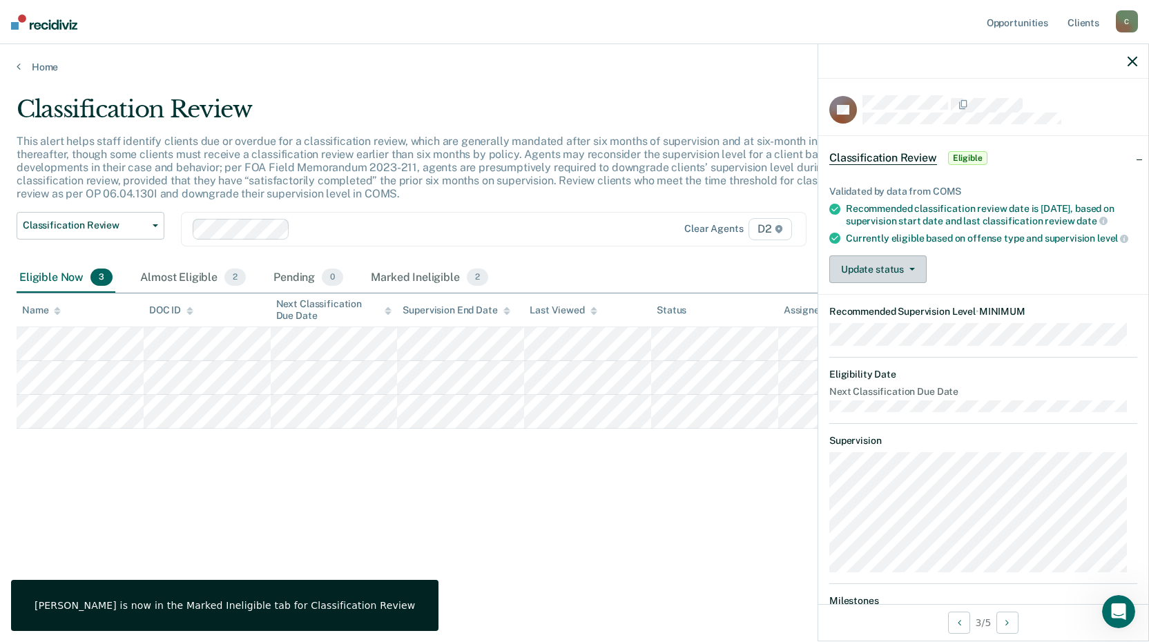
click at [851, 280] on button "Update status" at bounding box center [877, 269] width 97 height 28
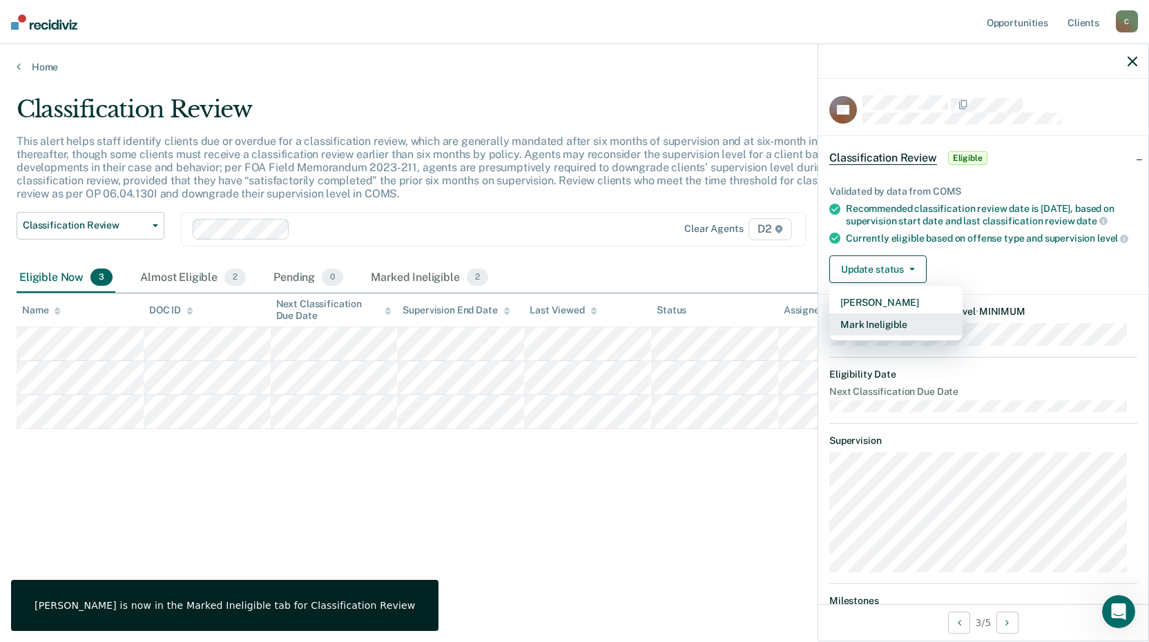
click at [868, 335] on button "Mark Ineligible" at bounding box center [895, 324] width 133 height 22
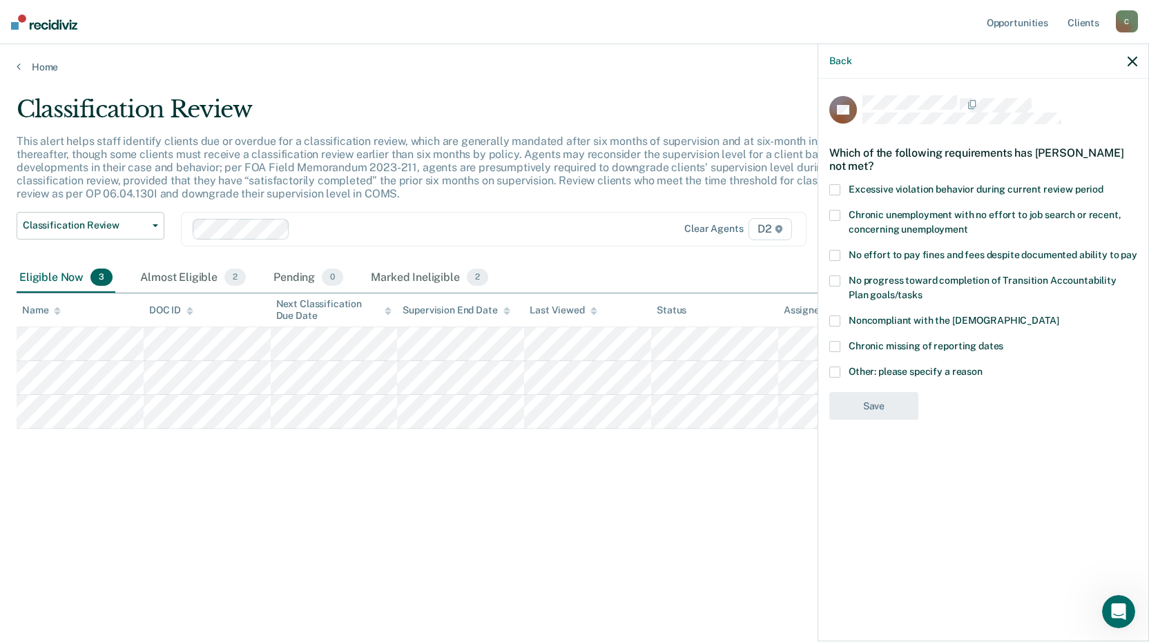
click at [837, 373] on span at bounding box center [834, 372] width 11 height 11
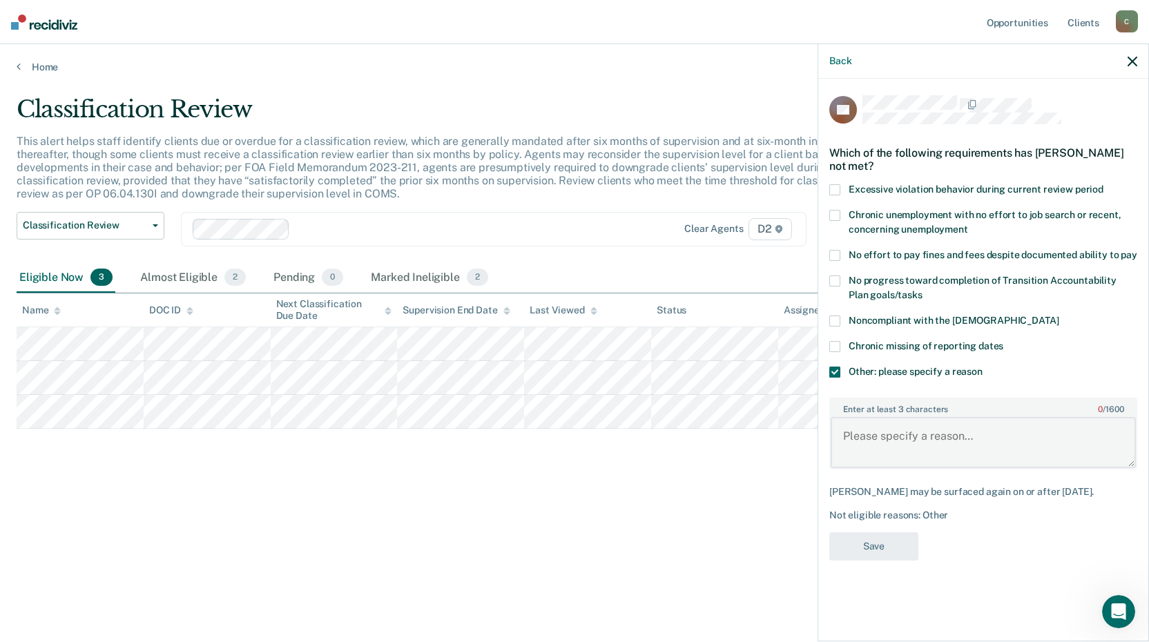
click at [870, 433] on textarea "Enter at least 3 characters 0 / 1600" at bounding box center [982, 442] width 305 height 51
type textarea "in jail"
click at [902, 539] on button "Save" at bounding box center [873, 546] width 89 height 28
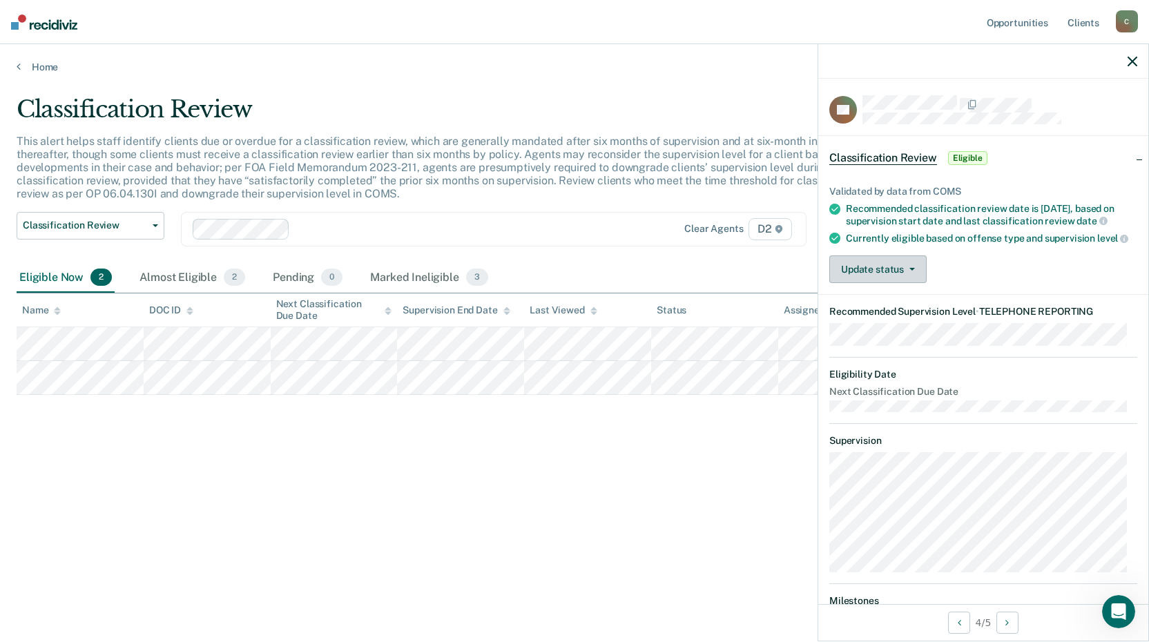
click at [891, 283] on button "Update status" at bounding box center [877, 269] width 97 height 28
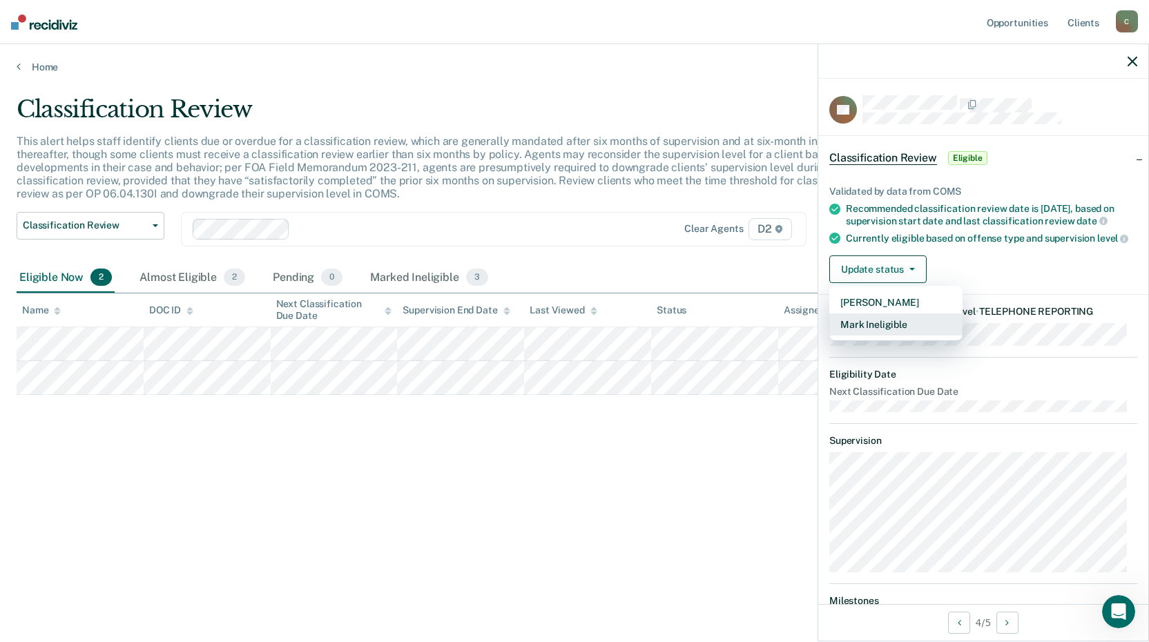
click at [897, 333] on button "Mark Ineligible" at bounding box center [895, 324] width 133 height 22
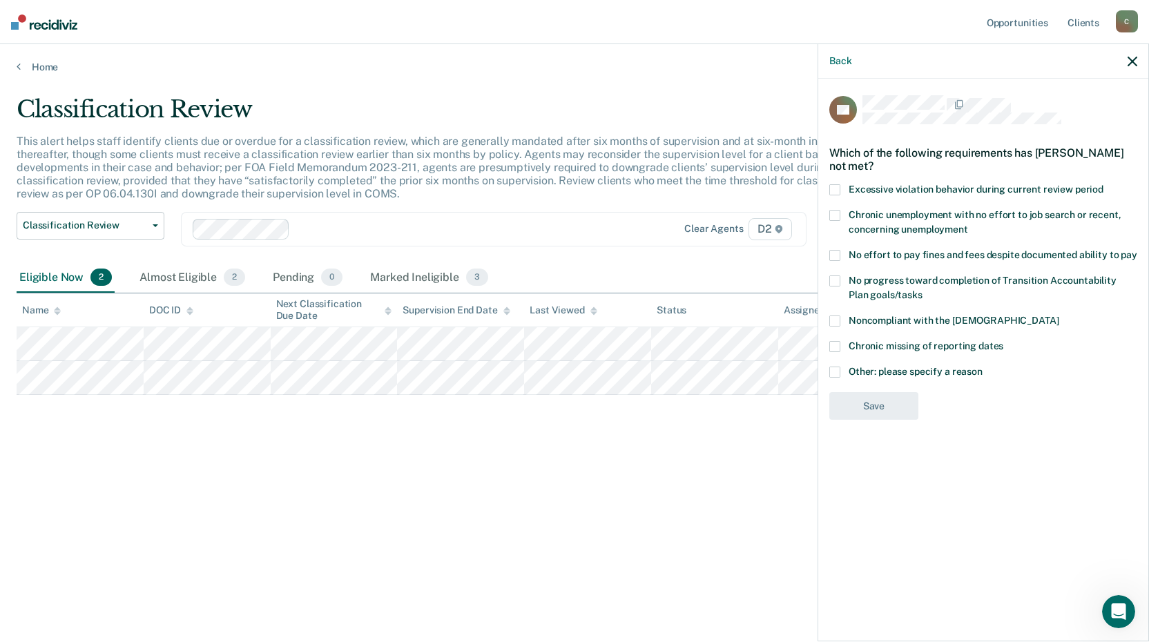
click at [837, 364] on div "CD Which of the following requirements has [PERSON_NAME] not met? Excessive vio…" at bounding box center [983, 261] width 308 height 333
click at [830, 369] on span at bounding box center [834, 372] width 11 height 11
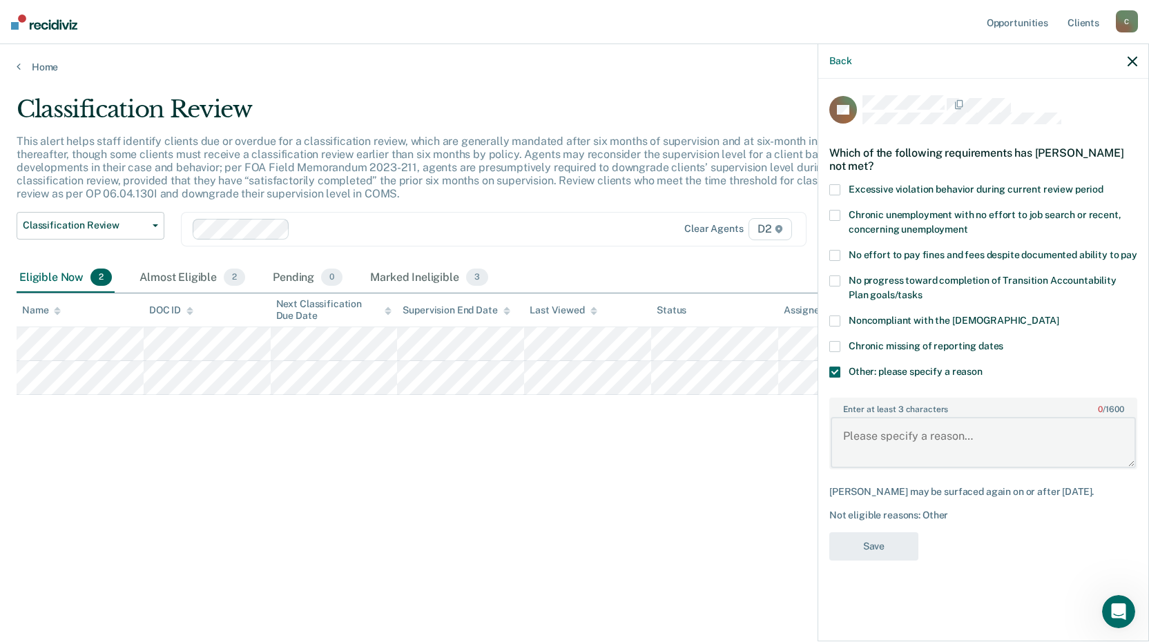
click at [889, 436] on textarea "Enter at least 3 characters 0 / 1600" at bounding box center [982, 442] width 305 height 51
type textarea "low as it can go in [GEOGRAPHIC_DATA]"
click at [879, 544] on button "Save" at bounding box center [873, 546] width 89 height 28
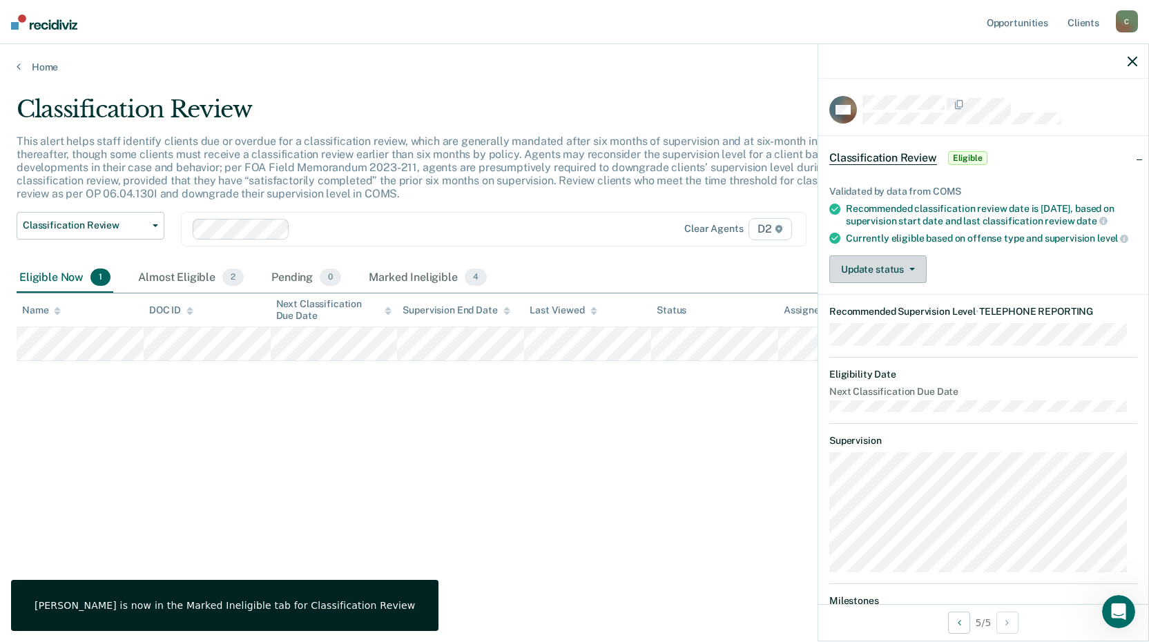
click at [872, 273] on button "Update status" at bounding box center [877, 269] width 97 height 28
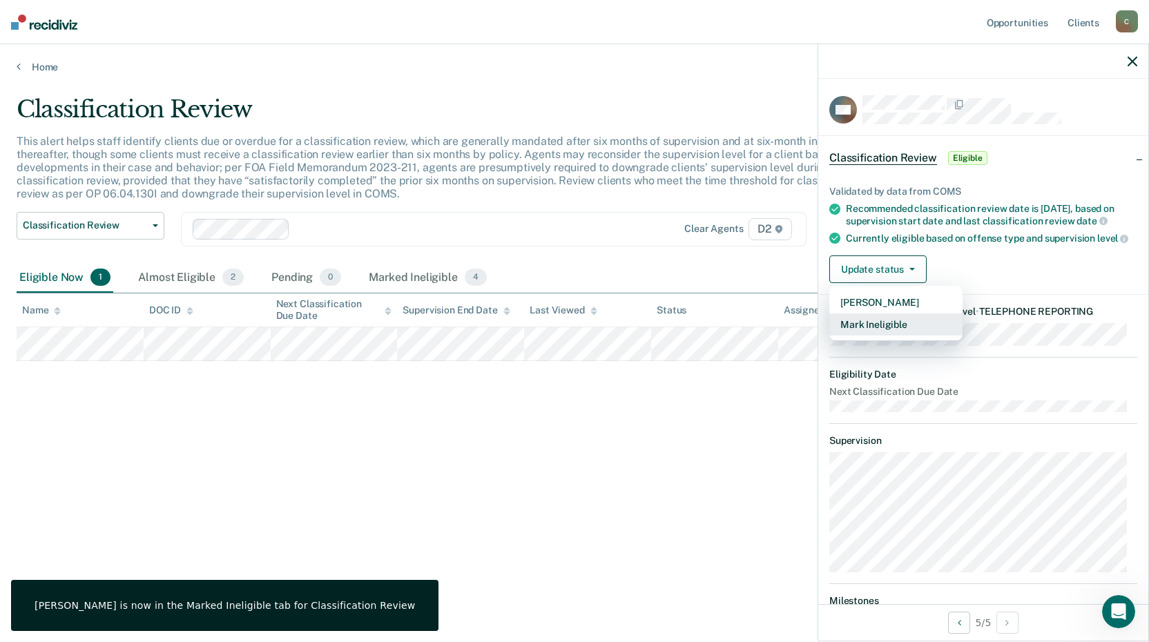
click at [864, 335] on button "Mark Ineligible" at bounding box center [895, 324] width 133 height 22
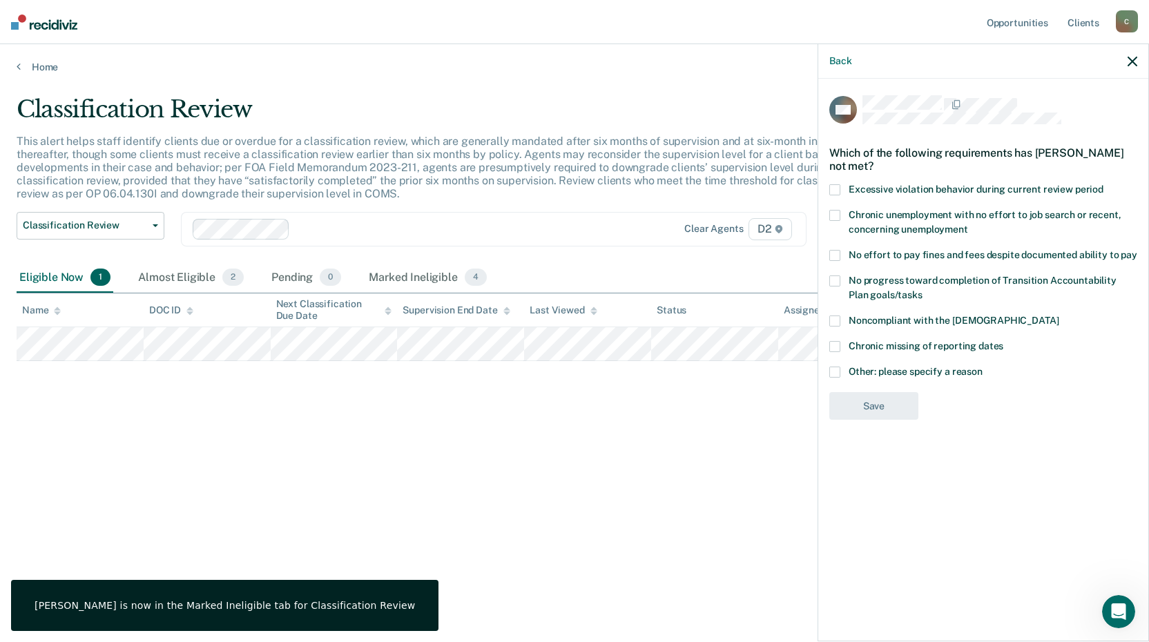
click at [838, 367] on span at bounding box center [834, 372] width 11 height 11
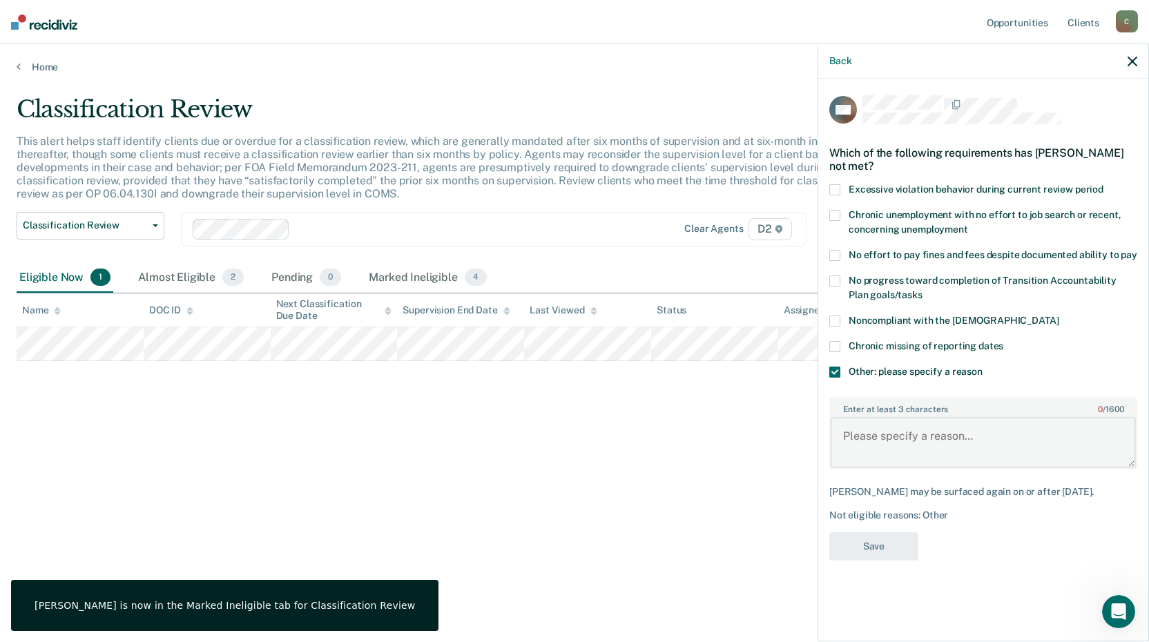
click at [889, 437] on textarea "Enter at least 3 characters 0 / 1600" at bounding box center [982, 442] width 305 height 51
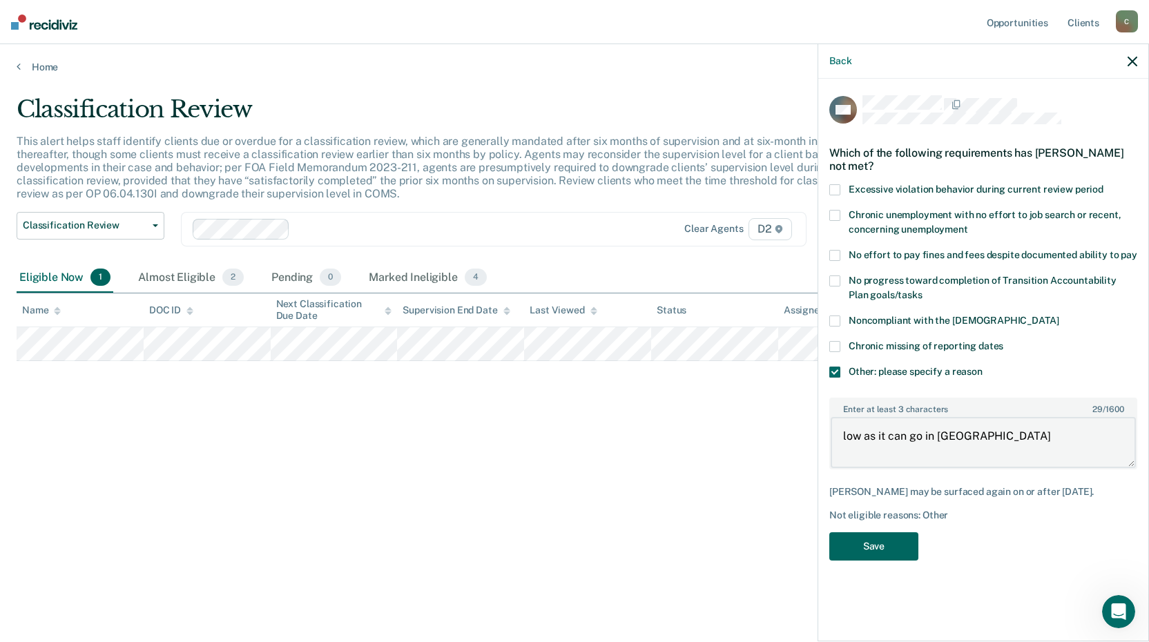
type textarea "low as it can go in [GEOGRAPHIC_DATA]"
click at [884, 549] on button "Save" at bounding box center [873, 546] width 89 height 28
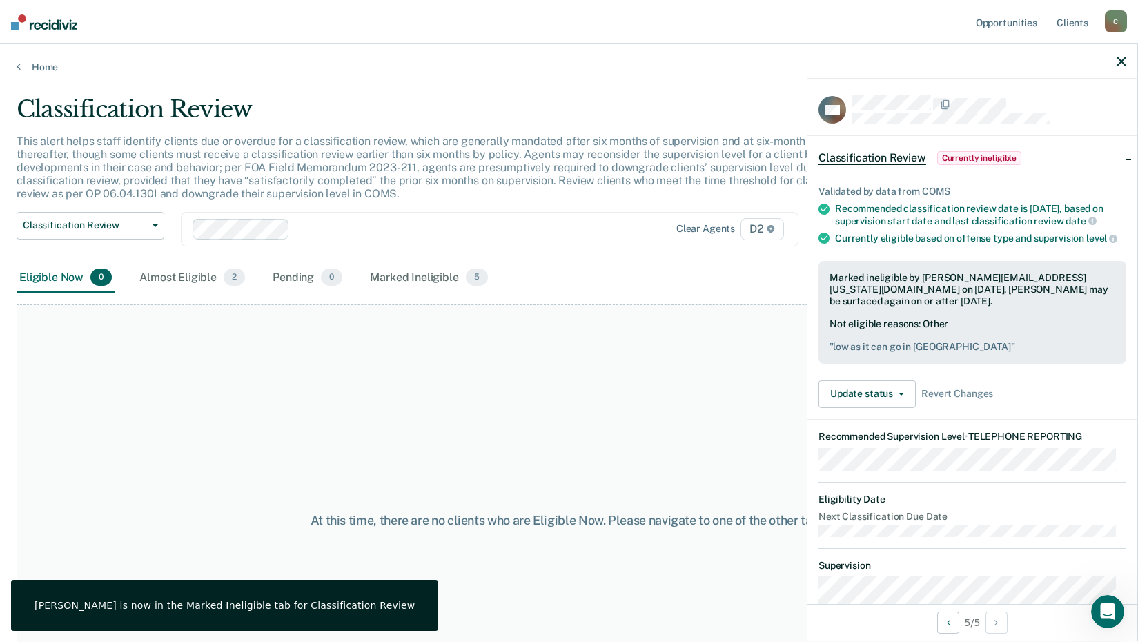
click at [45, 74] on main "Classification Review This alert helps staff identify clients due or overdue fo…" at bounding box center [569, 355] width 1138 height 565
click at [43, 66] on link "Home" at bounding box center [569, 67] width 1105 height 12
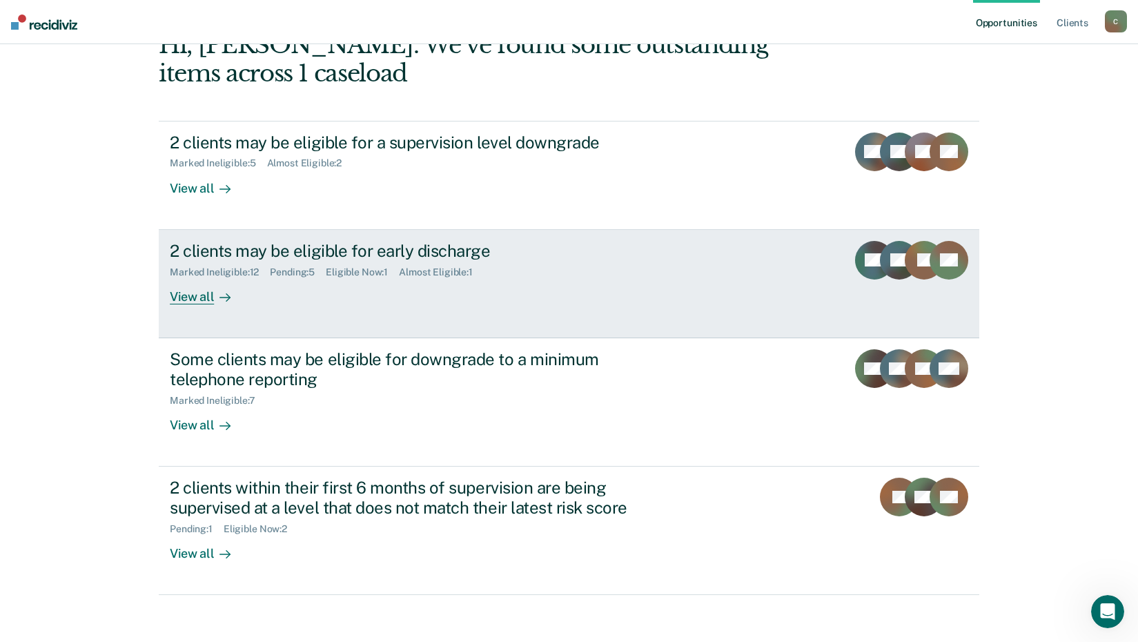
scroll to position [95, 0]
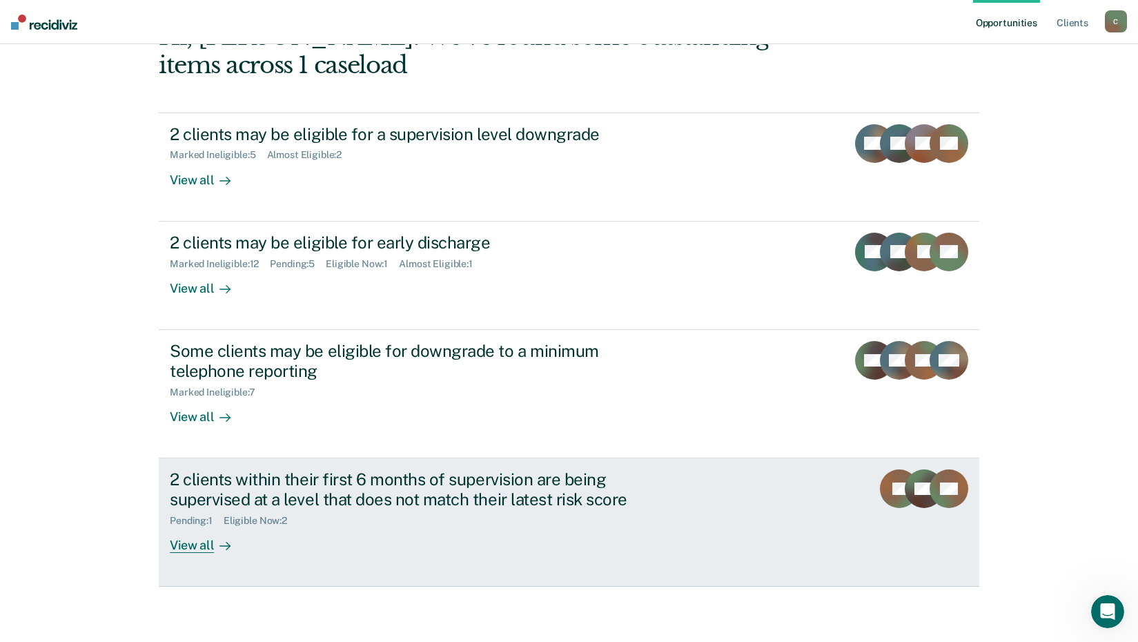
click at [191, 545] on div "View all" at bounding box center [208, 539] width 77 height 27
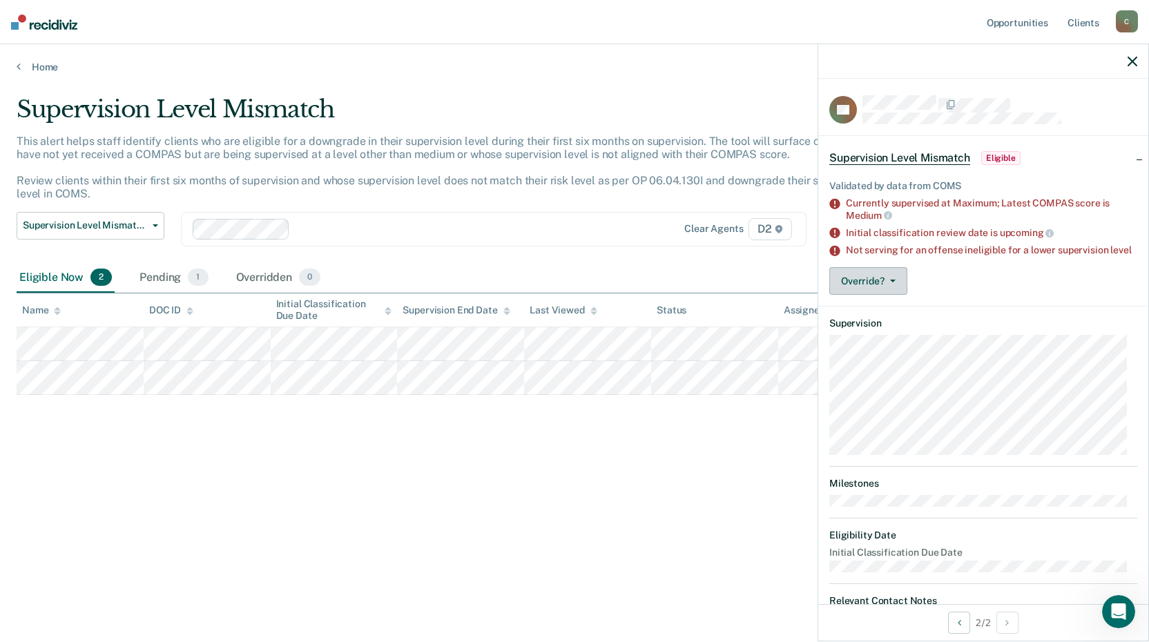
click at [884, 293] on button "Override?" at bounding box center [868, 281] width 78 height 28
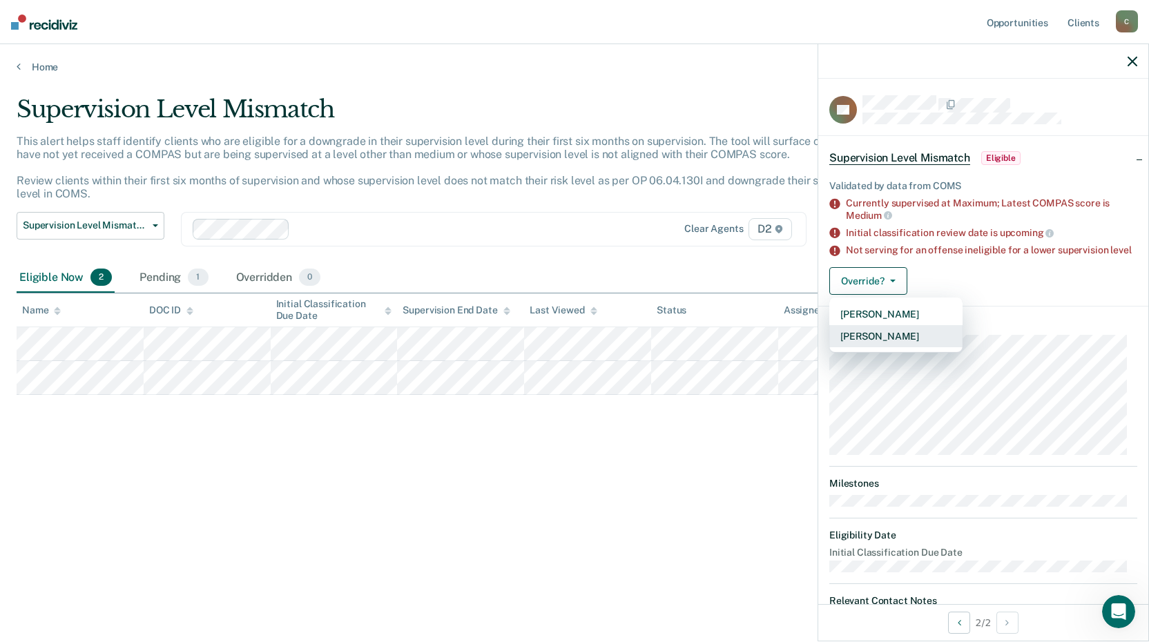
click at [902, 347] on button "[PERSON_NAME]" at bounding box center [895, 336] width 133 height 22
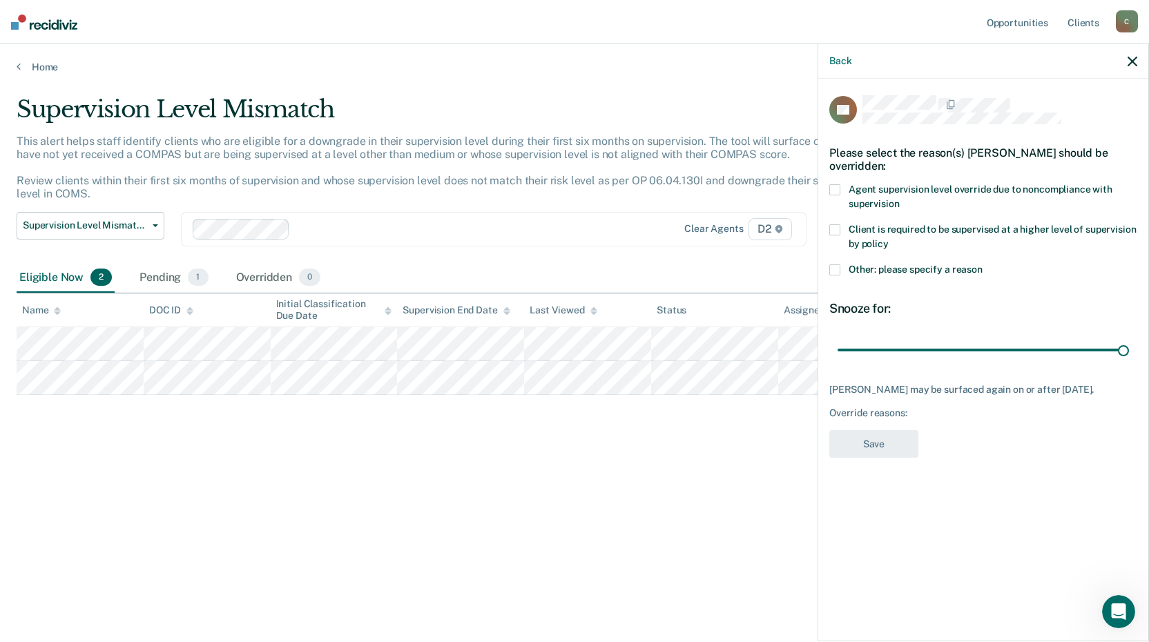
drag, startPoint x: 936, startPoint y: 343, endPoint x: 1148, endPoint y: 338, distance: 212.0
type input "90"
click at [1129, 338] on input "range" at bounding box center [982, 350] width 291 height 24
click at [835, 226] on span at bounding box center [834, 229] width 11 height 11
click at [886, 436] on button "Save" at bounding box center [873, 444] width 89 height 28
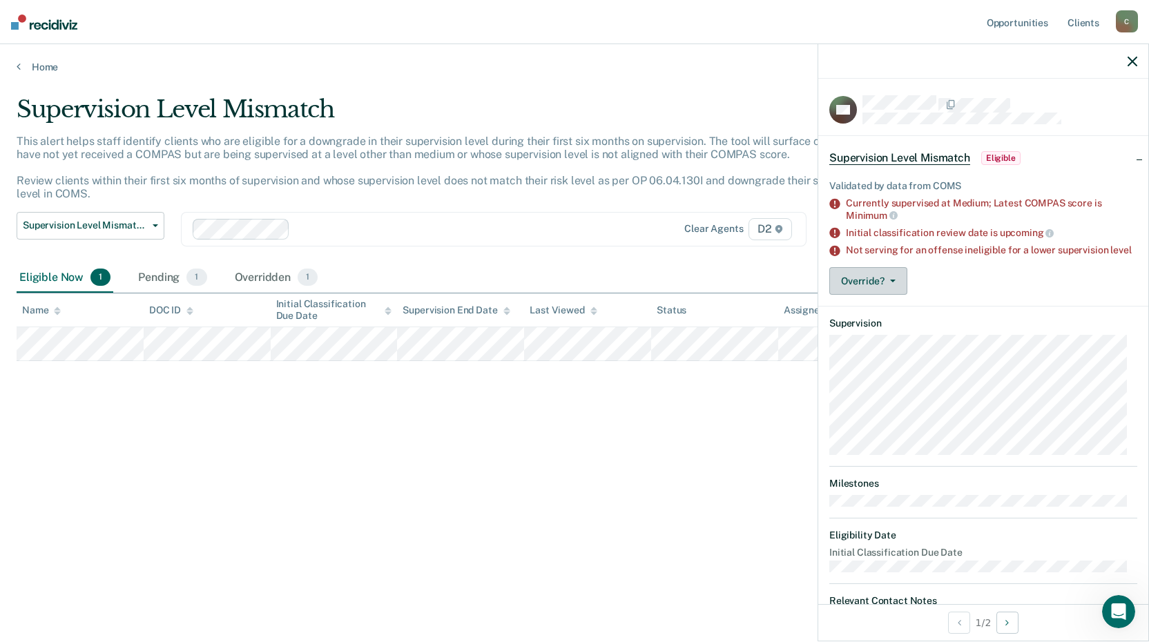
click at [877, 289] on button "Override?" at bounding box center [868, 281] width 78 height 28
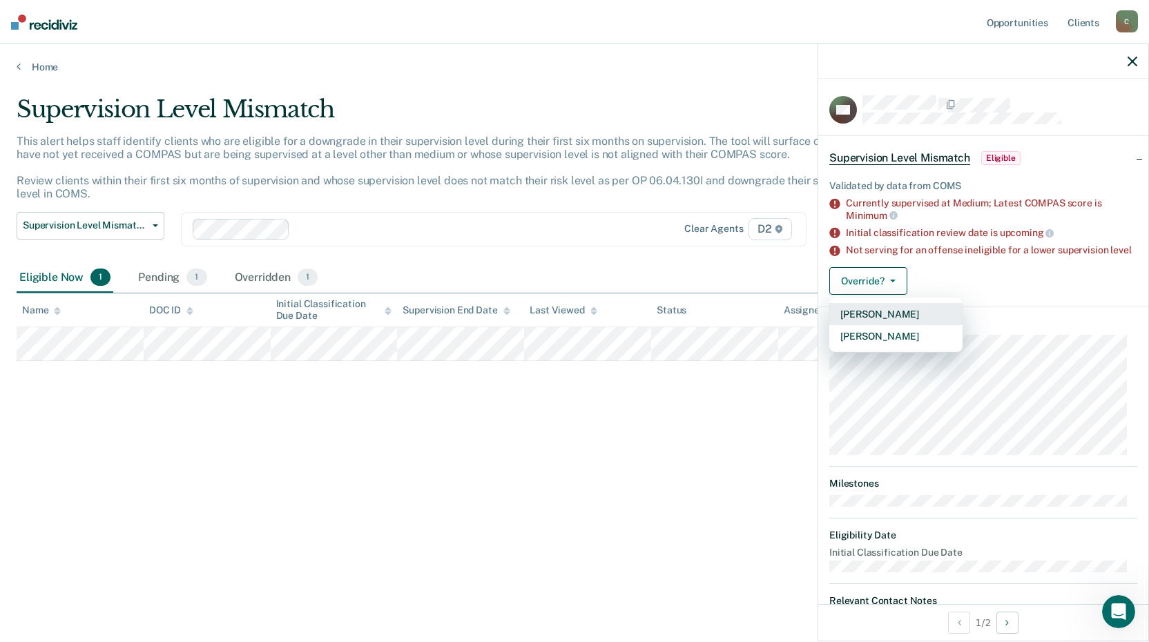
click at [877, 325] on button "[PERSON_NAME]" at bounding box center [895, 314] width 133 height 22
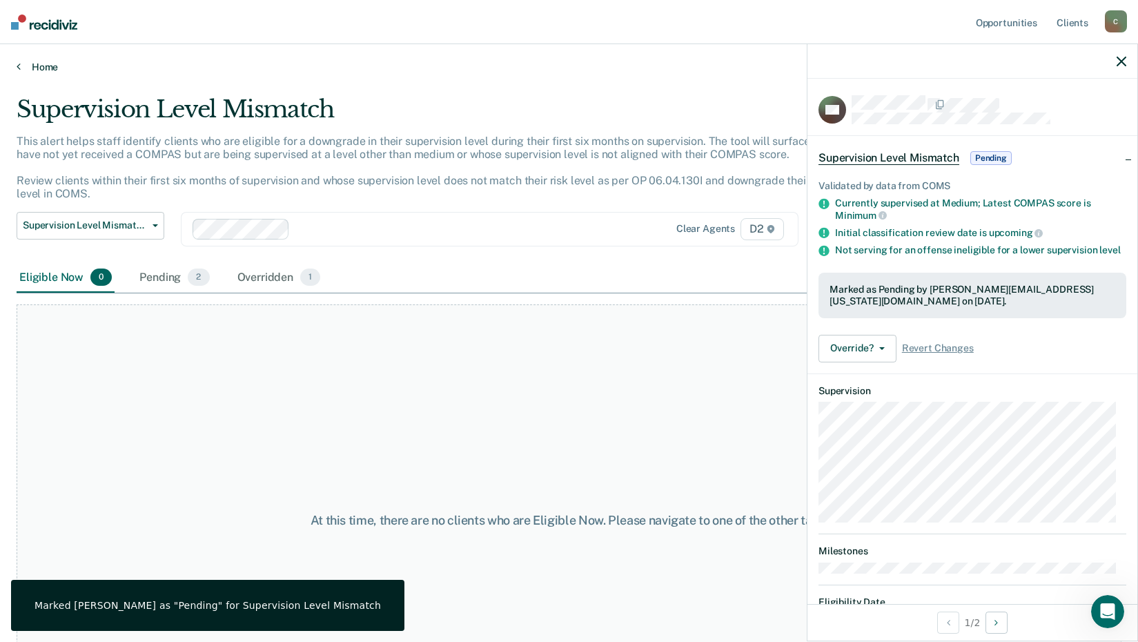
click at [41, 64] on link "Home" at bounding box center [569, 67] width 1105 height 12
